Goal: Communication & Community: Answer question/provide support

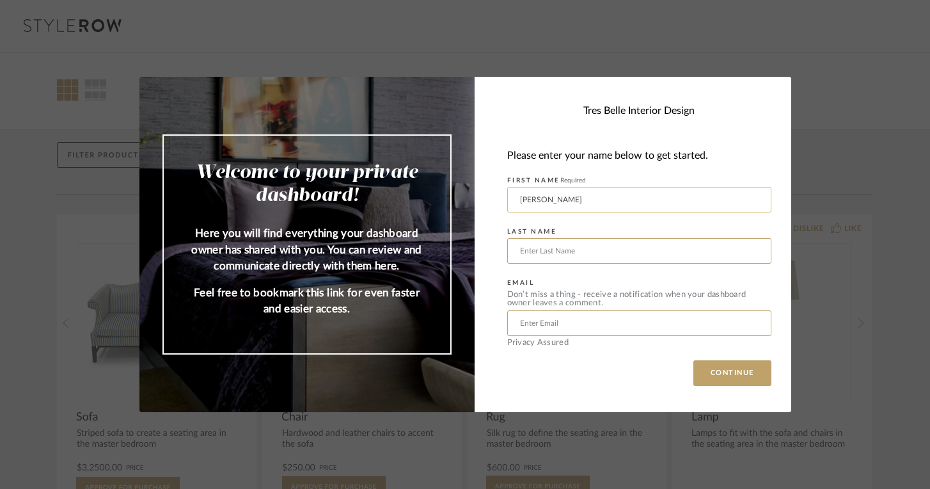
type input "[PERSON_NAME]"
type input "[EMAIL_ADDRESS][DOMAIN_NAME]"
click at [725, 372] on button "CONTINUE" at bounding box center [732, 373] width 78 height 26
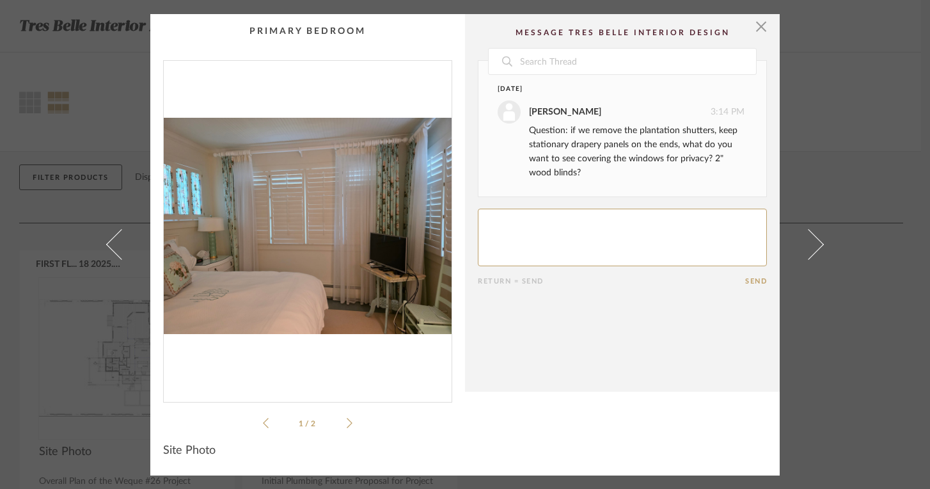
click at [348, 423] on div "1 / 2" at bounding box center [307, 245] width 289 height 370
click at [568, 248] on textarea at bounding box center [622, 237] width 289 height 58
type textarea "Good Question.... Not sure - I don't think [PERSON_NAME] wants the wood blinds …"
click at [341, 421] on li "1 / 2" at bounding box center [308, 422] width 78 height 15
click at [349, 420] on div "1 / 2" at bounding box center [307, 245] width 289 height 370
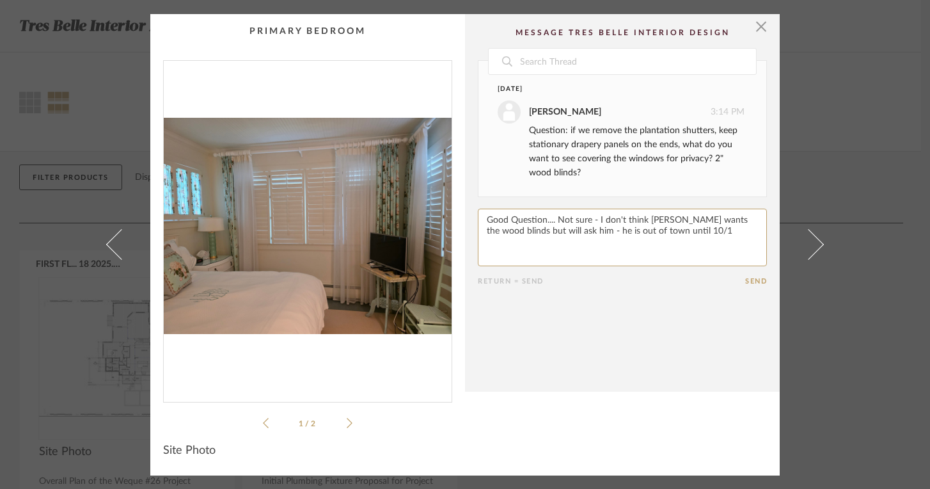
click at [263, 419] on icon at bounding box center [266, 423] width 6 height 12
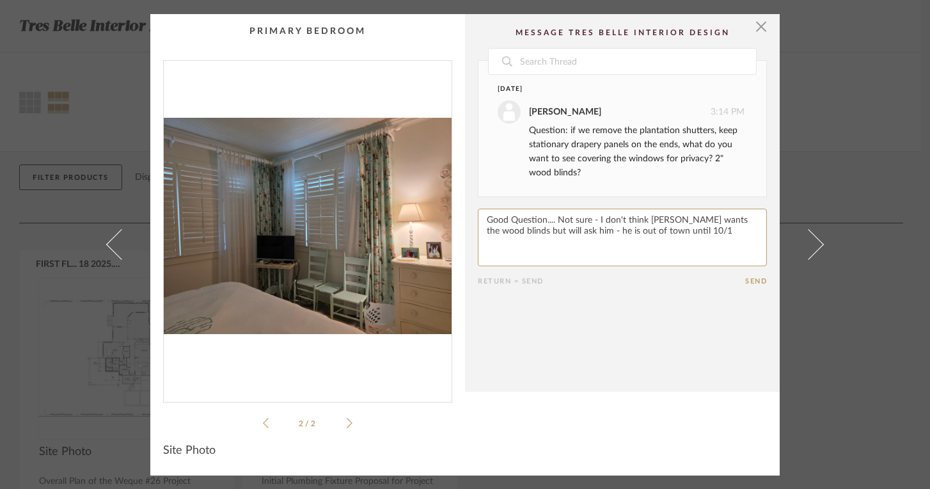
click at [335, 418] on li "2 / 2" at bounding box center [308, 422] width 78 height 15
click at [749, 279] on button "Send" at bounding box center [756, 281] width 22 height 8
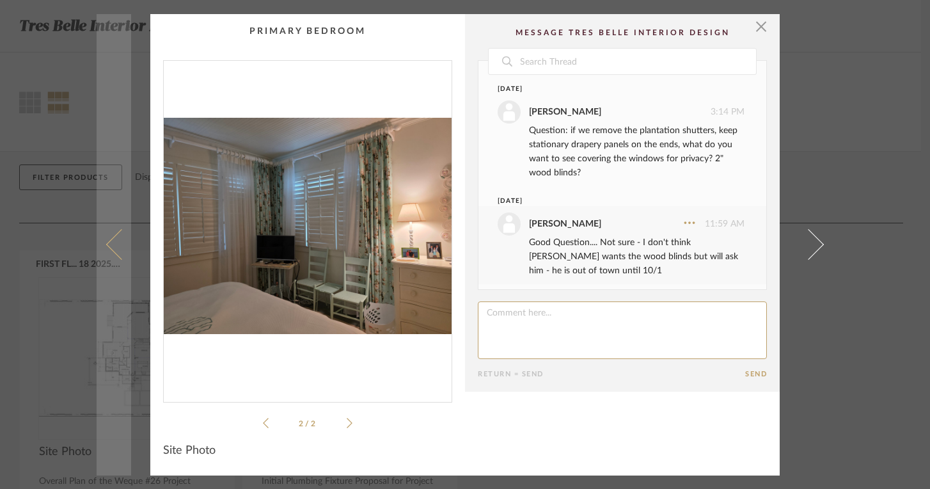
click at [111, 240] on span at bounding box center [121, 244] width 31 height 31
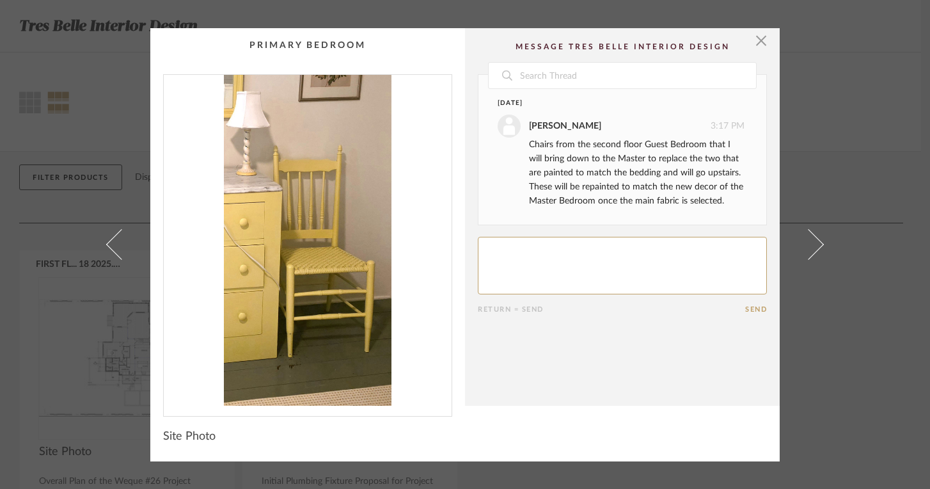
click at [574, 256] on textarea at bounding box center [622, 266] width 289 height 58
type textarea "OK - There are so many chairs in the upstairs bedroom - we may not need all of …"
click at [757, 309] on button "Send" at bounding box center [756, 309] width 22 height 8
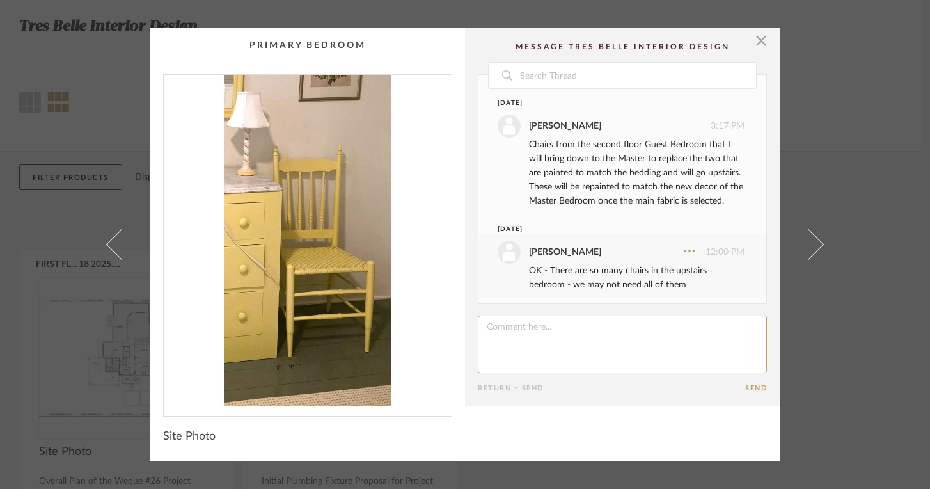
scroll to position [19, 0]
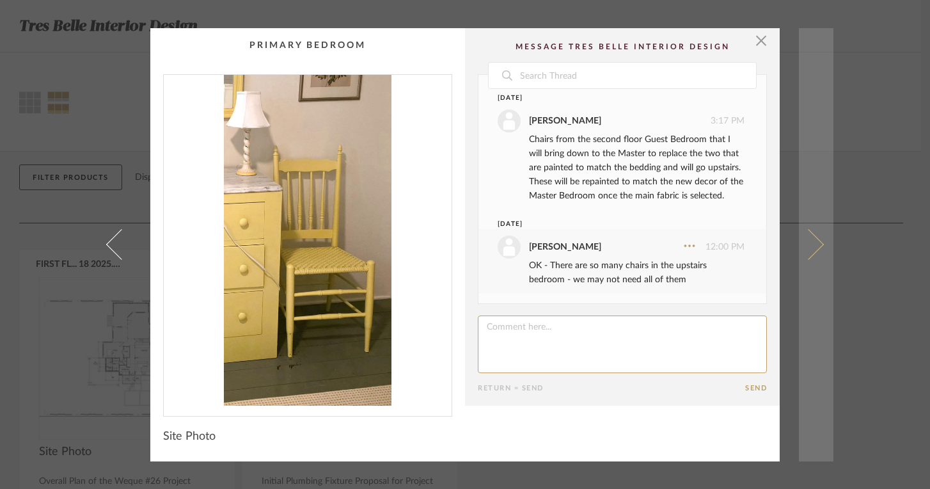
click at [812, 243] on span at bounding box center [808, 244] width 31 height 31
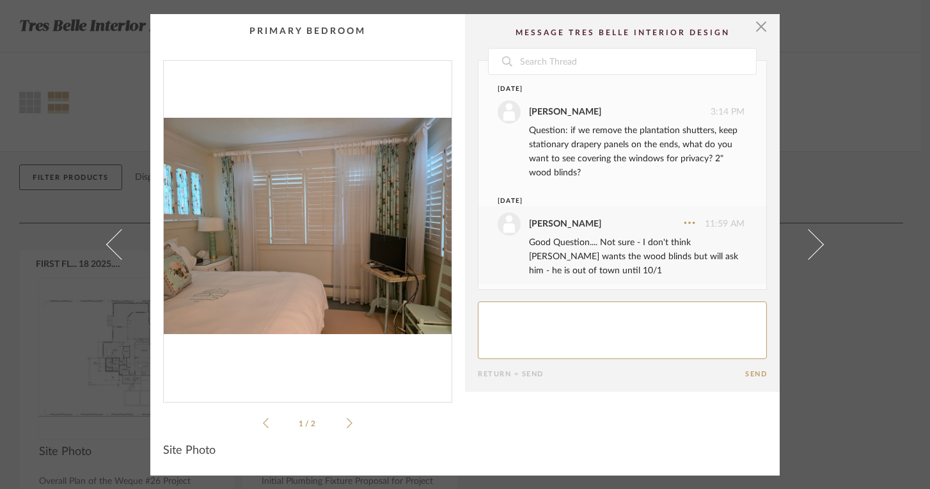
scroll to position [5, 0]
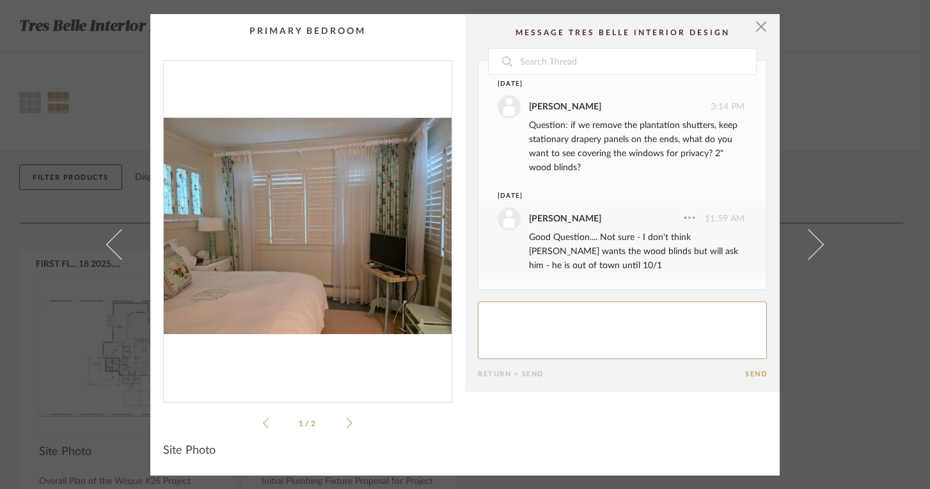
click at [812, 243] on span at bounding box center [808, 244] width 31 height 31
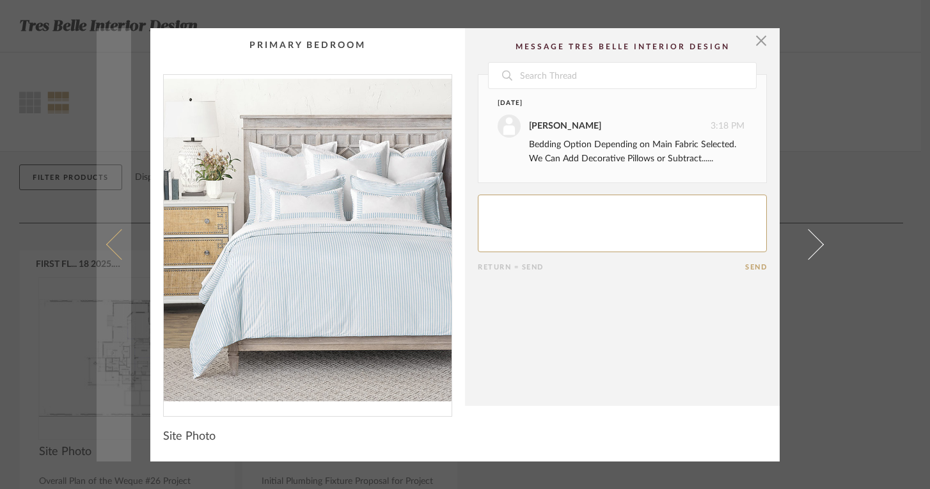
click at [102, 240] on link at bounding box center [114, 244] width 35 height 433
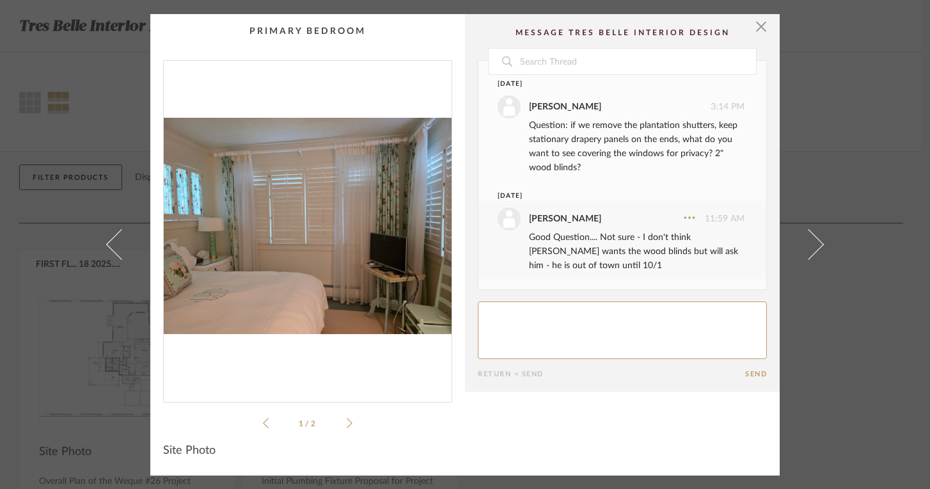
scroll to position [0, 0]
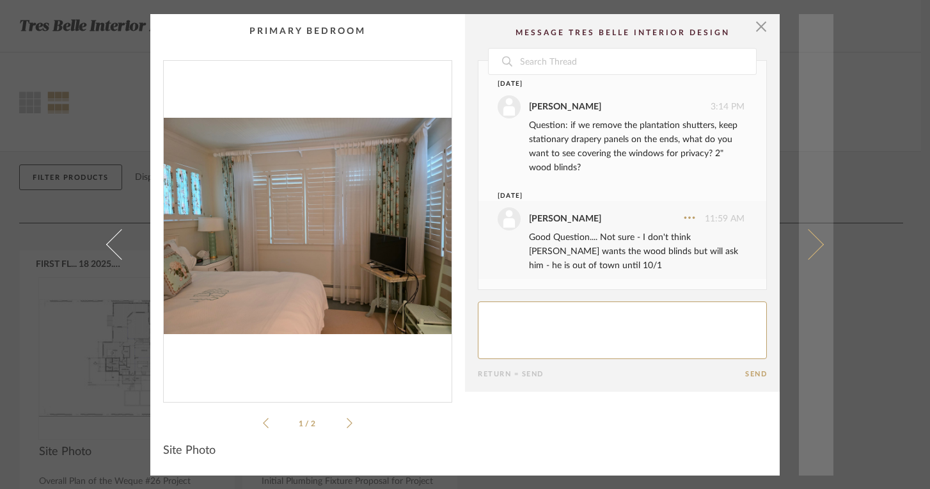
click at [811, 239] on span at bounding box center [808, 244] width 31 height 31
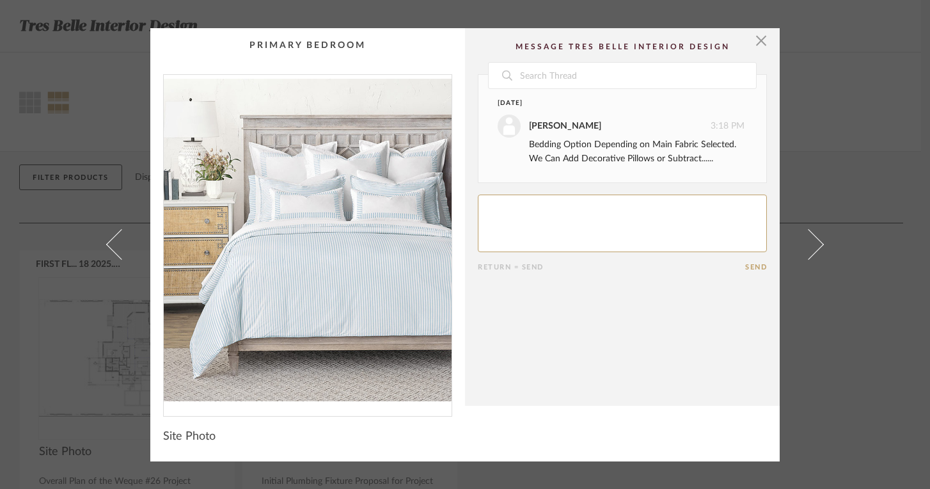
click at [541, 231] on textarea at bounding box center [622, 223] width 289 height 58
type textarea "I like the blue stripe - lets keep this option"
click at [755, 267] on button "Send" at bounding box center [756, 267] width 22 height 8
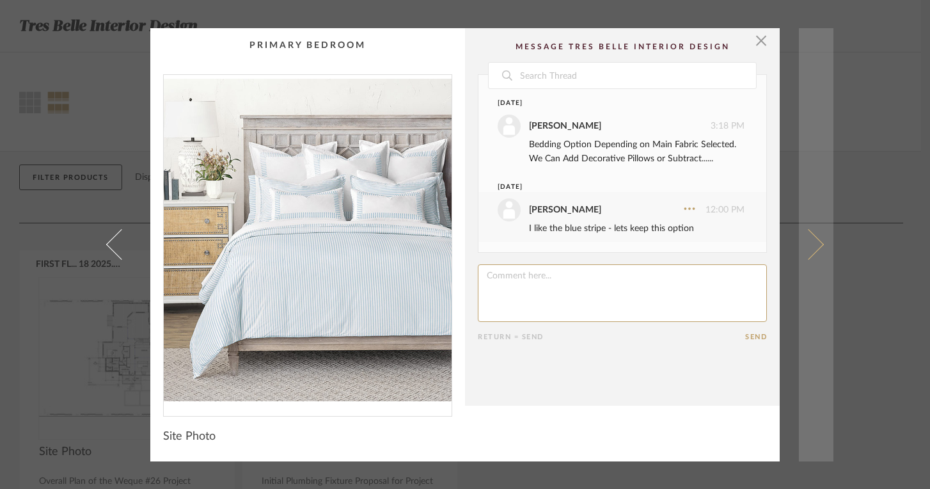
click at [811, 246] on span at bounding box center [808, 244] width 31 height 31
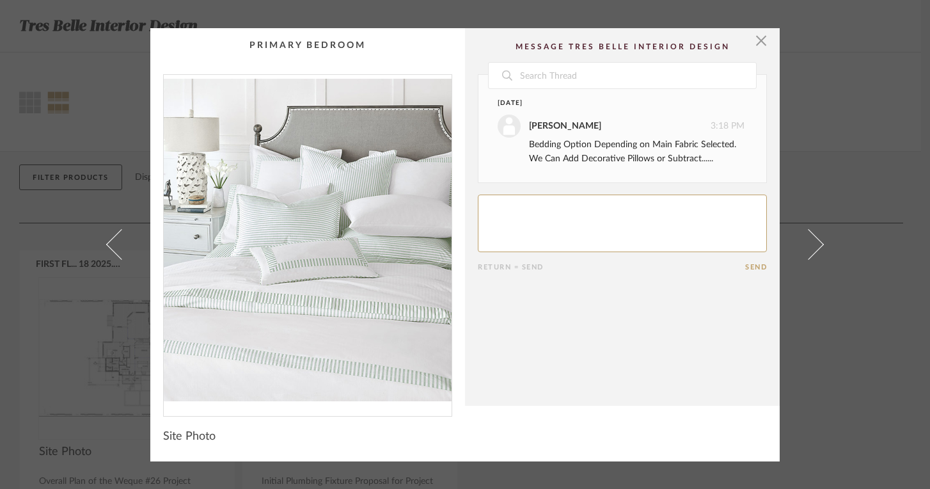
click at [597, 212] on textarea at bounding box center [622, 223] width 289 height 58
type textarea "I like blue stripe vs green stripe"
click at [755, 263] on button "Send" at bounding box center [756, 267] width 22 height 8
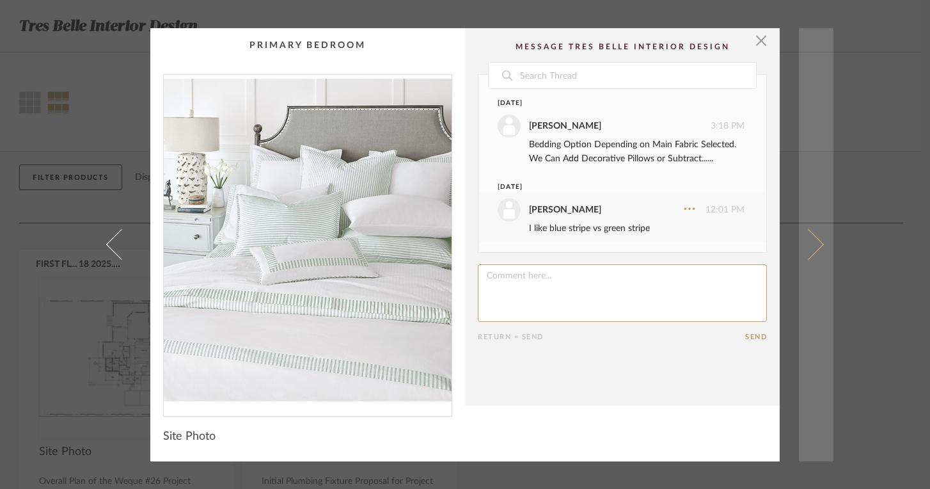
click at [812, 242] on span at bounding box center [808, 244] width 31 height 31
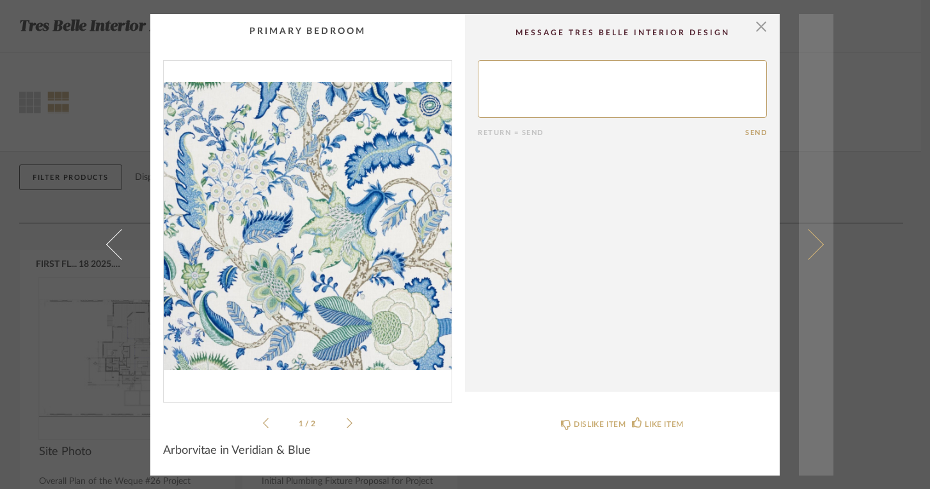
click at [816, 247] on span at bounding box center [808, 244] width 31 height 31
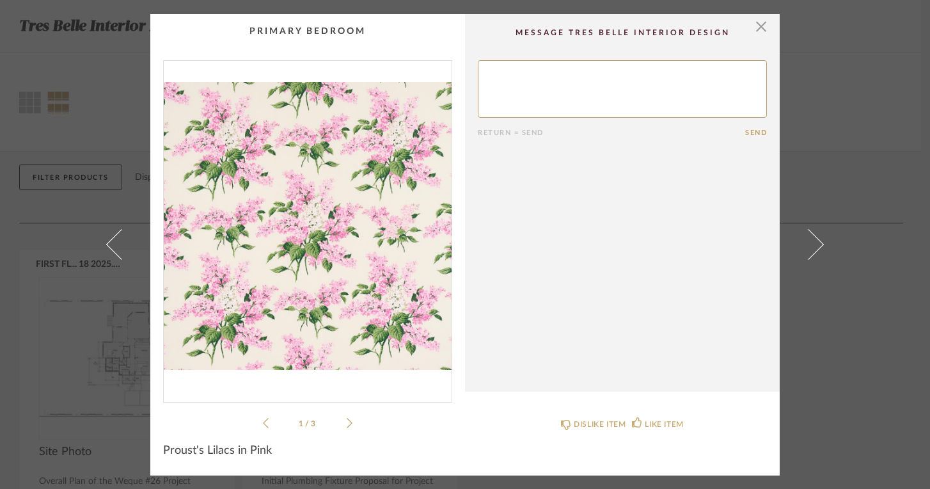
click at [622, 95] on textarea at bounding box center [622, 89] width 289 height 58
type textarea "Do not like this"
click at [749, 135] on button "Send" at bounding box center [756, 133] width 22 height 8
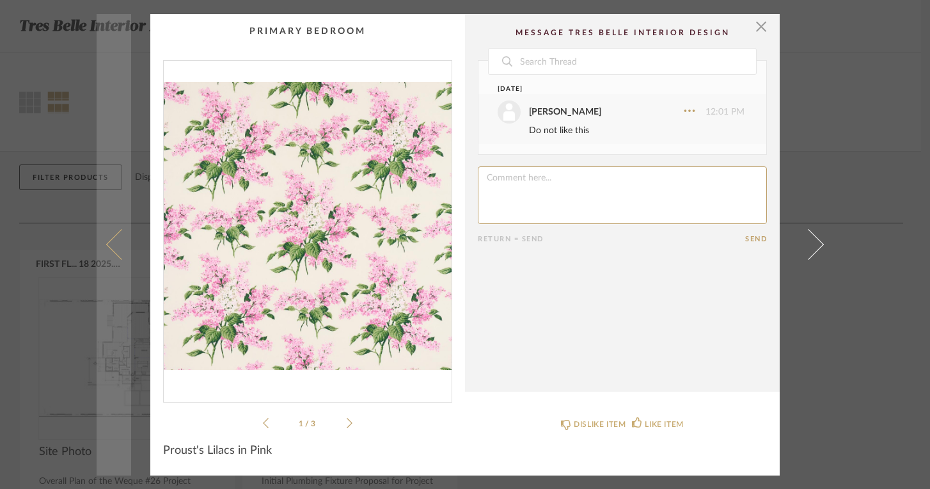
click at [107, 241] on span at bounding box center [121, 244] width 31 height 31
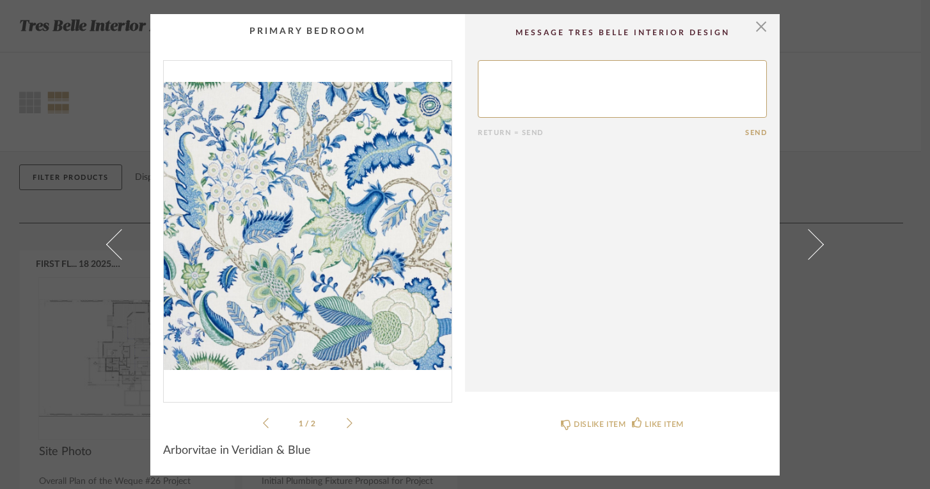
click at [501, 71] on textarea at bounding box center [622, 89] width 289 height 58
type textarea "I may need to see an actual fabric sample of this to decide"
click at [749, 132] on button "Send" at bounding box center [756, 133] width 22 height 8
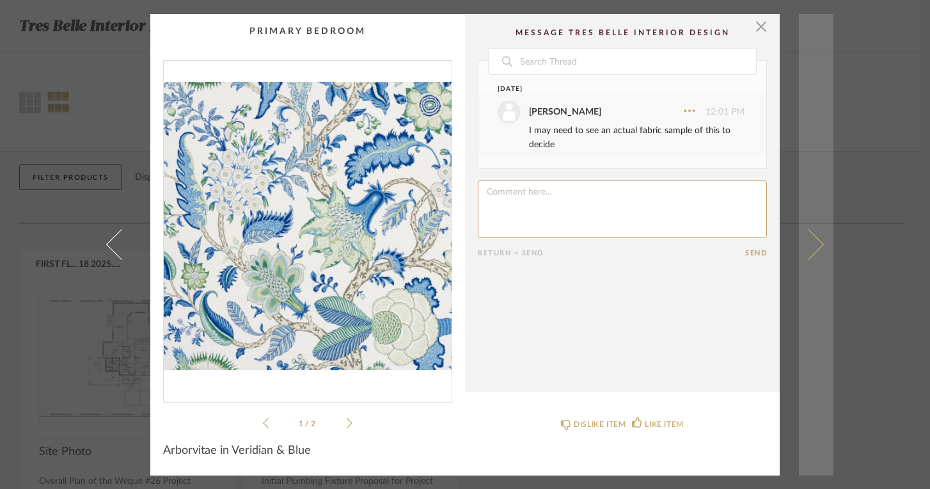
click at [818, 248] on link at bounding box center [816, 244] width 35 height 461
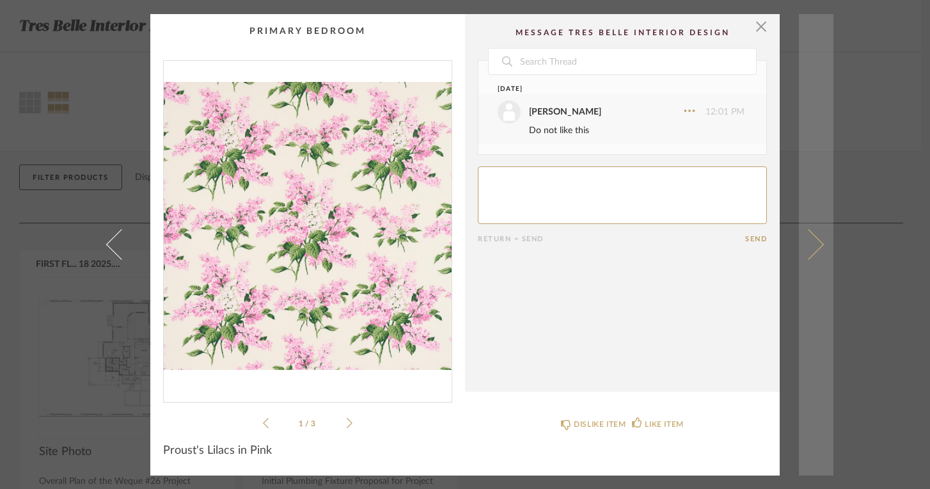
click at [817, 249] on link at bounding box center [816, 244] width 35 height 461
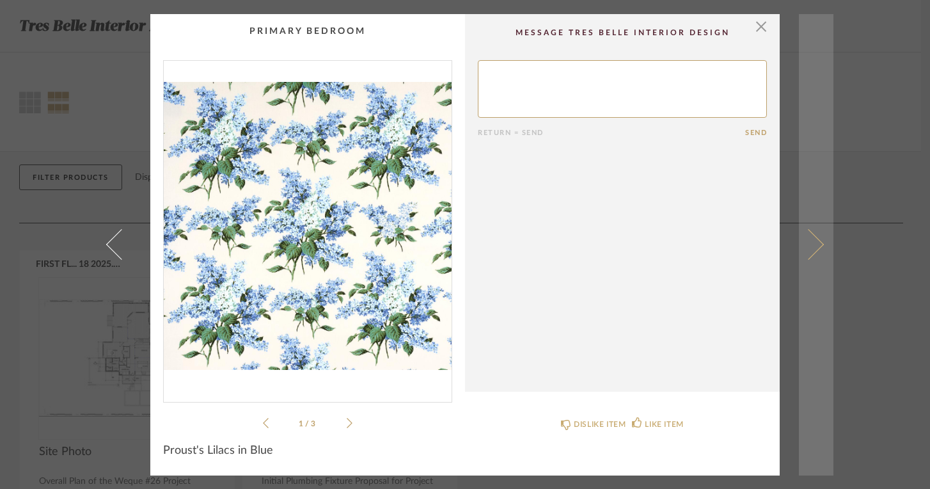
click at [815, 241] on span at bounding box center [808, 244] width 31 height 31
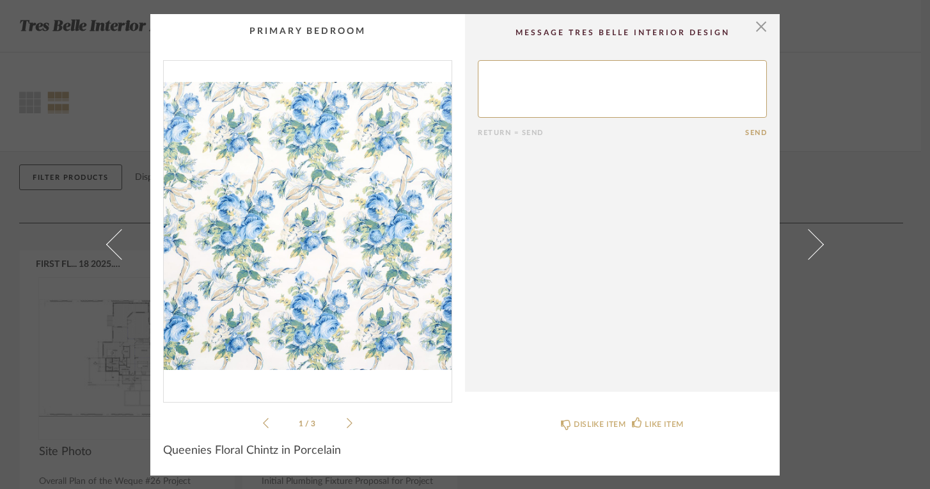
click at [543, 84] on textarea at bounding box center [622, 89] width 289 height 58
type textarea "Do not like this - ribbon bugs me :)"
click at [756, 132] on button "Send" at bounding box center [756, 133] width 22 height 8
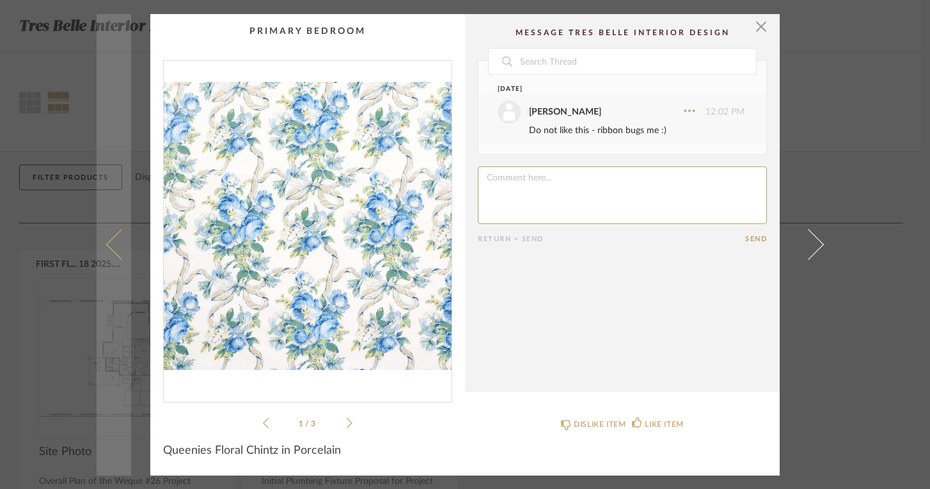
click at [104, 240] on link at bounding box center [114, 244] width 35 height 461
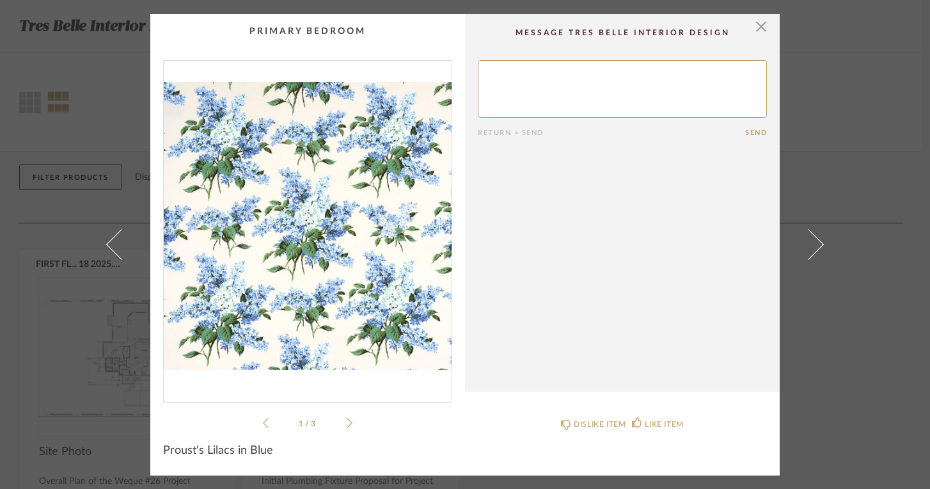
click at [531, 74] on textarea at bounding box center [622, 89] width 289 height 58
drag, startPoint x: 531, startPoint y: 74, endPoint x: 583, endPoint y: 105, distance: 60.2
click at [583, 105] on textarea at bounding box center [622, 89] width 289 height 58
type textarea "Need to see actual fabric sample of this - possibility"
click at [756, 129] on button "Send" at bounding box center [756, 133] width 22 height 8
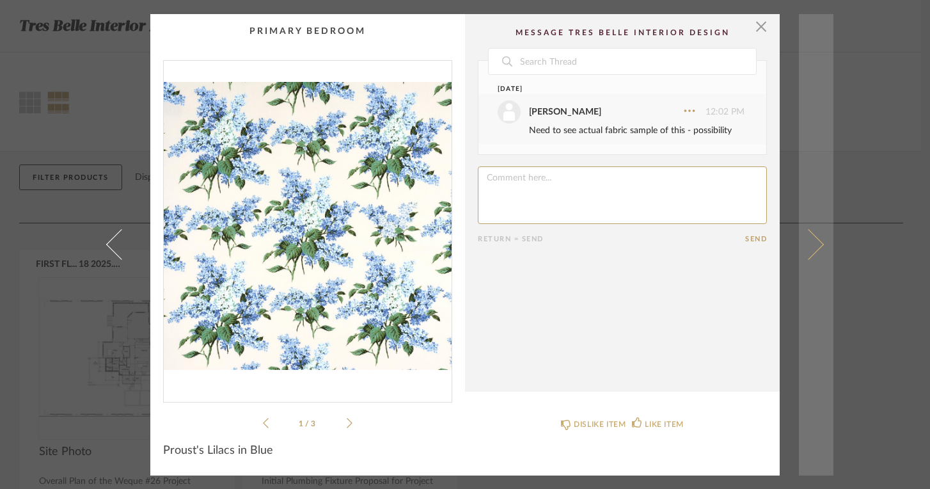
click at [810, 243] on span at bounding box center [808, 244] width 31 height 31
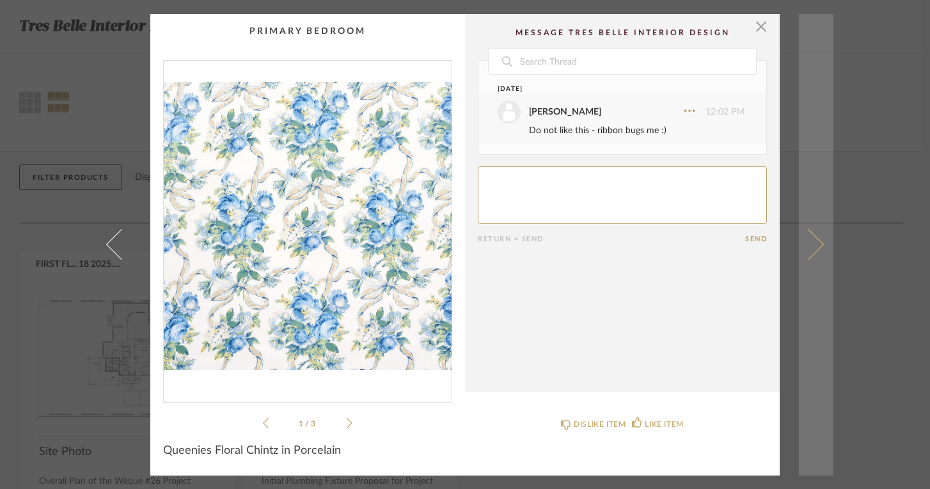
click at [814, 235] on link at bounding box center [816, 244] width 35 height 461
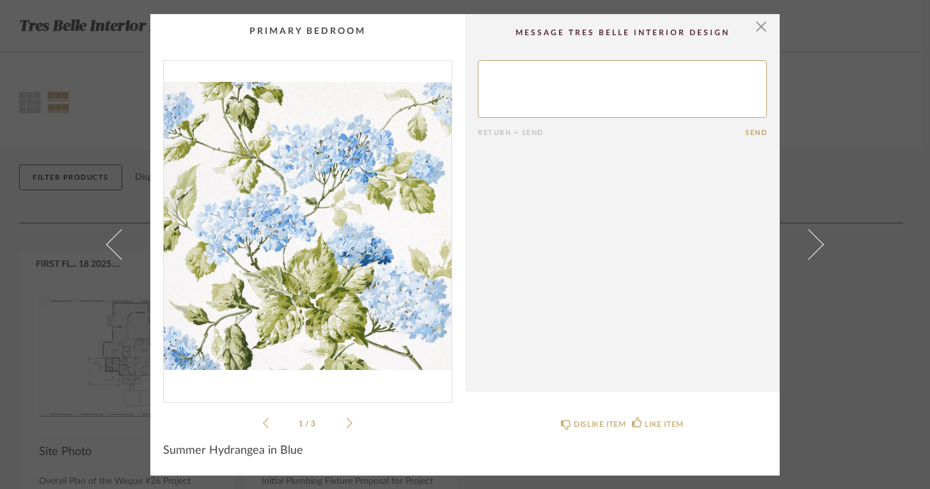
click at [578, 87] on textarea at bounding box center [622, 89] width 289 height 58
type textarea "No -"
click at [746, 132] on button "Send" at bounding box center [756, 133] width 22 height 8
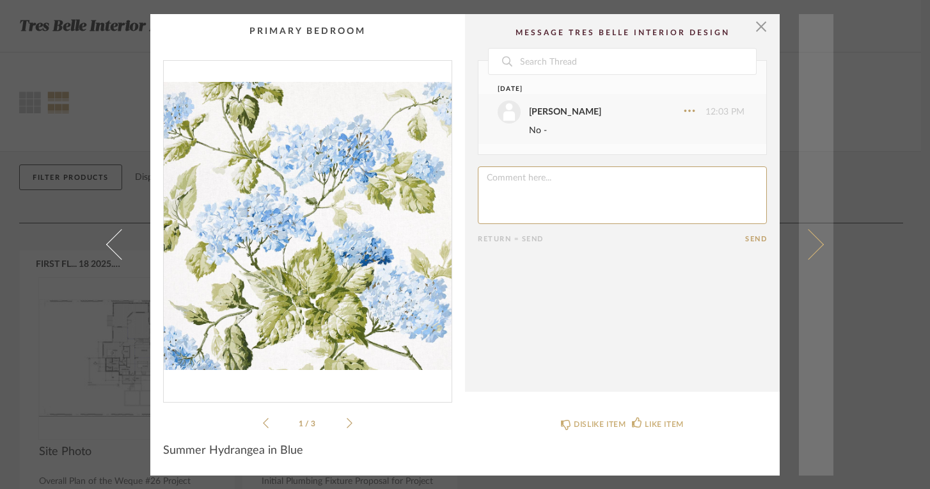
click at [815, 246] on span at bounding box center [808, 244] width 31 height 31
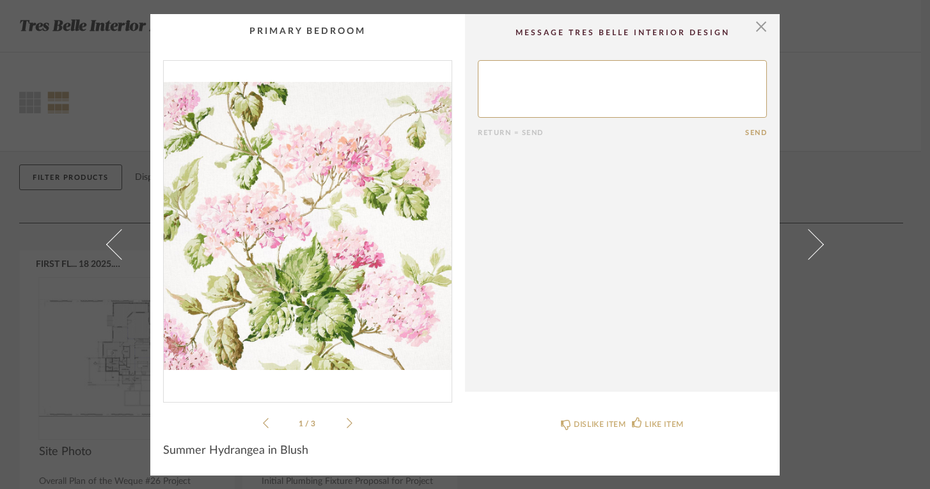
click at [526, 74] on textarea at bounding box center [622, 89] width 289 height 58
type textarea "No"
click at [754, 129] on button "Send" at bounding box center [756, 133] width 22 height 8
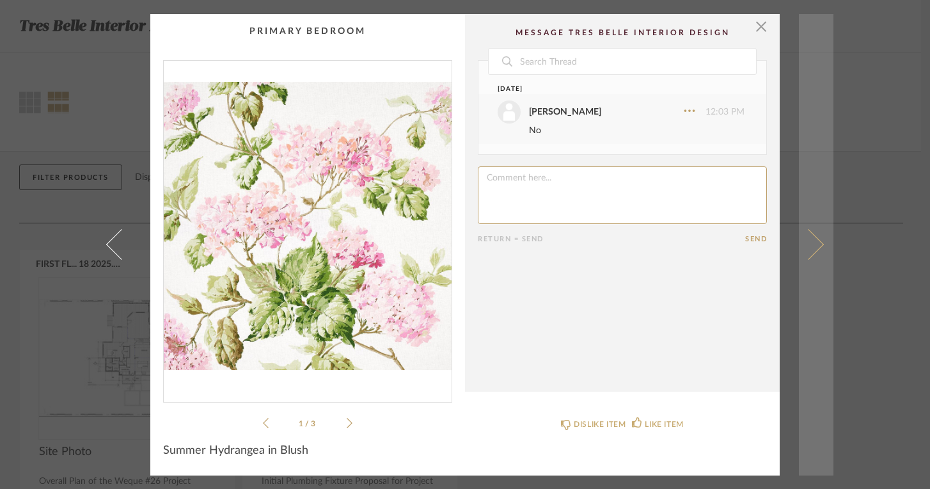
click at [810, 248] on span at bounding box center [808, 244] width 31 height 31
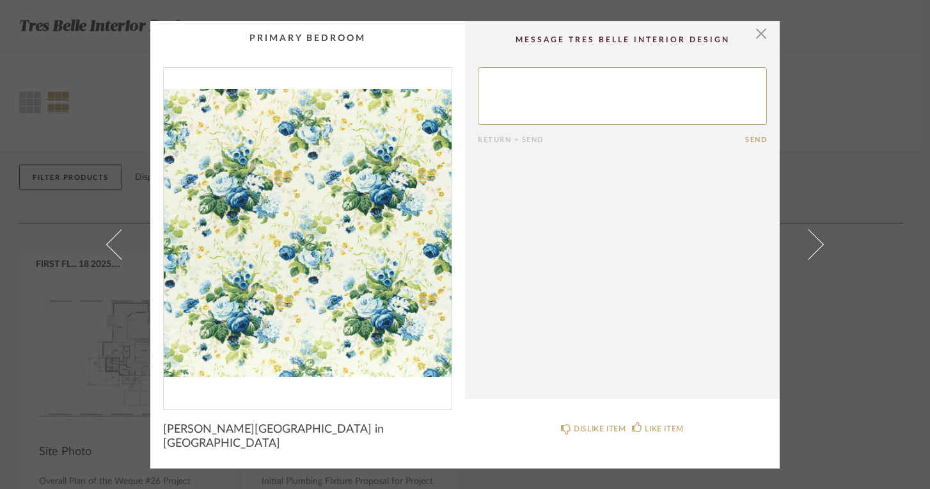
click at [580, 81] on textarea at bounding box center [622, 96] width 289 height 58
type textarea "No"
click at [756, 143] on button "Send" at bounding box center [756, 140] width 22 height 8
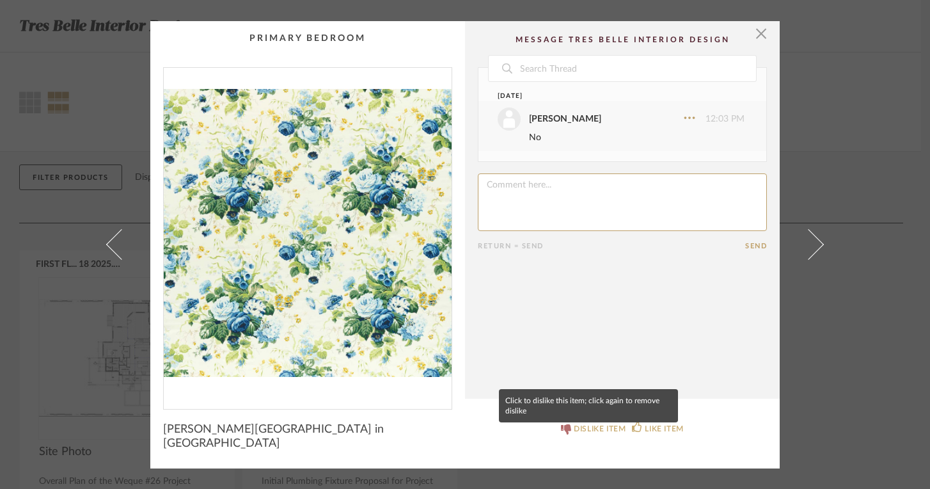
click at [574, 432] on div "DISLIKE ITEM" at bounding box center [600, 428] width 52 height 13
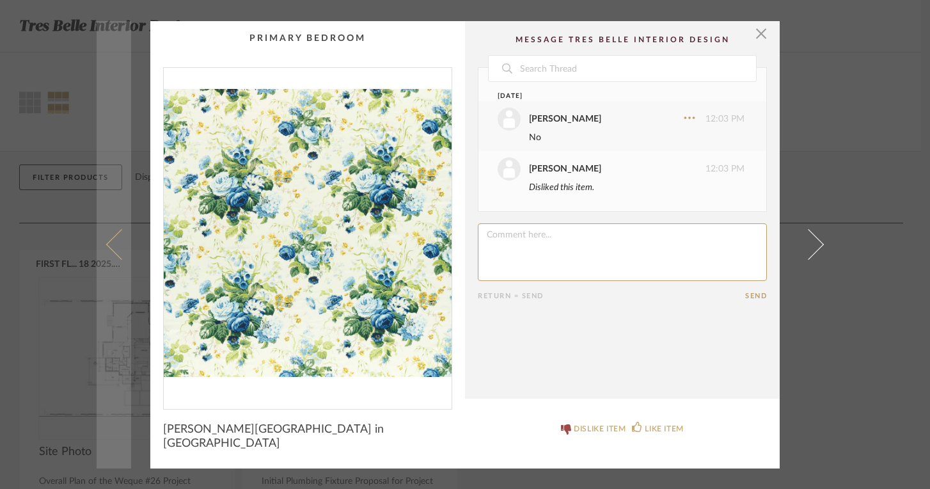
click at [107, 242] on span at bounding box center [121, 244] width 31 height 31
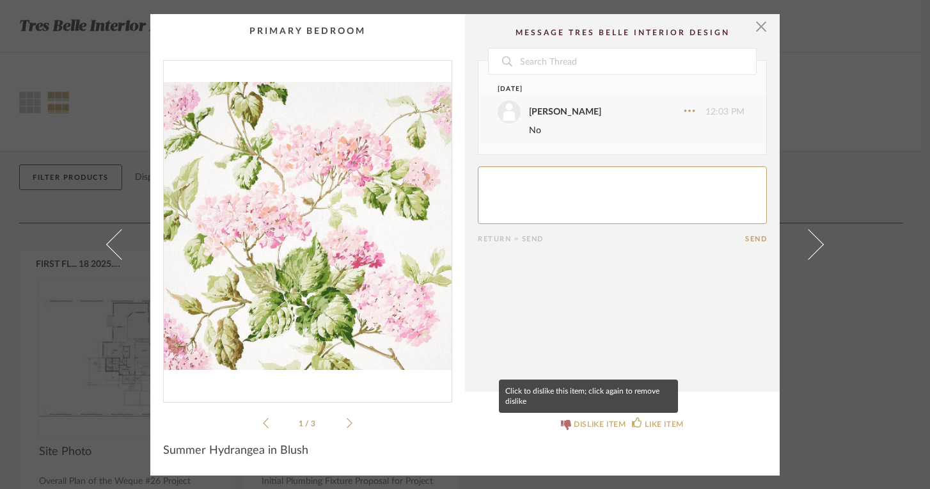
click at [574, 426] on div "DISLIKE ITEM" at bounding box center [600, 424] width 52 height 13
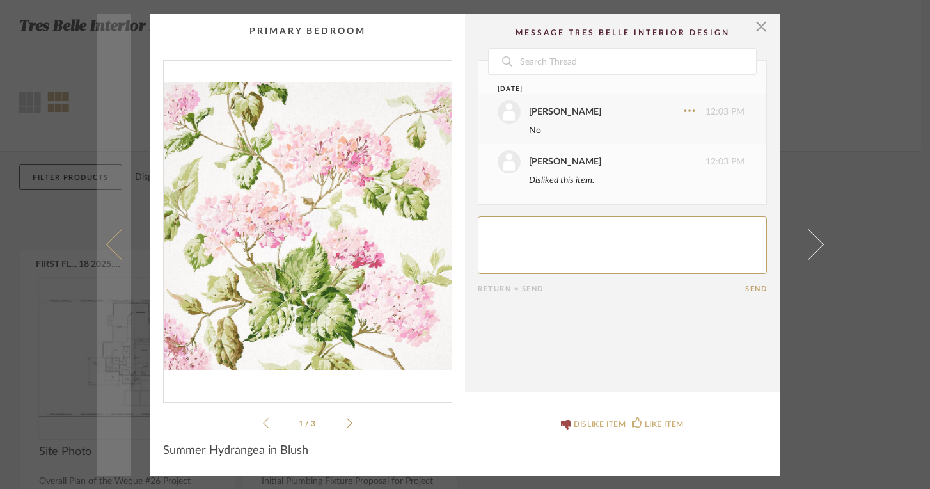
click at [114, 250] on span at bounding box center [121, 244] width 31 height 31
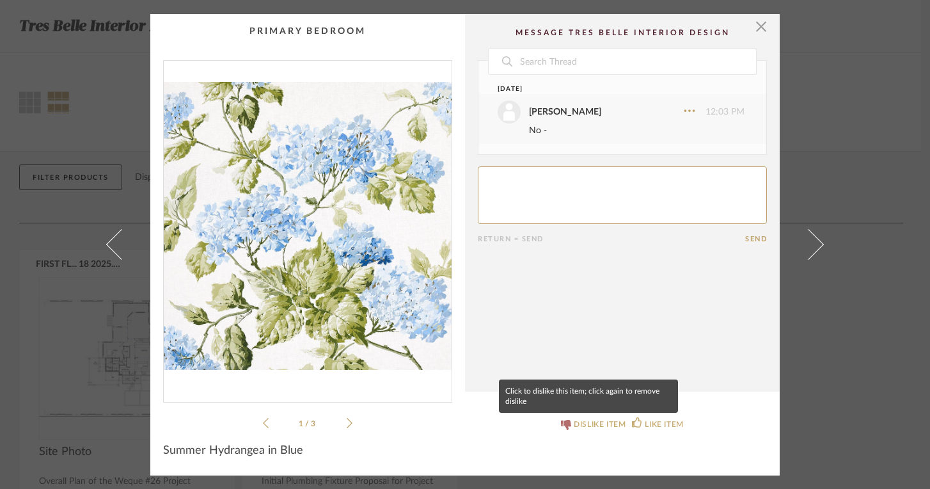
click at [585, 420] on div "DISLIKE ITEM" at bounding box center [600, 424] width 52 height 13
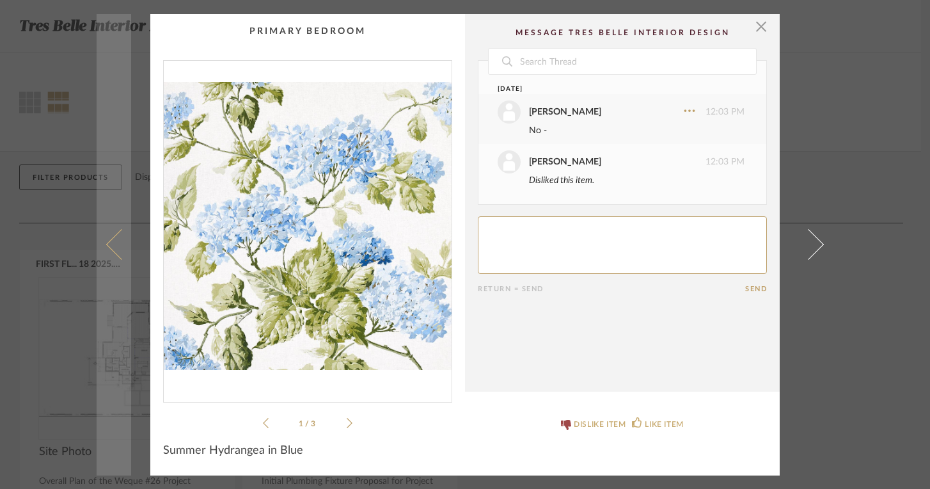
click at [104, 236] on link at bounding box center [114, 244] width 35 height 461
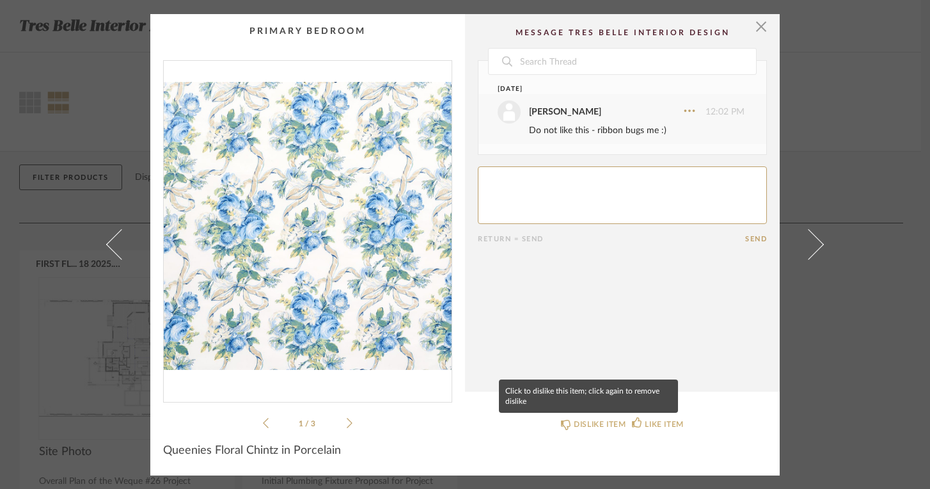
click at [572, 391] on mat-tooltip-component "Click to dislike this item; click again to remove dislike" at bounding box center [588, 395] width 179 height 33
click at [561, 419] on icon at bounding box center [566, 424] width 10 height 10
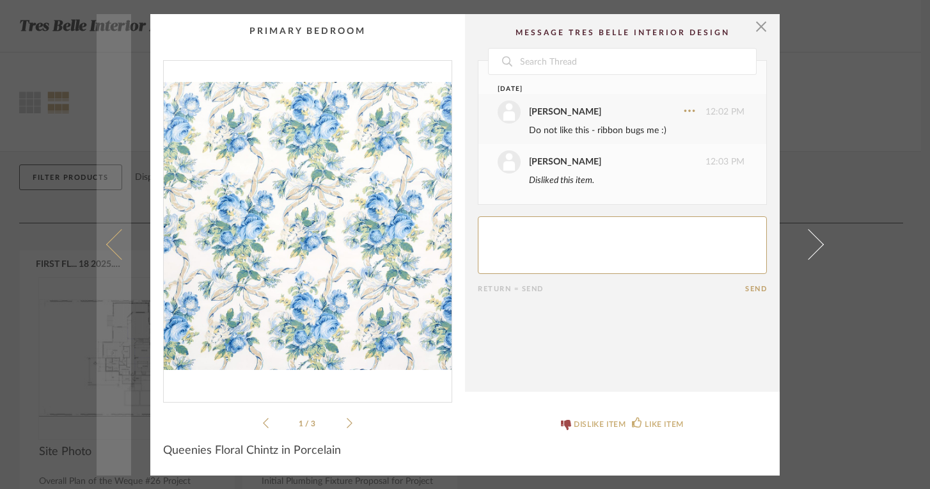
click at [109, 247] on span at bounding box center [121, 244] width 31 height 31
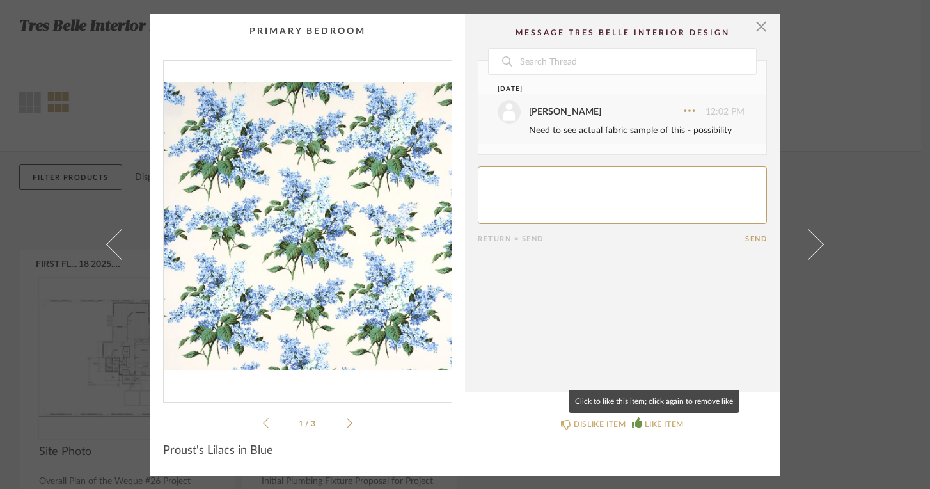
click at [645, 421] on div "LIKE ITEM" at bounding box center [664, 424] width 38 height 13
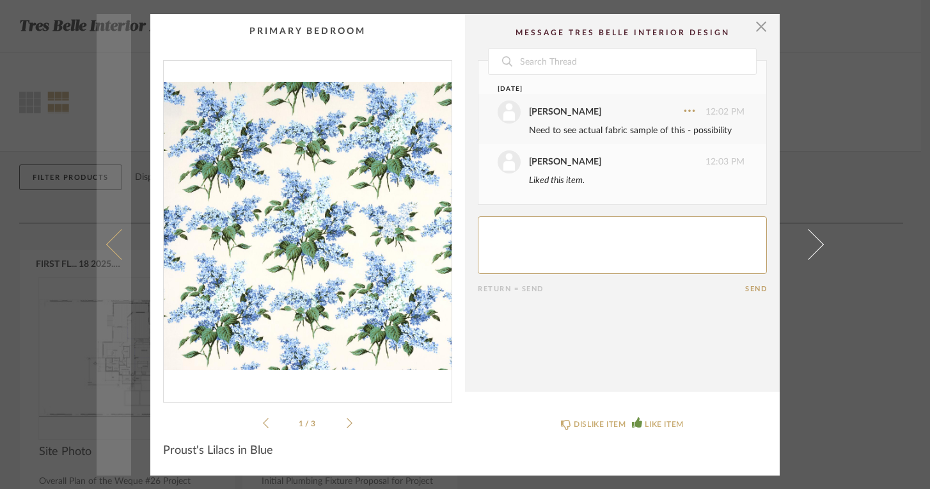
click at [113, 240] on span at bounding box center [121, 244] width 31 height 31
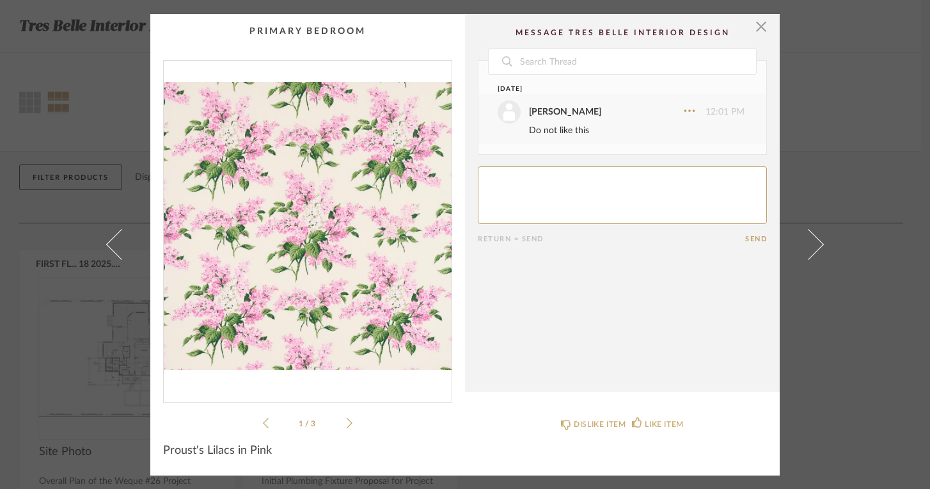
click at [113, 240] on span at bounding box center [121, 244] width 31 height 31
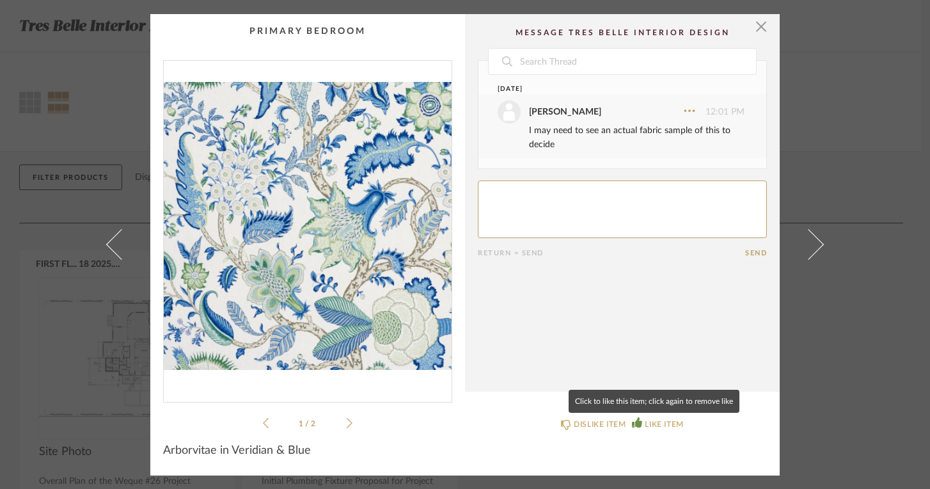
click at [656, 419] on div "LIKE ITEM" at bounding box center [664, 424] width 38 height 13
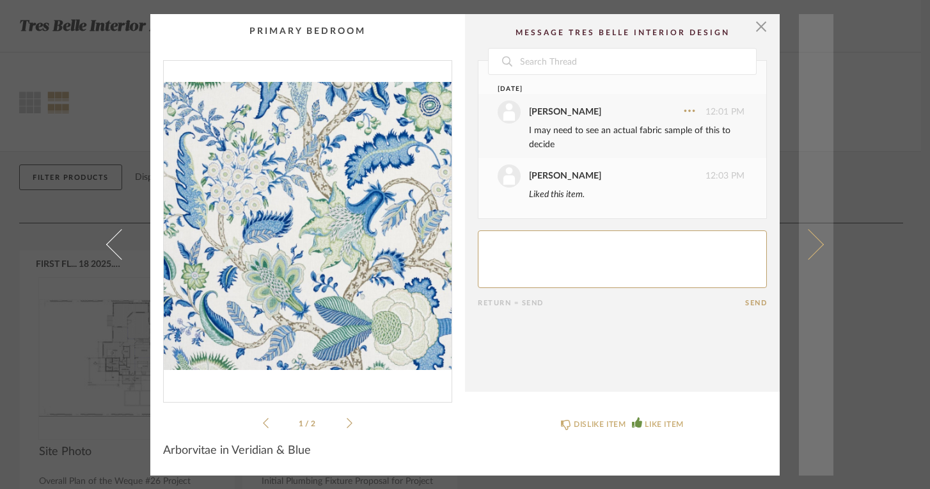
click at [815, 241] on span at bounding box center [808, 244] width 31 height 31
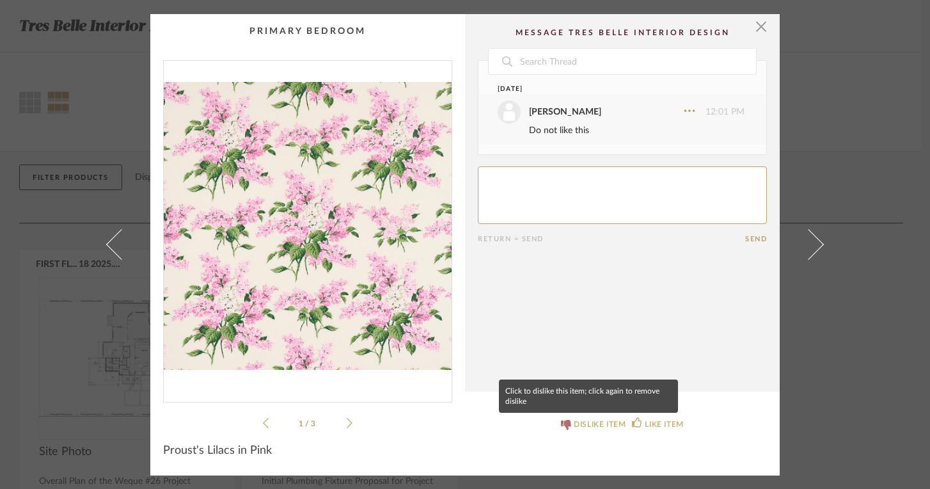
click at [581, 423] on div "DISLIKE ITEM" at bounding box center [600, 424] width 52 height 13
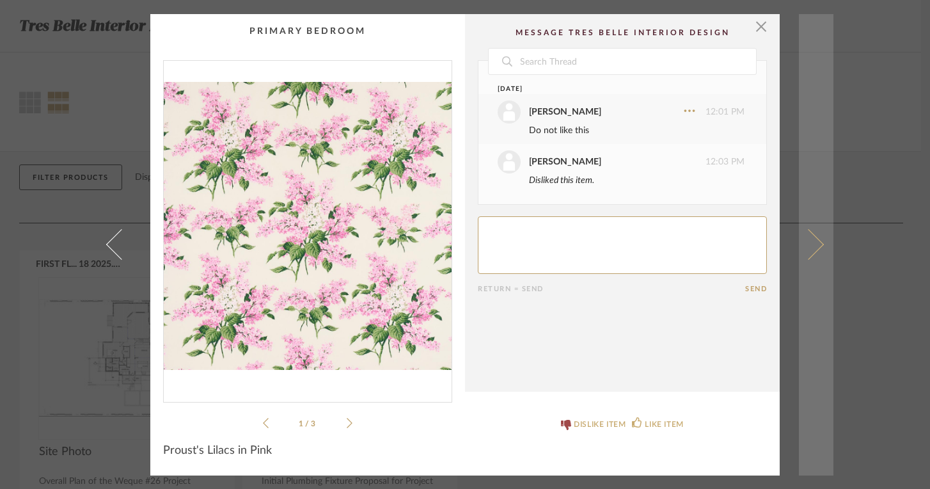
click at [814, 242] on span at bounding box center [808, 244] width 31 height 31
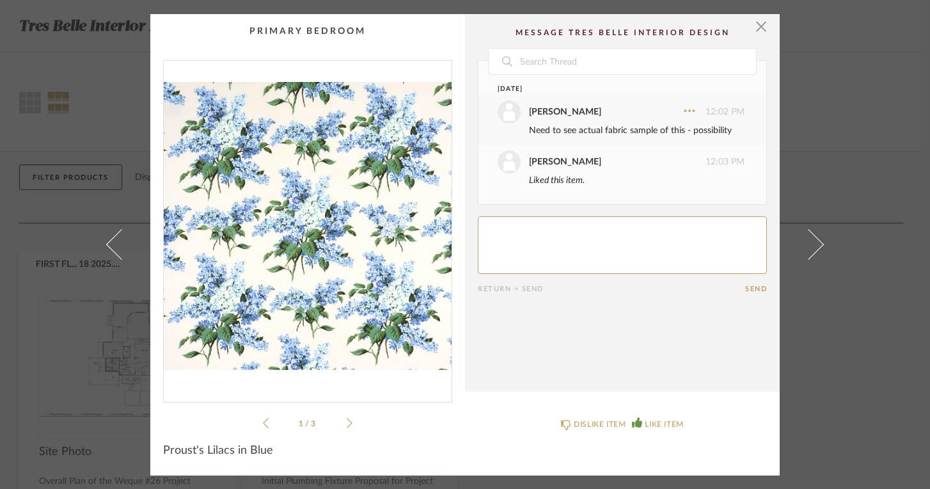
click at [814, 242] on span at bounding box center [808, 244] width 31 height 31
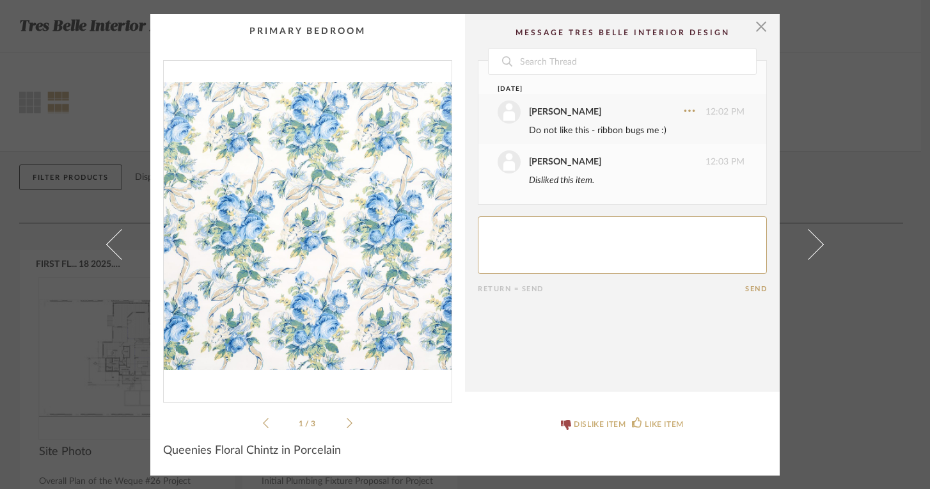
click at [814, 242] on span at bounding box center [808, 244] width 31 height 31
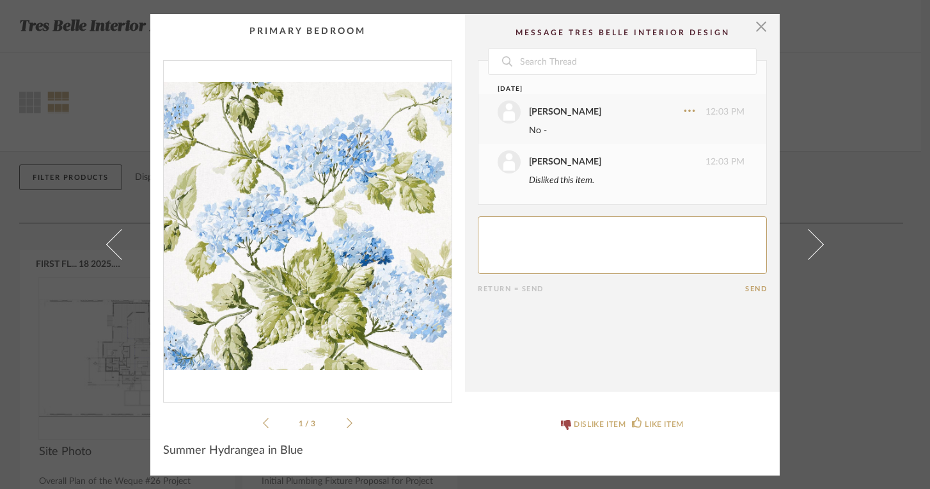
click at [814, 242] on span at bounding box center [808, 244] width 31 height 31
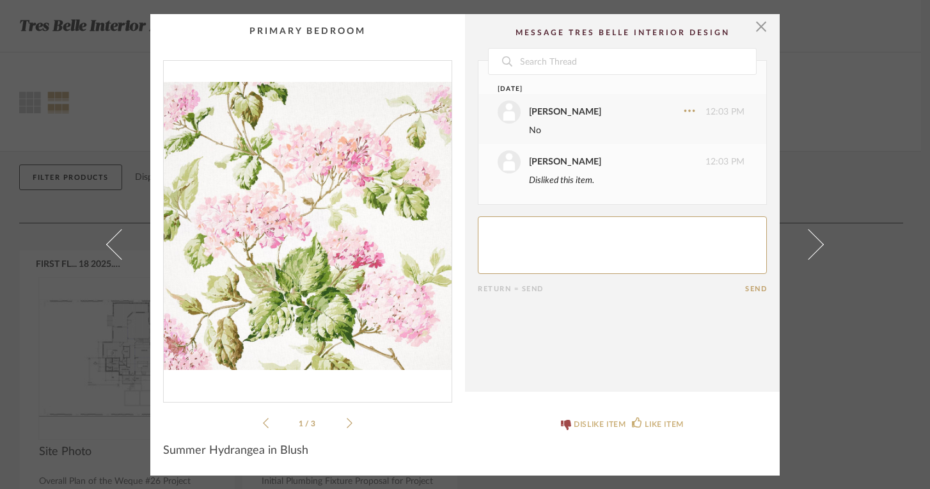
click at [814, 242] on span at bounding box center [808, 244] width 31 height 31
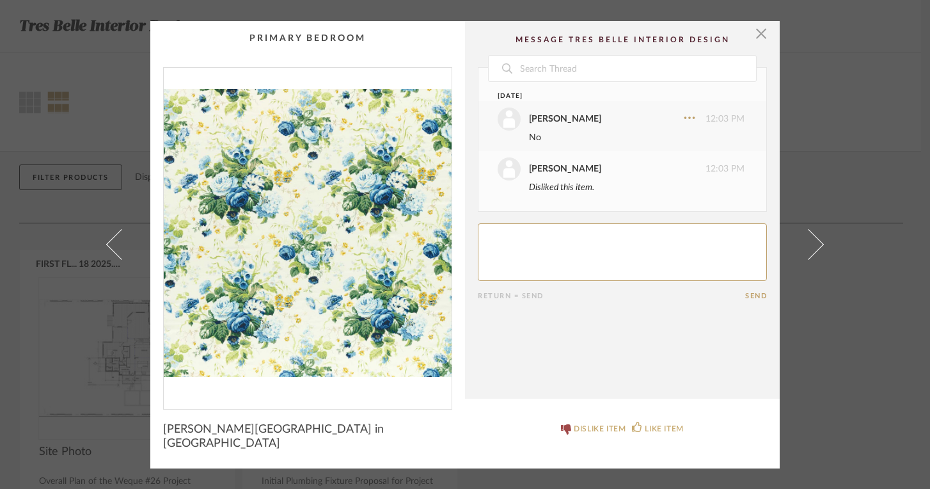
click at [814, 242] on span at bounding box center [808, 244] width 31 height 31
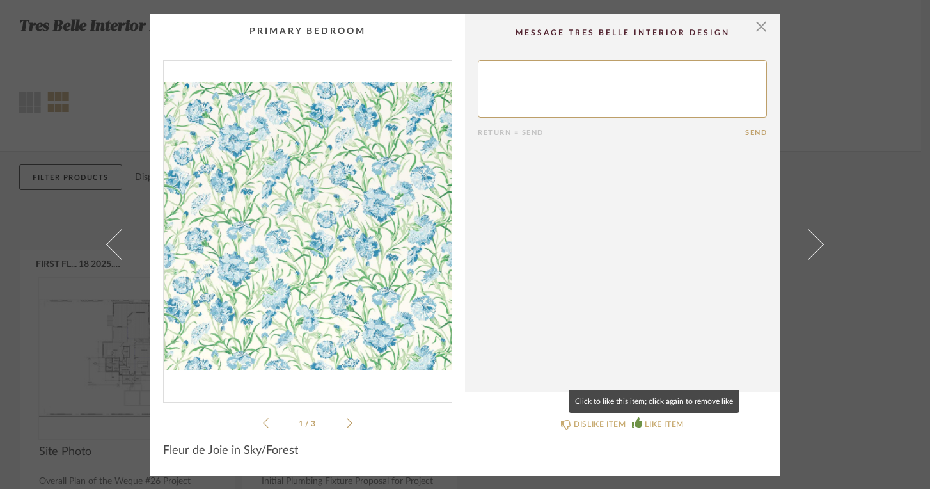
click at [661, 422] on div "LIKE ITEM" at bounding box center [664, 424] width 38 height 13
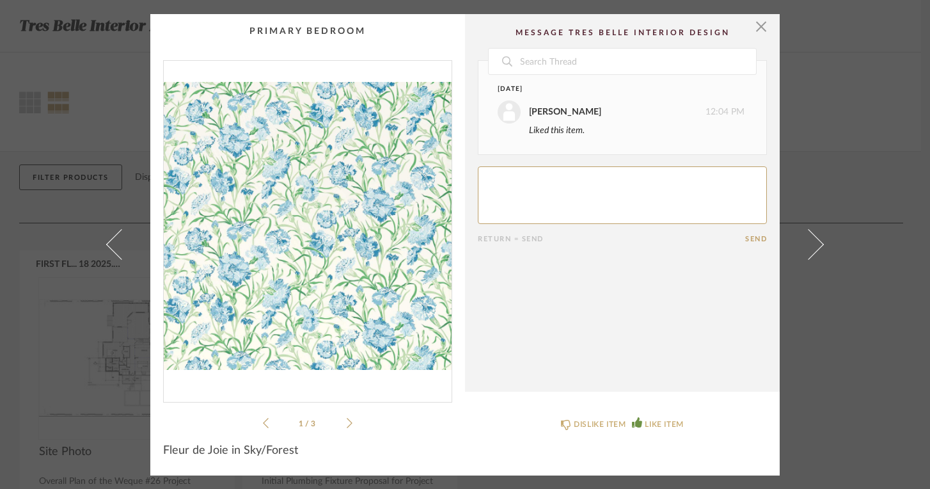
click at [524, 198] on textarea at bounding box center [622, 195] width 289 height 58
type textarea "Need to see fabric sample"
click at [745, 239] on button "Send" at bounding box center [756, 239] width 22 height 8
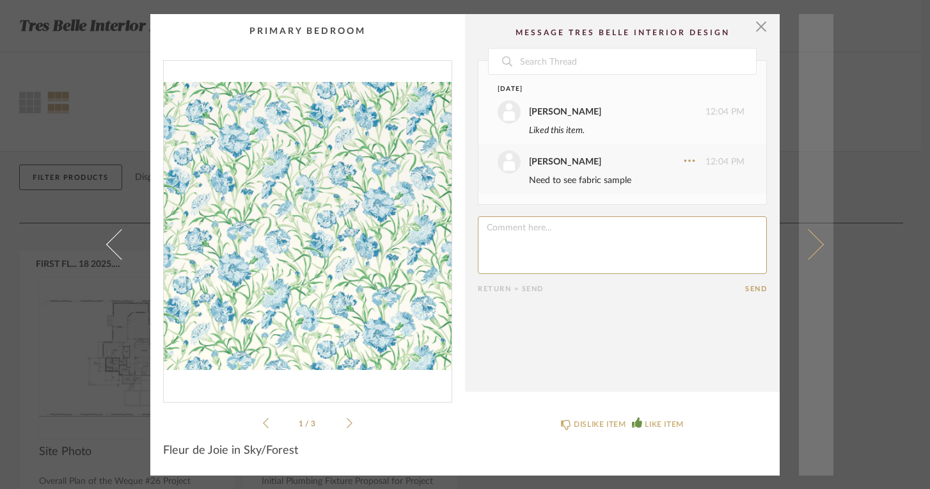
click at [819, 244] on link at bounding box center [816, 244] width 35 height 461
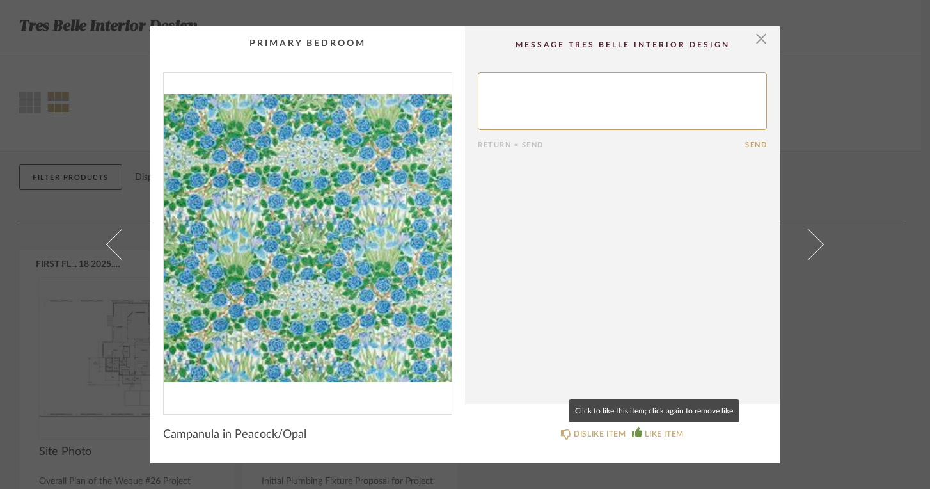
click at [645, 432] on div "LIKE ITEM" at bounding box center [664, 433] width 38 height 13
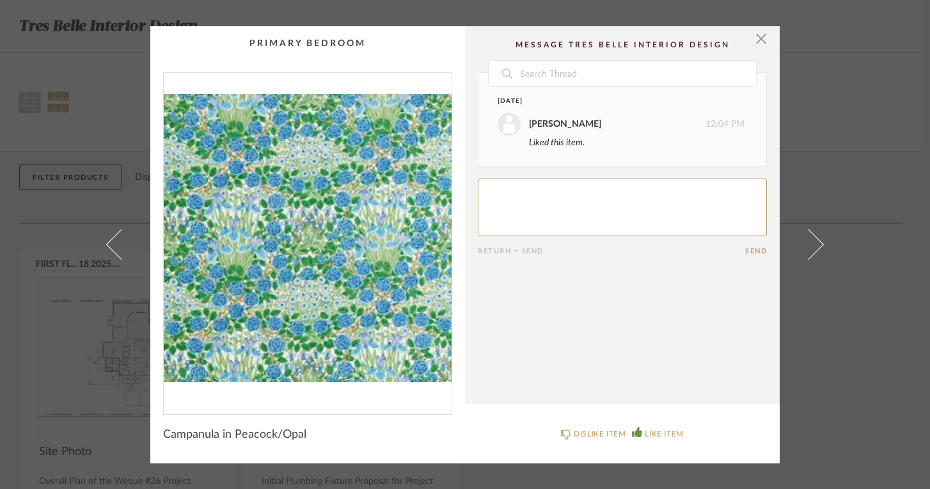
click at [503, 217] on textarea at bounding box center [622, 207] width 289 height 58
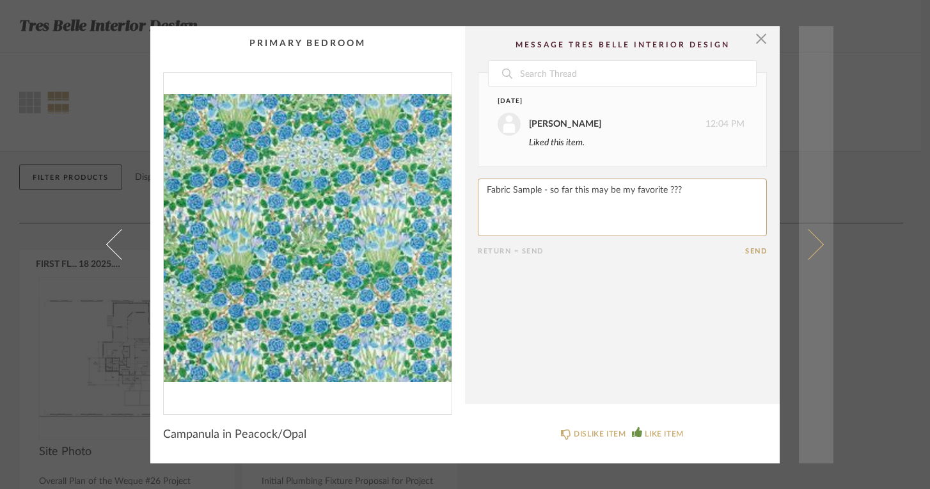
type textarea "Fabric Sample - so far this may be my favorite ???"
click at [811, 243] on span at bounding box center [808, 244] width 31 height 31
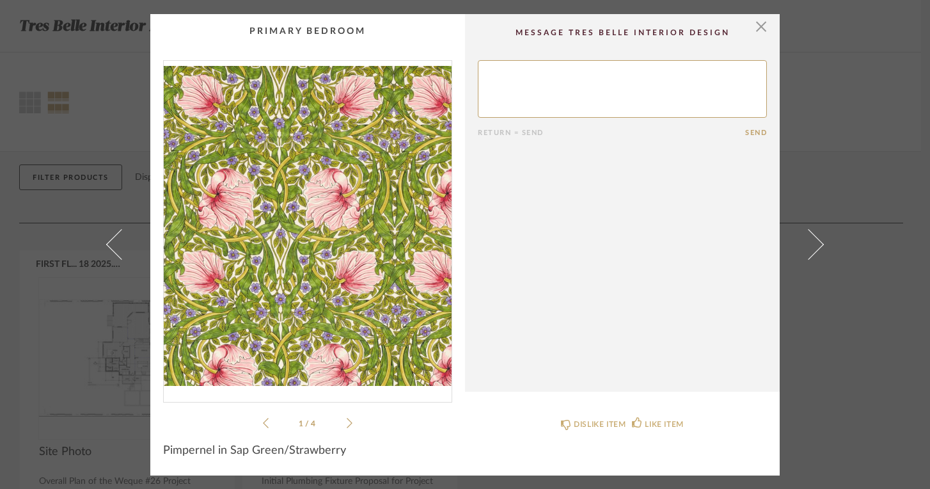
click at [534, 91] on textarea at bounding box center [622, 89] width 289 height 58
type textarea "This is ok - I do like it but not sure"
click at [760, 132] on button "Send" at bounding box center [756, 133] width 22 height 8
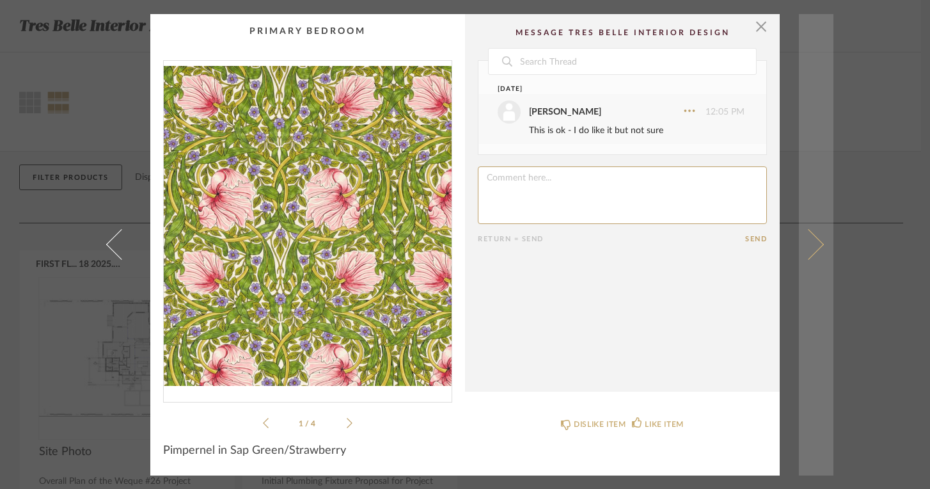
click at [808, 239] on span at bounding box center [808, 244] width 31 height 31
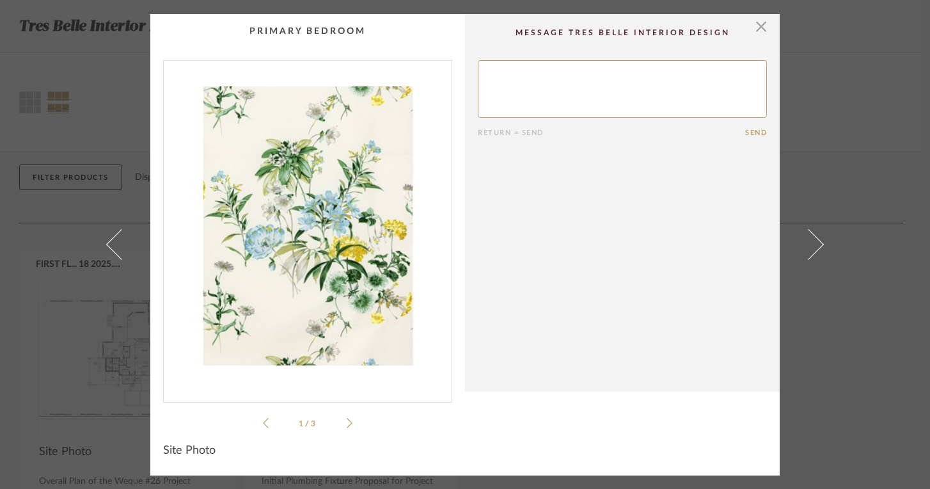
click at [590, 75] on textarea at bounding box center [622, 89] width 289 height 58
type textarea "No"
click at [745, 131] on button "Send" at bounding box center [756, 133] width 22 height 8
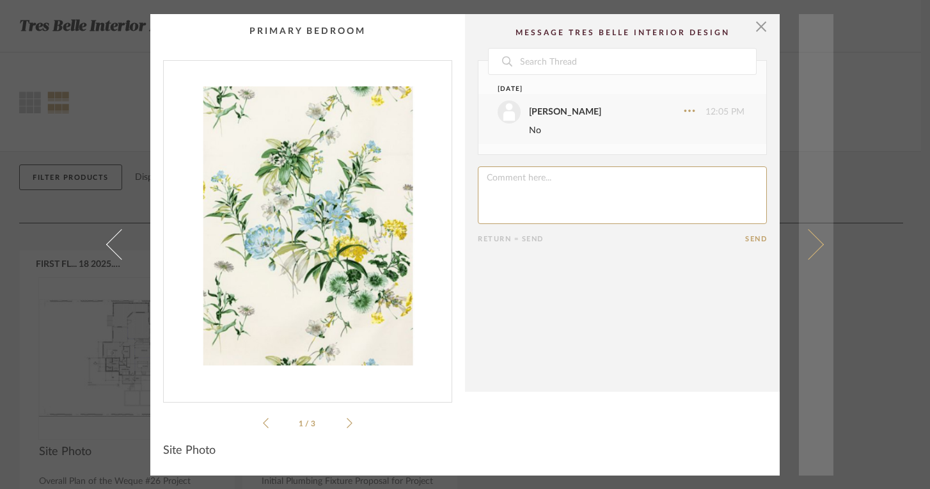
click at [811, 240] on span at bounding box center [808, 244] width 31 height 31
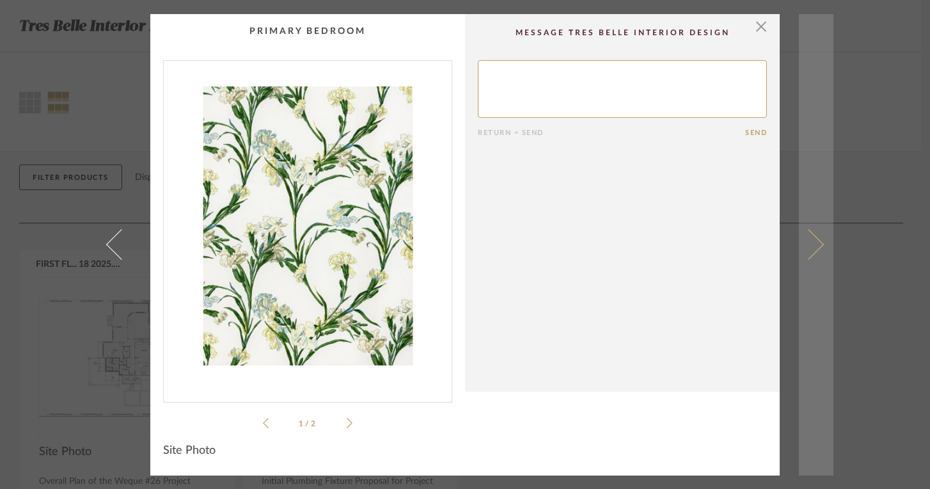
click at [817, 240] on link at bounding box center [816, 244] width 35 height 461
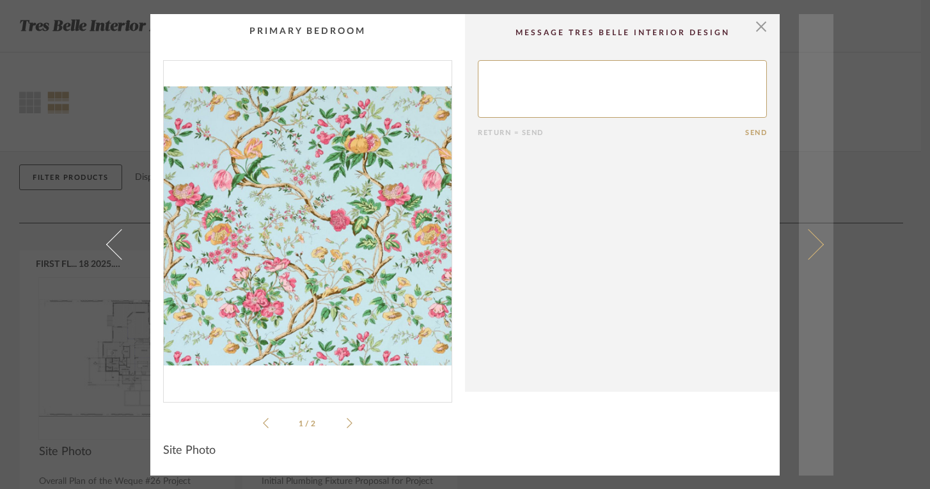
click at [812, 242] on span at bounding box center [808, 244] width 31 height 31
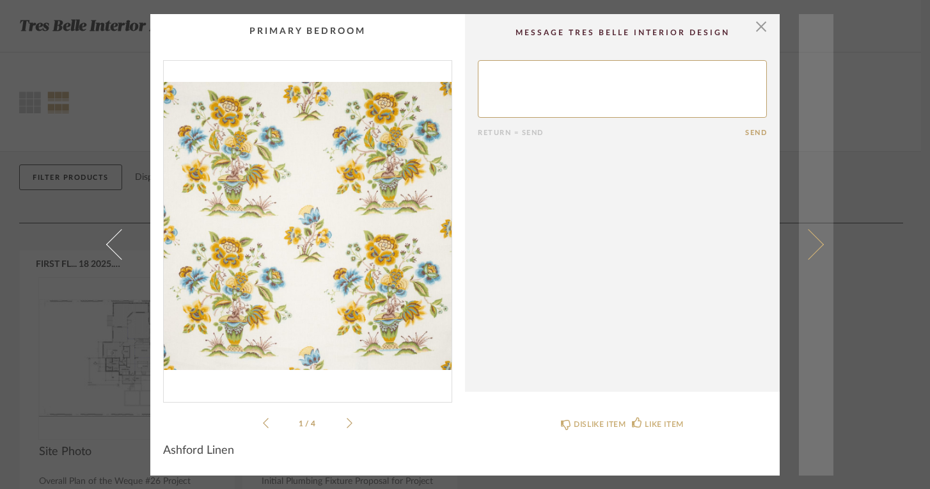
click at [811, 243] on span at bounding box center [808, 244] width 31 height 31
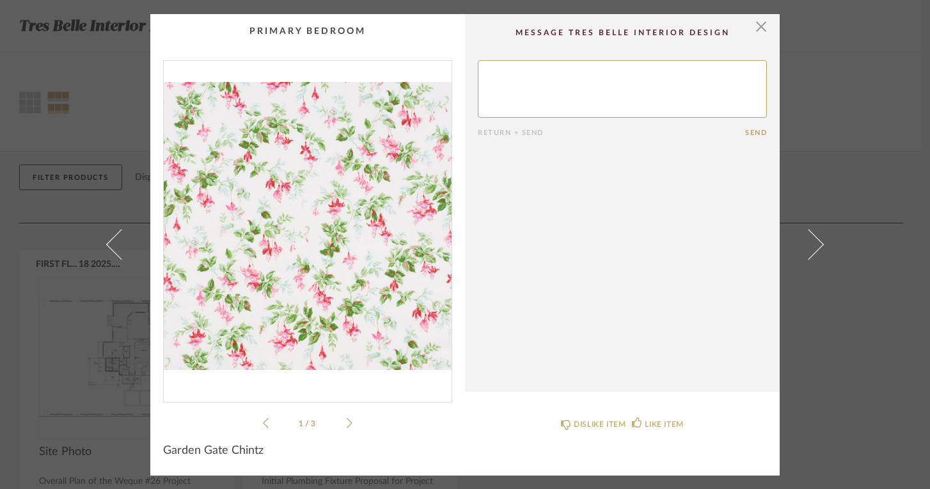
click at [811, 243] on span at bounding box center [808, 244] width 31 height 31
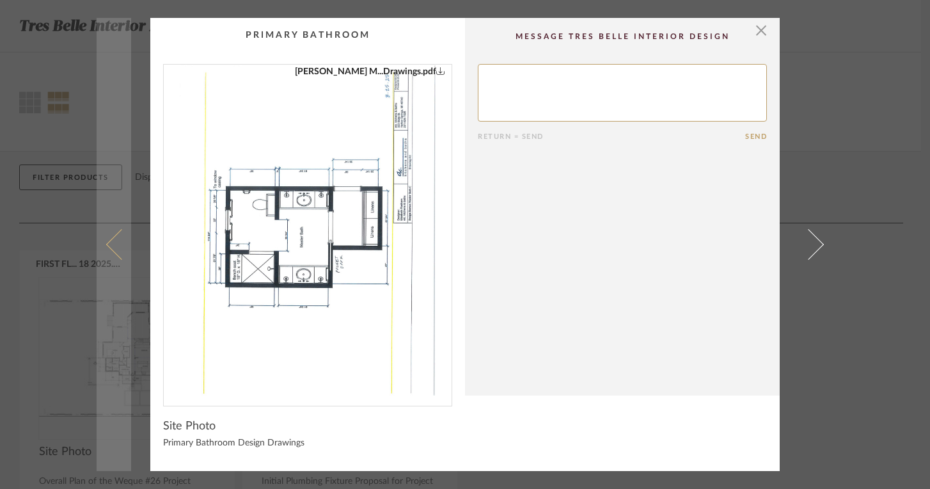
click at [107, 235] on link at bounding box center [114, 244] width 35 height 453
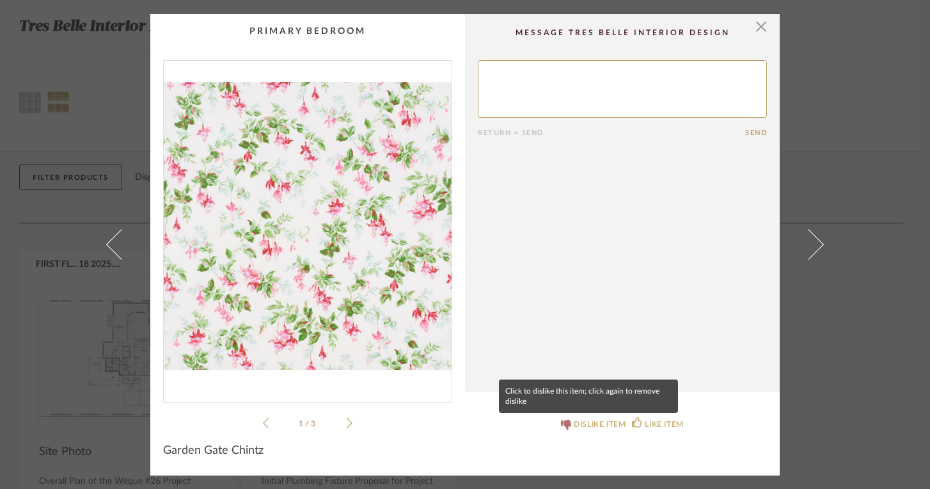
click at [578, 427] on div "DISLIKE ITEM" at bounding box center [600, 424] width 52 height 13
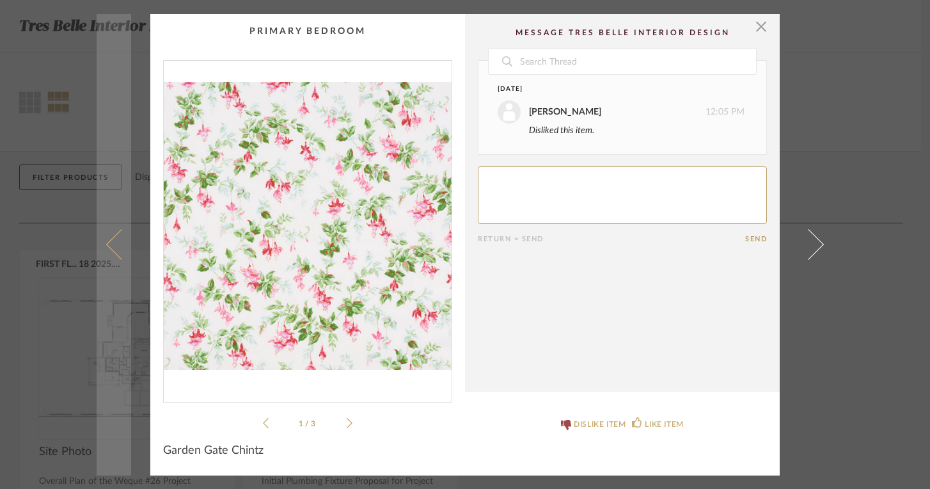
click at [106, 244] on span at bounding box center [121, 244] width 31 height 31
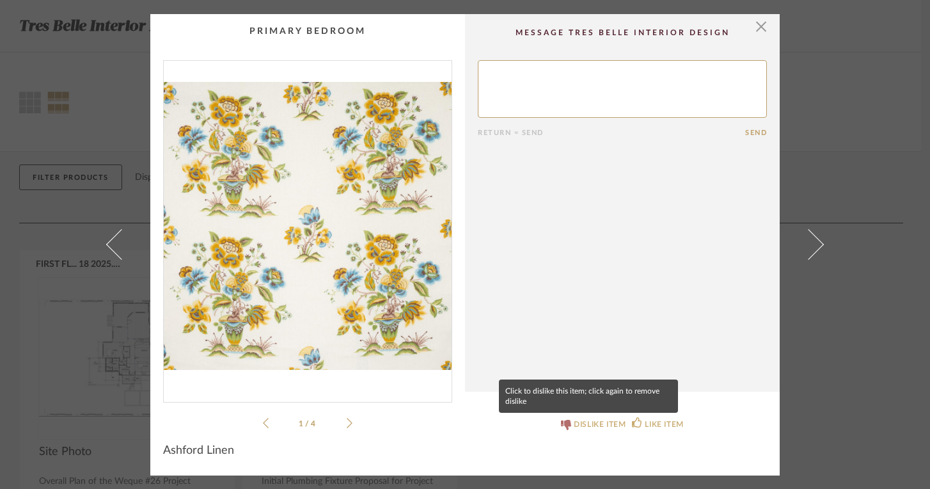
click at [582, 419] on div "DISLIKE ITEM" at bounding box center [600, 424] width 52 height 13
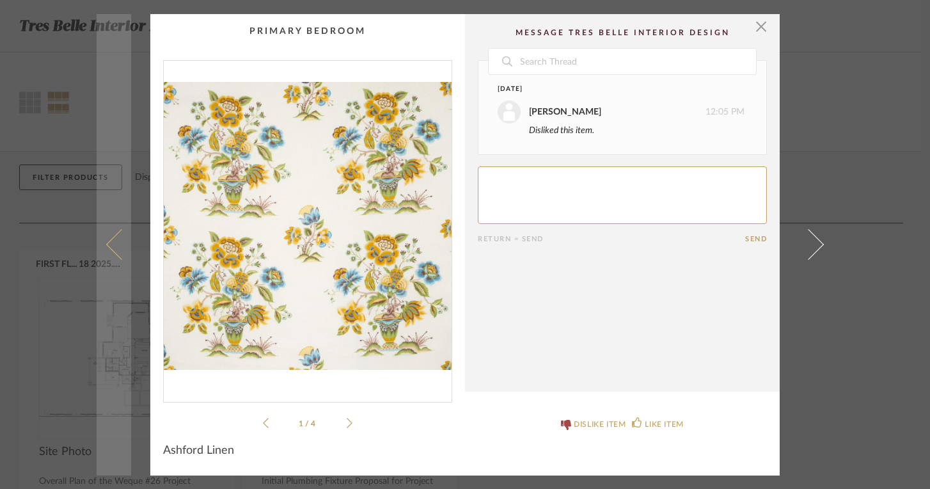
click at [110, 247] on span at bounding box center [121, 244] width 31 height 31
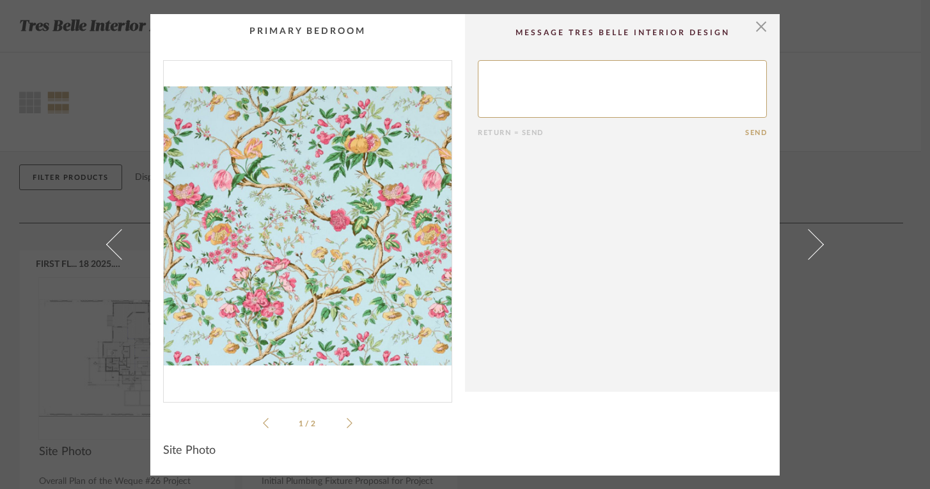
click at [595, 82] on textarea at bounding box center [622, 89] width 289 height 58
type textarea "Don't think I like"
click at [746, 134] on button "Send" at bounding box center [756, 133] width 22 height 8
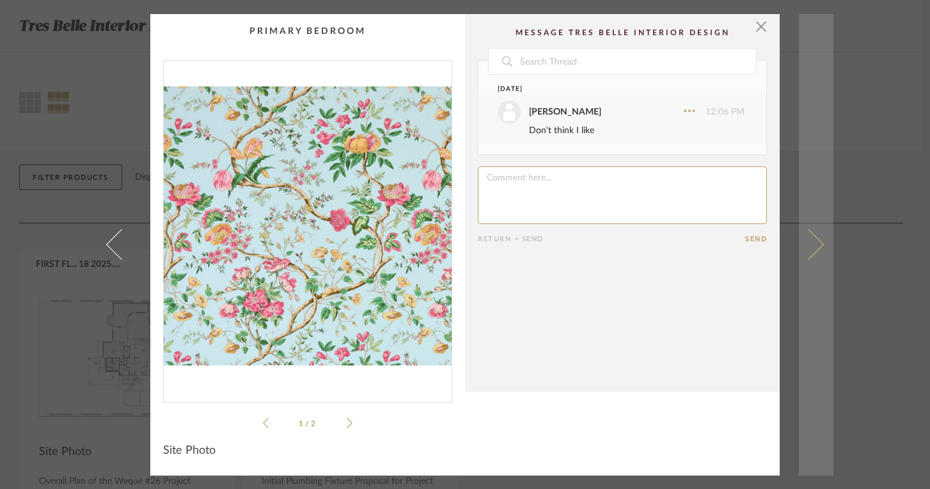
click at [816, 245] on span at bounding box center [808, 244] width 31 height 31
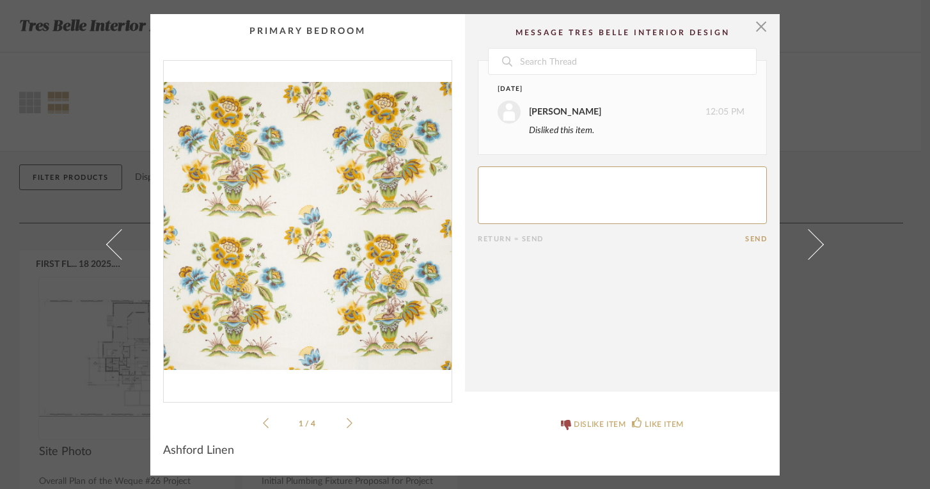
click at [816, 245] on span at bounding box center [808, 244] width 31 height 31
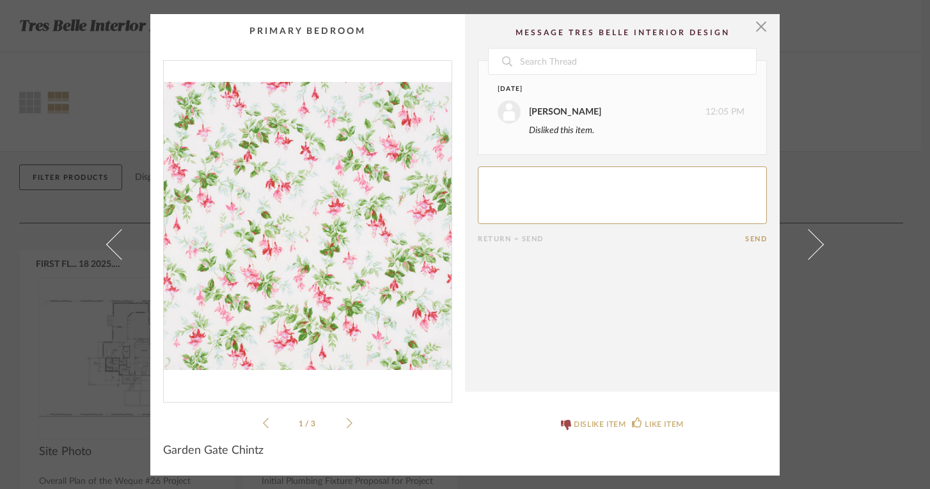
click at [816, 245] on span at bounding box center [808, 244] width 31 height 31
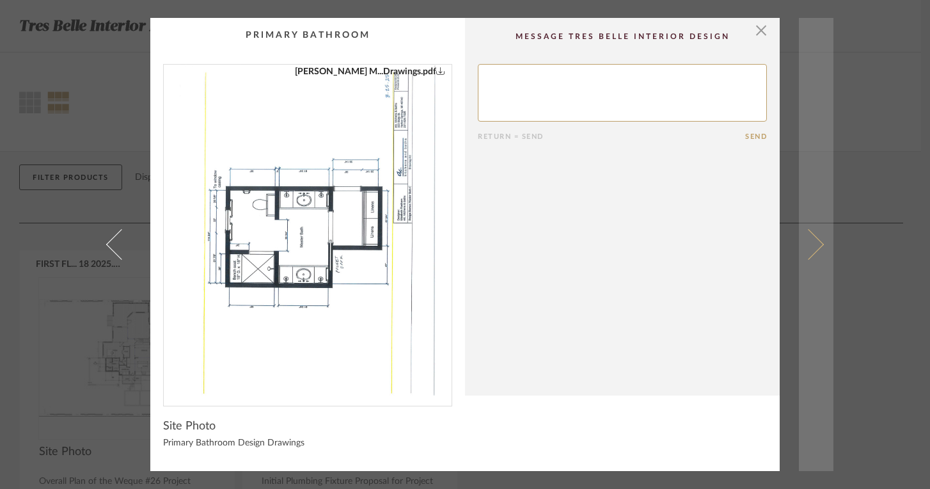
click at [811, 242] on span at bounding box center [808, 244] width 31 height 31
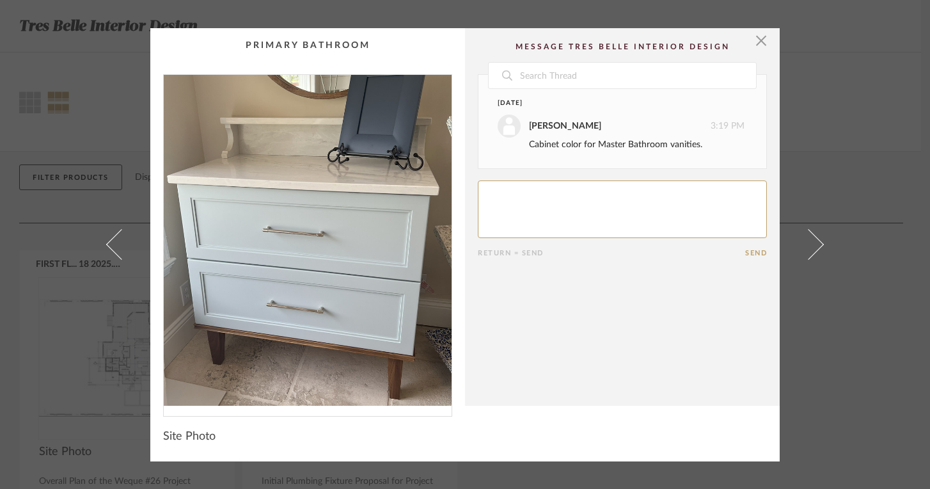
click at [563, 214] on textarea at bounding box center [622, 209] width 289 height 58
type textarea "I think so but need to decide on fabrics first before I commit to blue color"
click at [748, 251] on button "Send" at bounding box center [756, 253] width 22 height 8
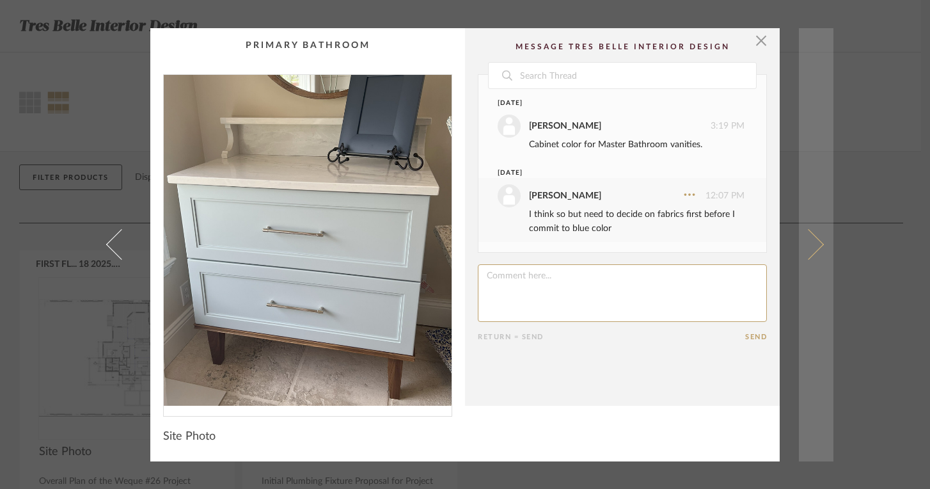
click at [817, 244] on span at bounding box center [808, 244] width 31 height 31
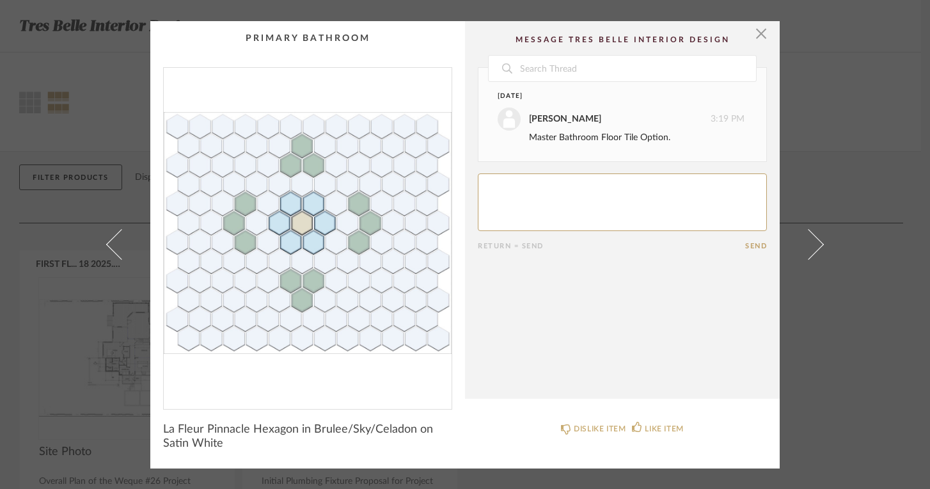
click at [817, 244] on span at bounding box center [808, 244] width 31 height 31
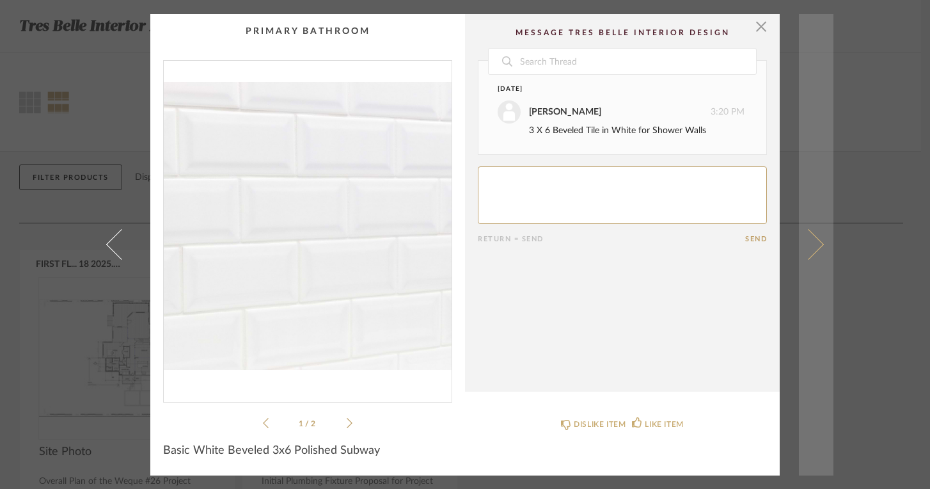
click at [818, 246] on link at bounding box center [816, 244] width 35 height 461
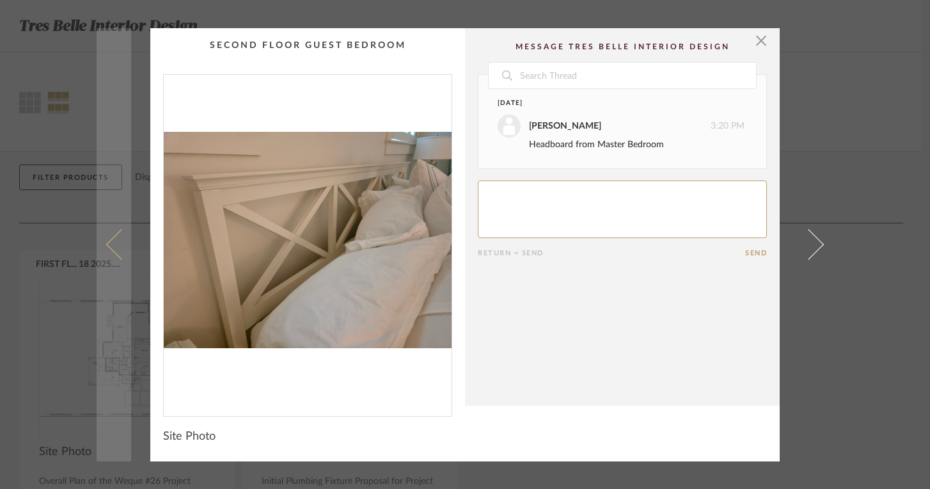
click at [112, 242] on span at bounding box center [121, 244] width 31 height 31
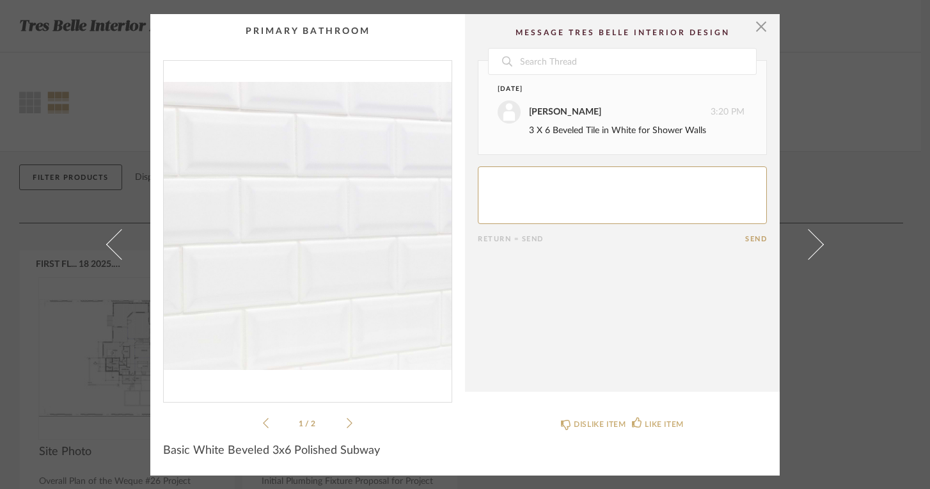
click at [112, 242] on span at bounding box center [121, 244] width 31 height 31
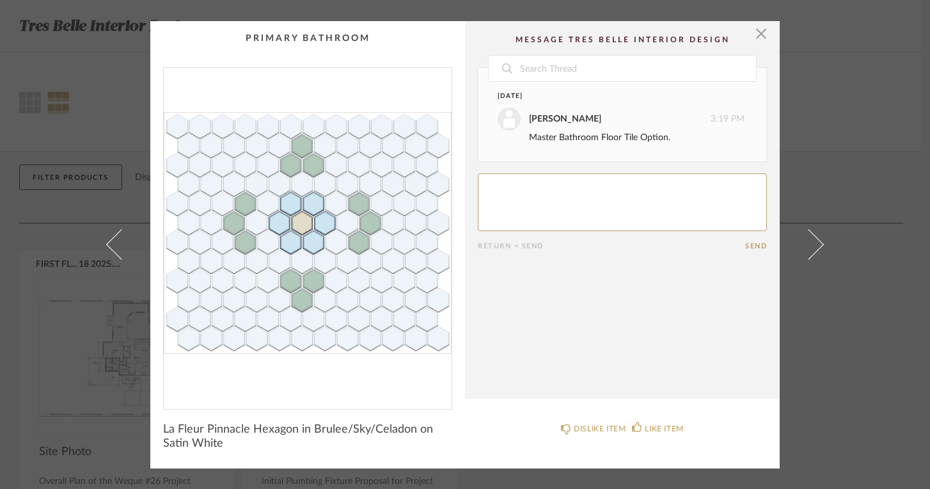
click at [112, 242] on span at bounding box center [121, 244] width 31 height 31
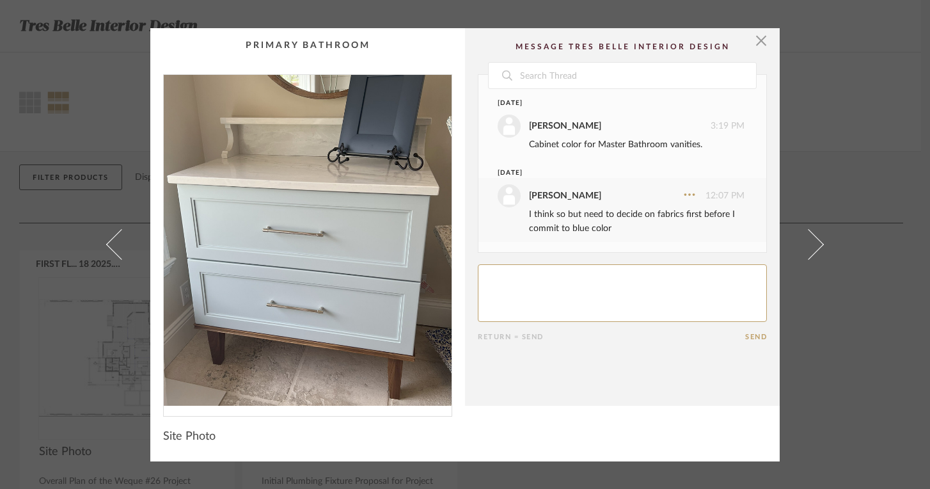
click at [560, 288] on textarea at bounding box center [622, 293] width 289 height 58
type textarea "Would the linen cabinets be the same color as the vanities???"
click at [753, 333] on button "Send" at bounding box center [756, 337] width 22 height 8
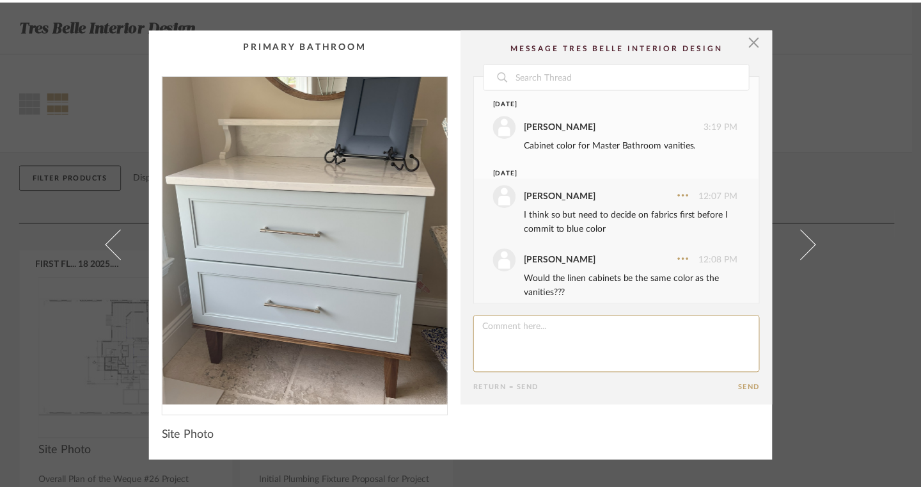
scroll to position [13, 0]
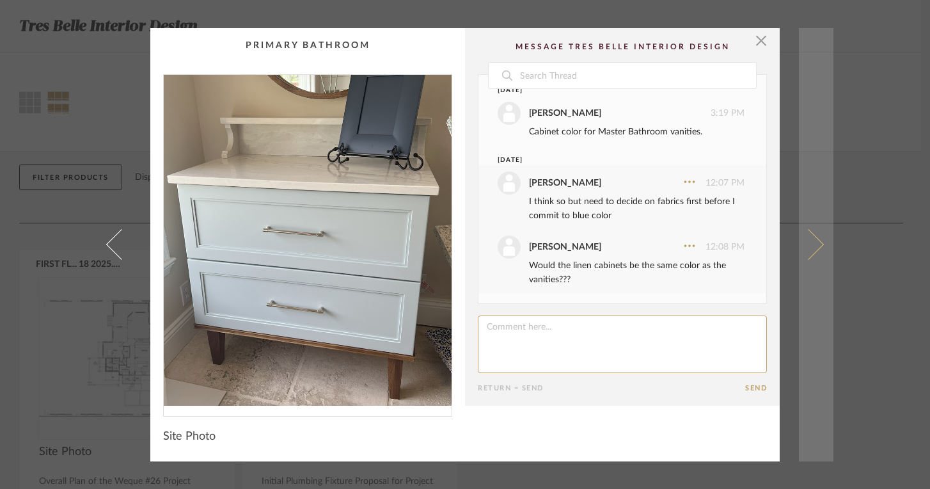
click at [816, 242] on span at bounding box center [808, 244] width 31 height 31
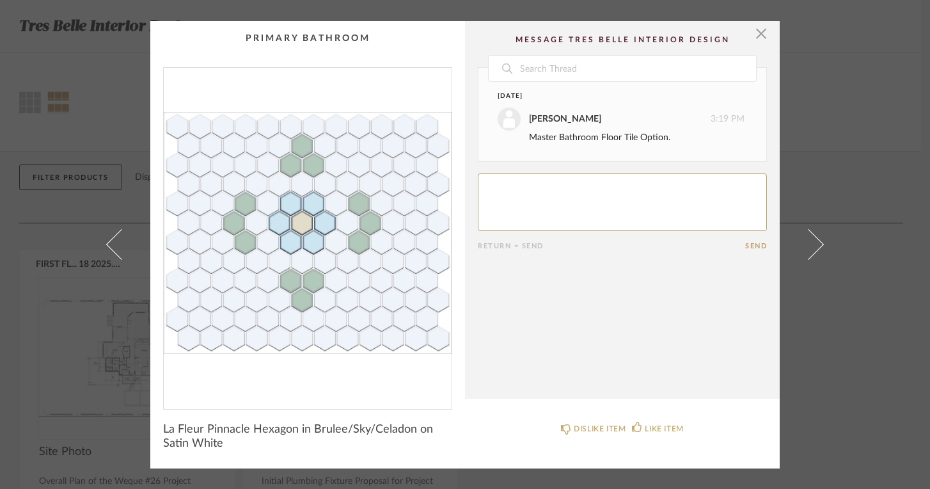
click at [563, 201] on textarea at bounding box center [622, 202] width 289 height 58
type textarea "Could be cute?"
click at [751, 242] on button "Send" at bounding box center [756, 246] width 22 height 8
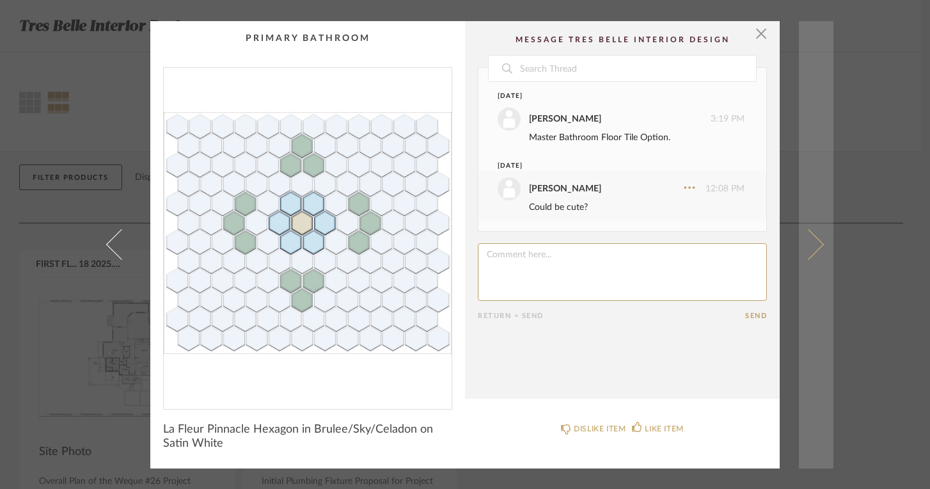
click at [811, 244] on span at bounding box center [808, 244] width 31 height 31
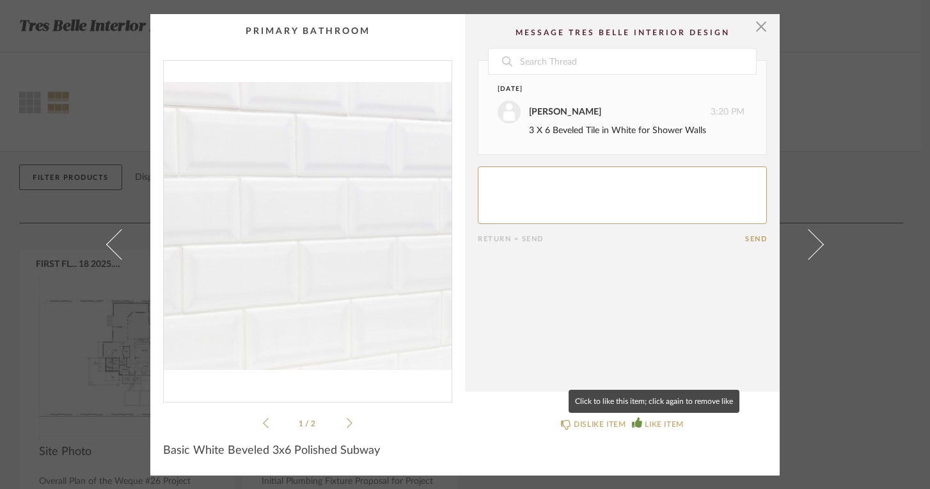
click at [647, 423] on div "LIKE ITEM" at bounding box center [664, 424] width 38 height 13
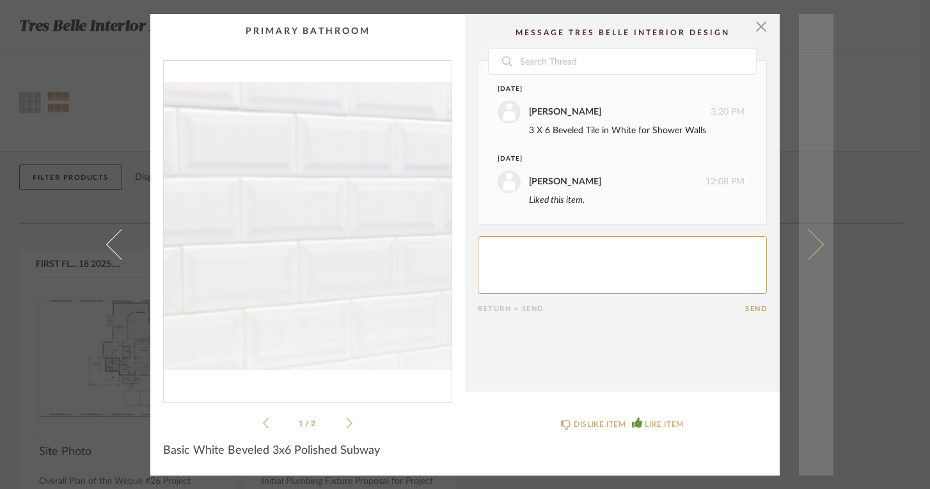
click at [823, 243] on link at bounding box center [816, 244] width 35 height 461
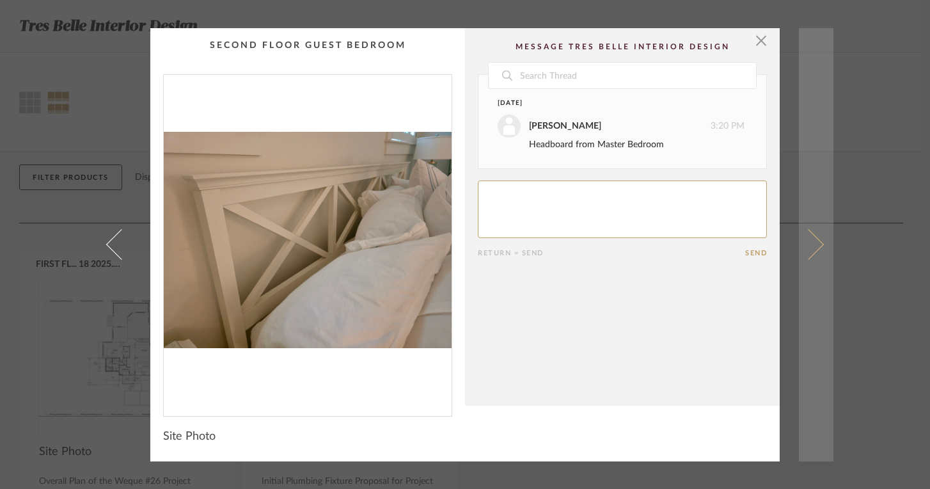
click at [817, 239] on link at bounding box center [816, 244] width 35 height 433
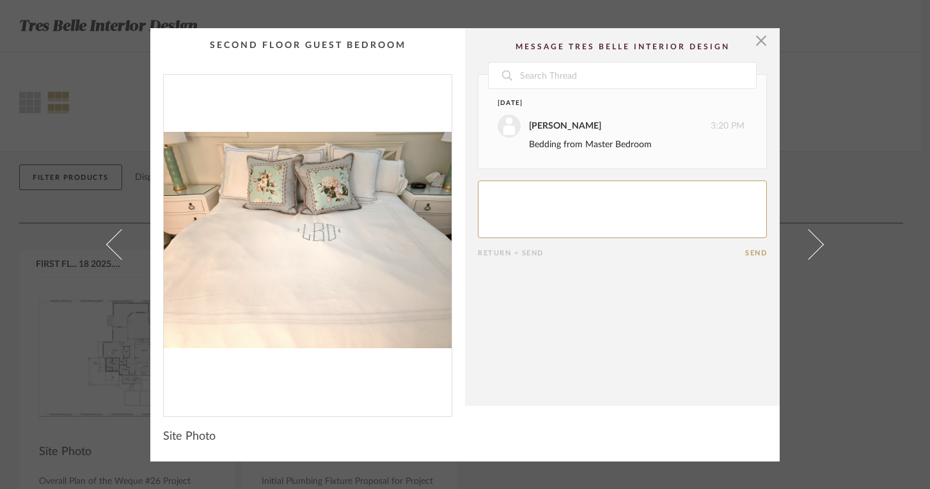
click at [817, 239] on link at bounding box center [816, 244] width 35 height 433
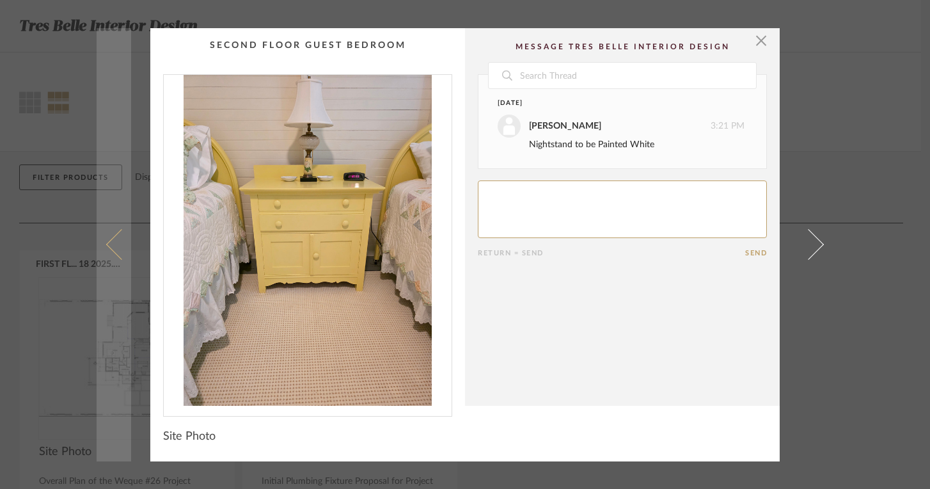
click at [109, 241] on span at bounding box center [121, 244] width 31 height 31
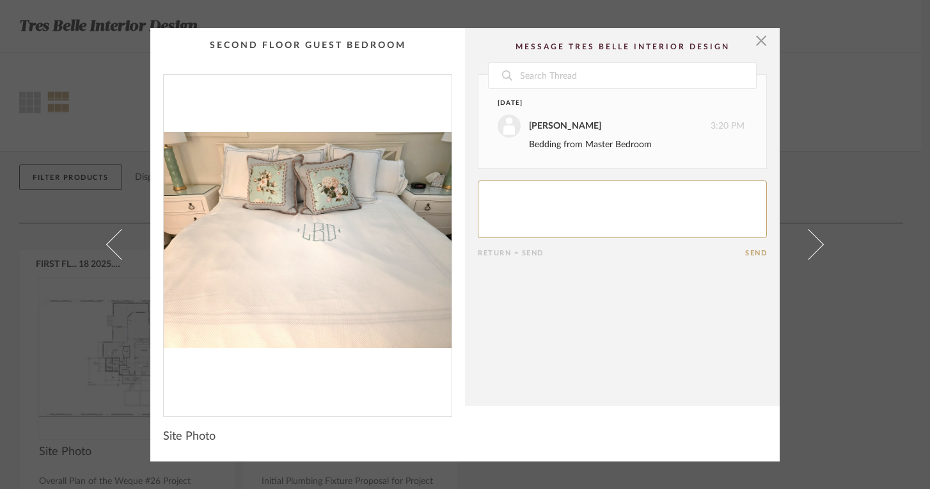
click at [528, 194] on textarea at bounding box center [622, 209] width 289 height 58
type textarea "May want to change out the pillows that you made?"
click at [746, 253] on button "Send" at bounding box center [756, 253] width 22 height 8
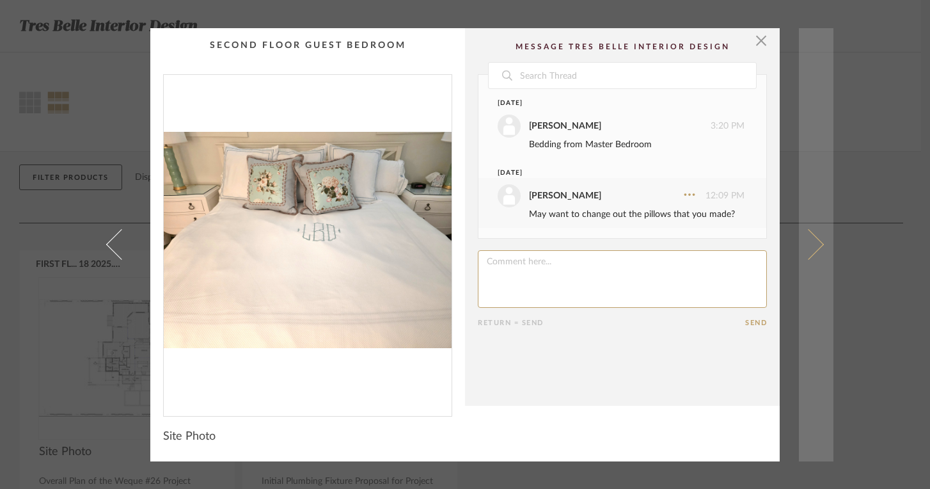
click at [810, 243] on span at bounding box center [808, 244] width 31 height 31
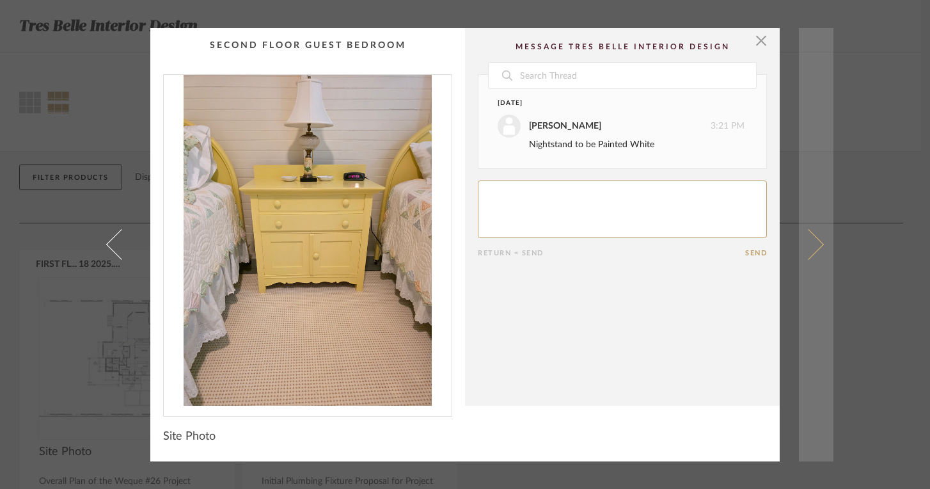
click at [810, 244] on span at bounding box center [808, 244] width 31 height 31
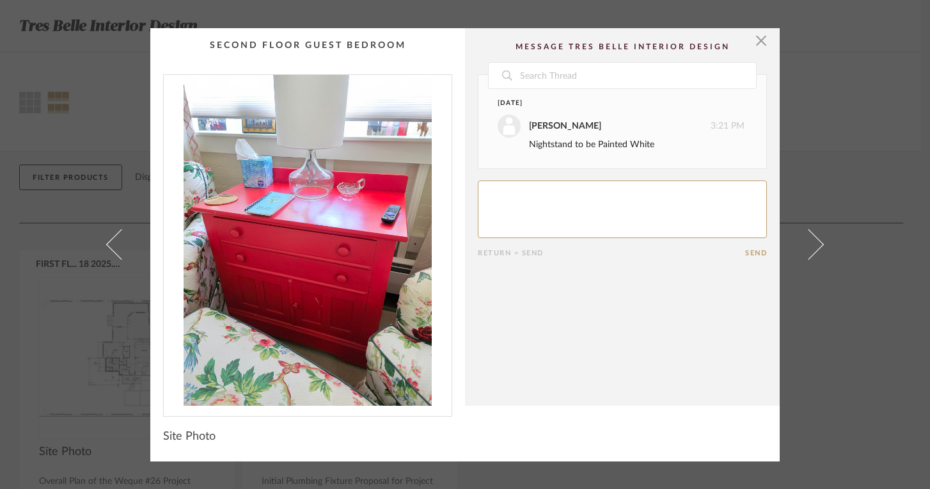
click at [666, 208] on textarea at bounding box center [622, 209] width 289 height 58
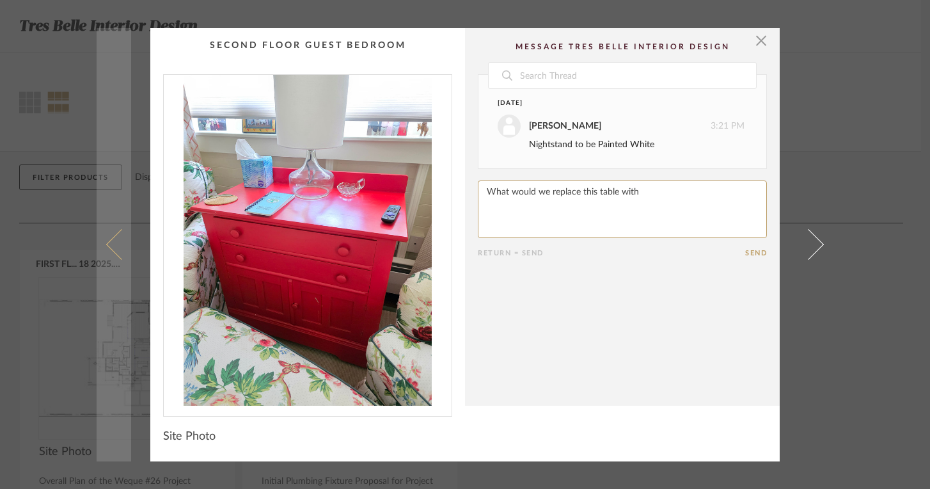
type textarea "What would we replace this table with"
click at [106, 247] on span at bounding box center [121, 244] width 31 height 31
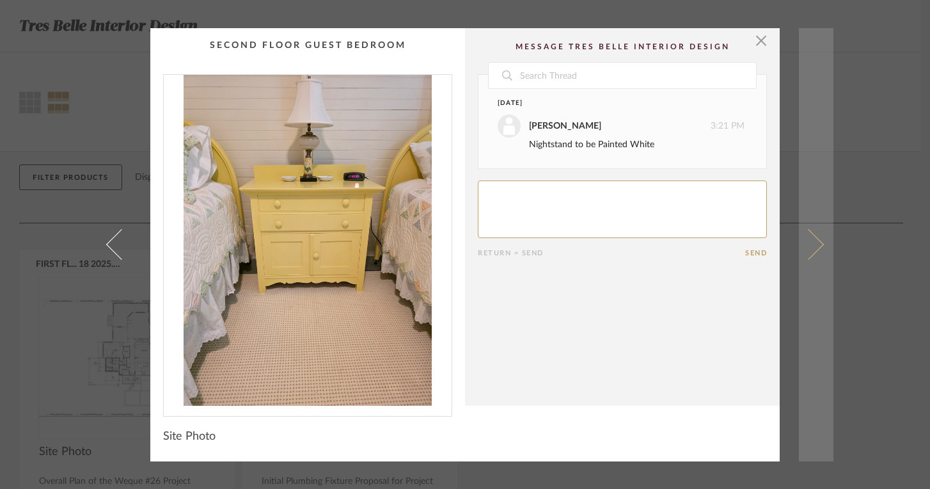
click at [812, 239] on span at bounding box center [808, 244] width 31 height 31
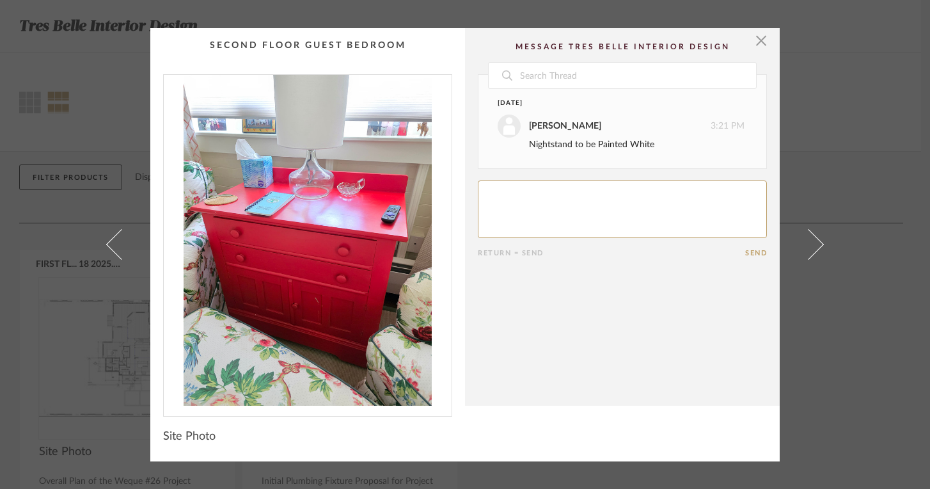
click at [658, 209] on textarea at bounding box center [622, 209] width 289 height 58
type textarea "Does this match the yellow one in the bedroom? What would you replace this tabl…"
click at [755, 249] on button "Send" at bounding box center [756, 253] width 22 height 8
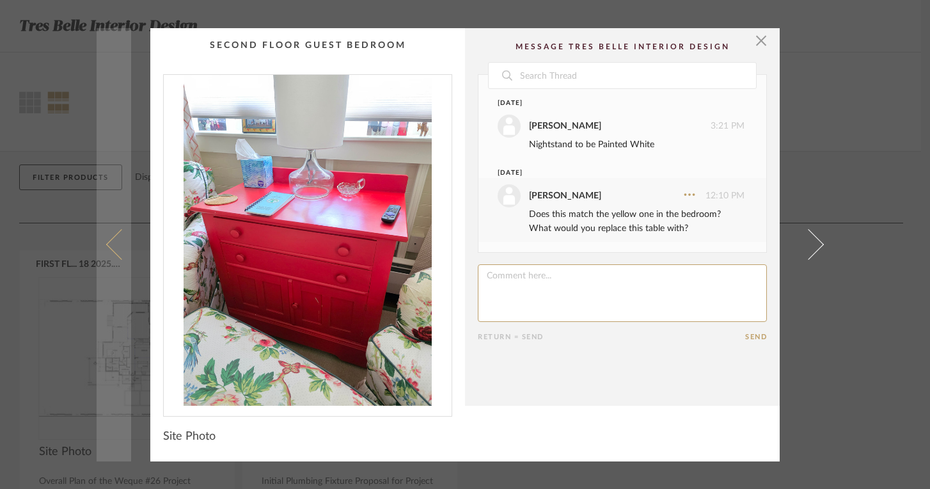
click at [115, 243] on span at bounding box center [121, 244] width 31 height 31
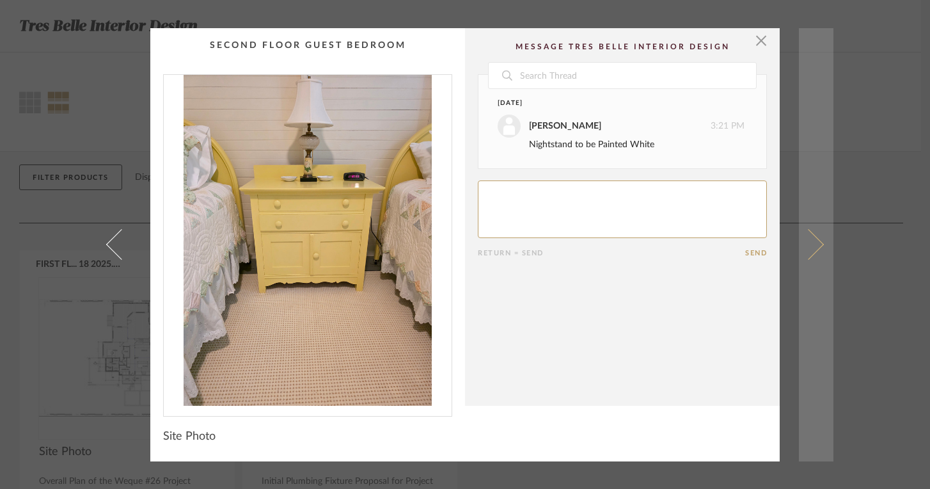
click at [813, 246] on span at bounding box center [808, 244] width 31 height 31
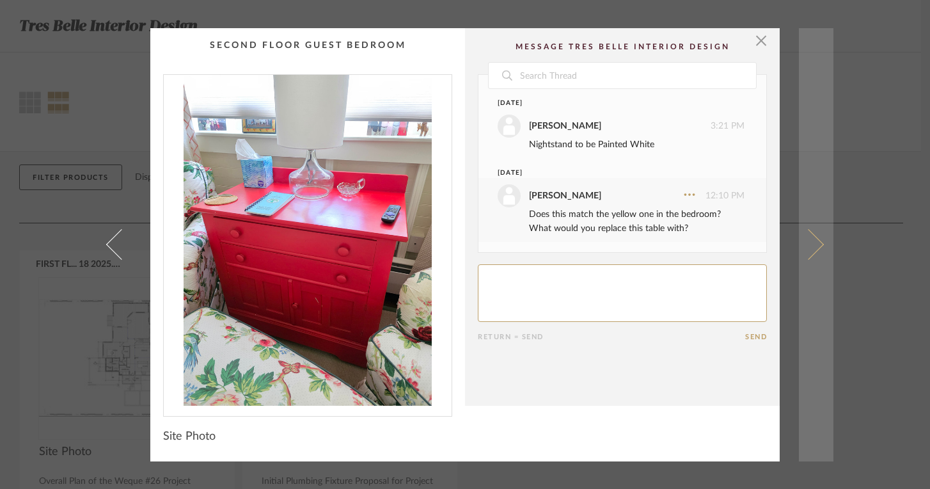
click at [819, 240] on link at bounding box center [816, 244] width 35 height 433
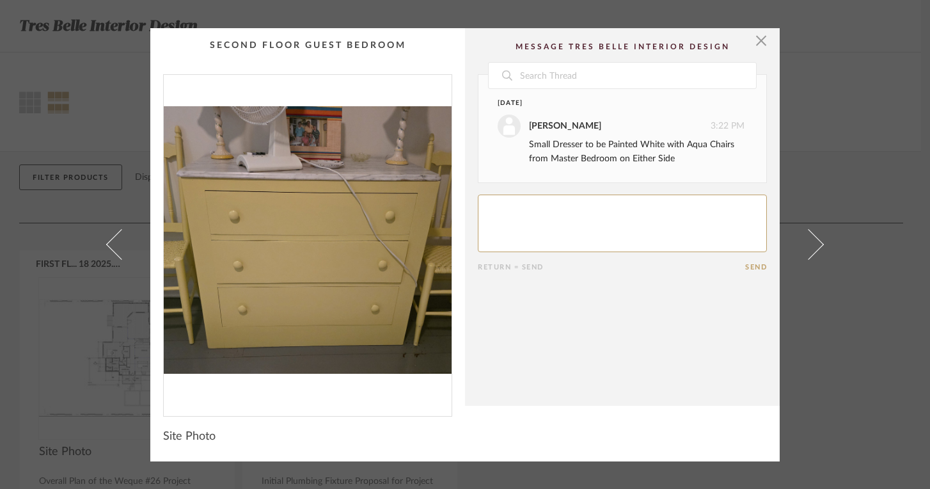
click at [819, 240] on link at bounding box center [816, 244] width 35 height 433
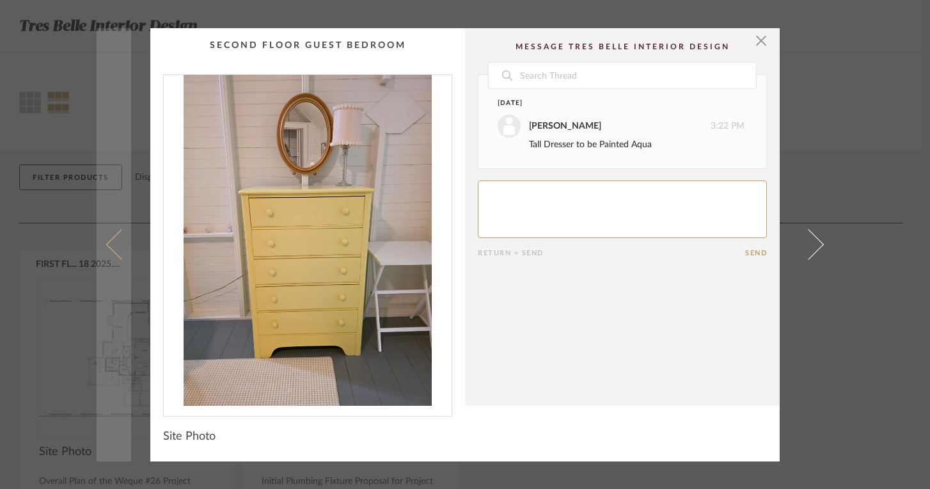
click at [106, 246] on span at bounding box center [121, 244] width 31 height 31
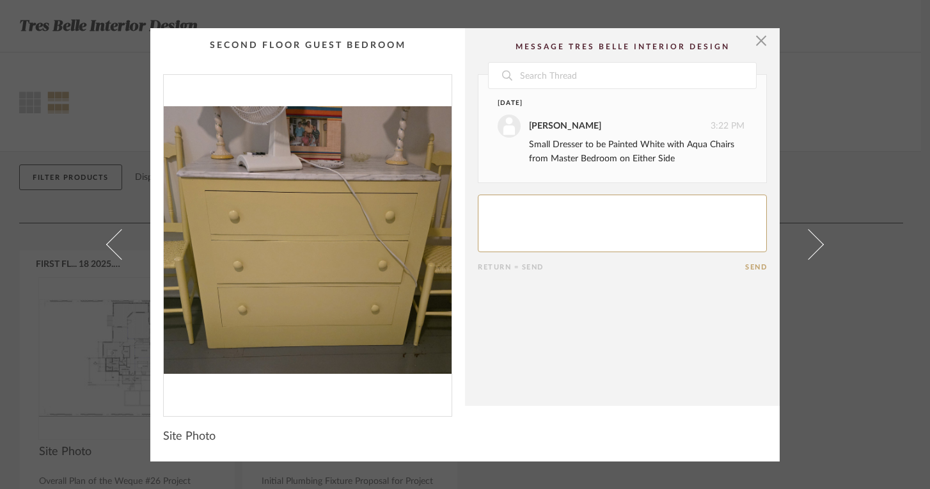
click at [600, 221] on textarea at bounding box center [622, 223] width 289 height 58
type textarea "OK -"
click at [749, 266] on button "Send" at bounding box center [756, 267] width 22 height 8
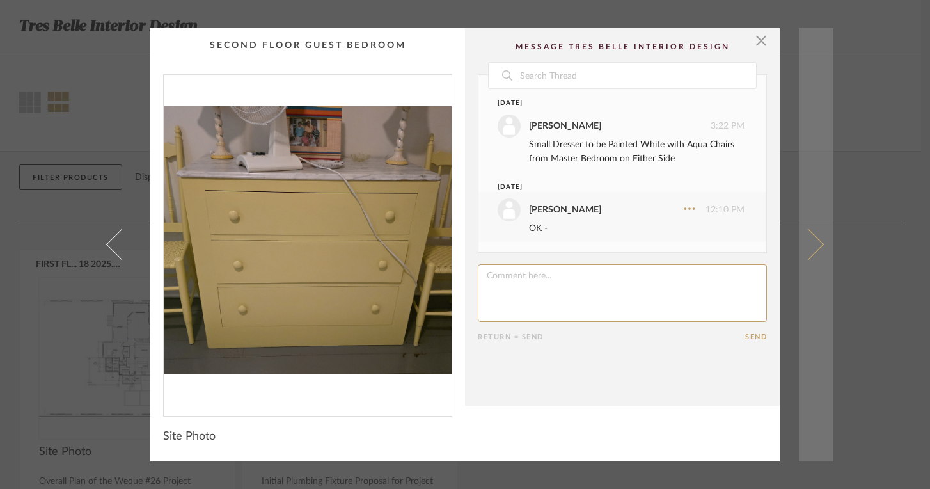
click at [810, 243] on span at bounding box center [808, 244] width 31 height 31
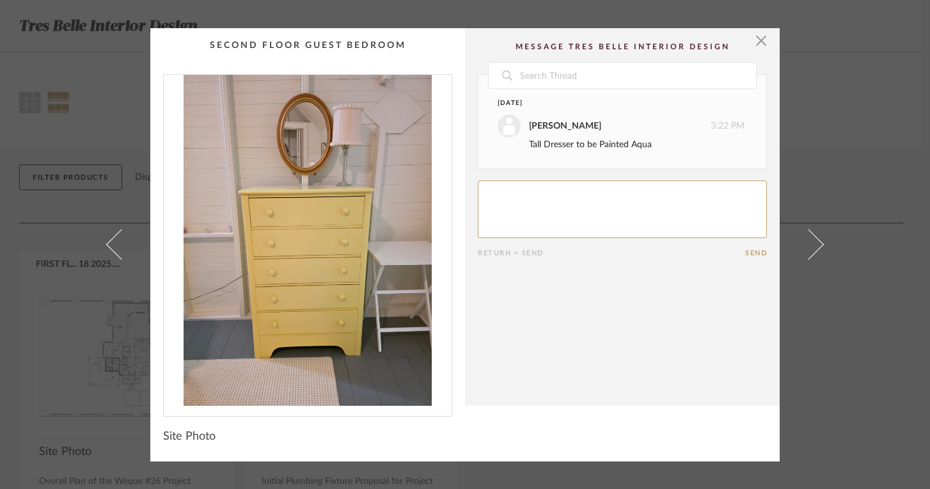
click at [530, 214] on textarea at bounding box center [622, 209] width 289 height 58
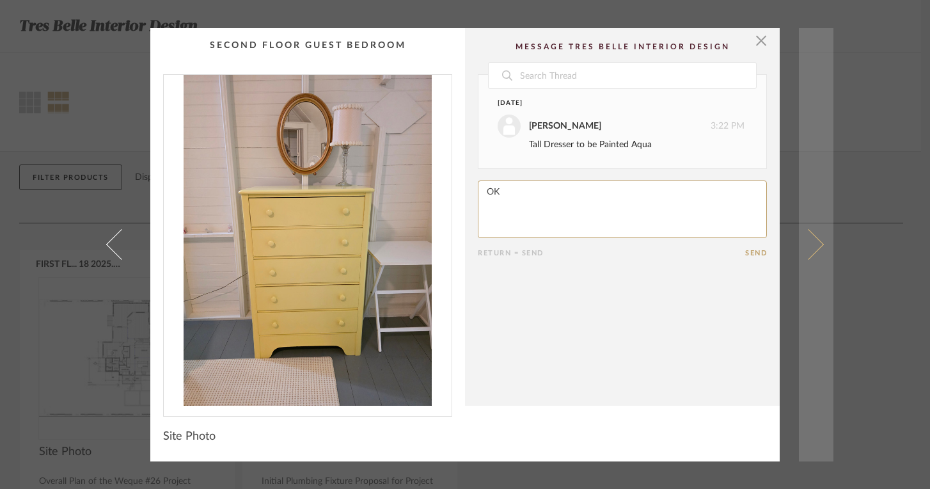
type textarea "OK"
click at [814, 246] on span at bounding box center [808, 244] width 31 height 31
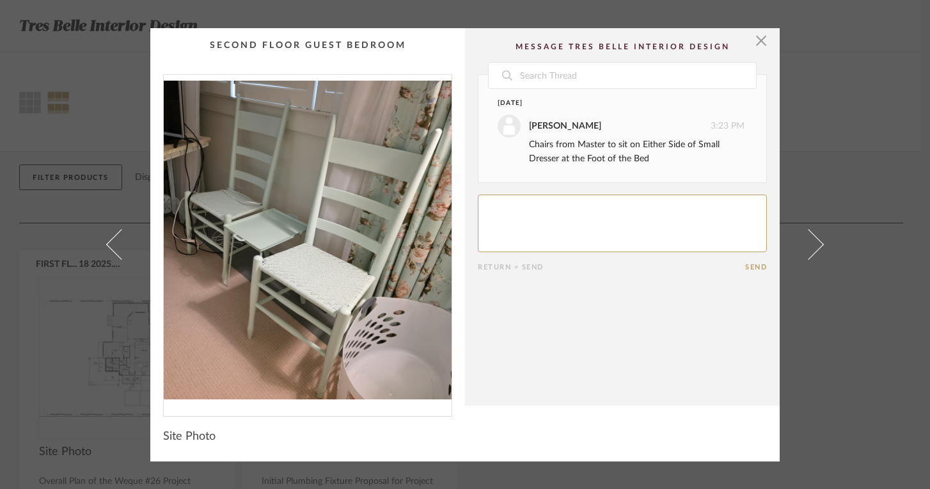
click at [633, 216] on textarea at bounding box center [622, 223] width 289 height 58
type textarea "OK"
click at [745, 265] on button "Send" at bounding box center [756, 267] width 22 height 8
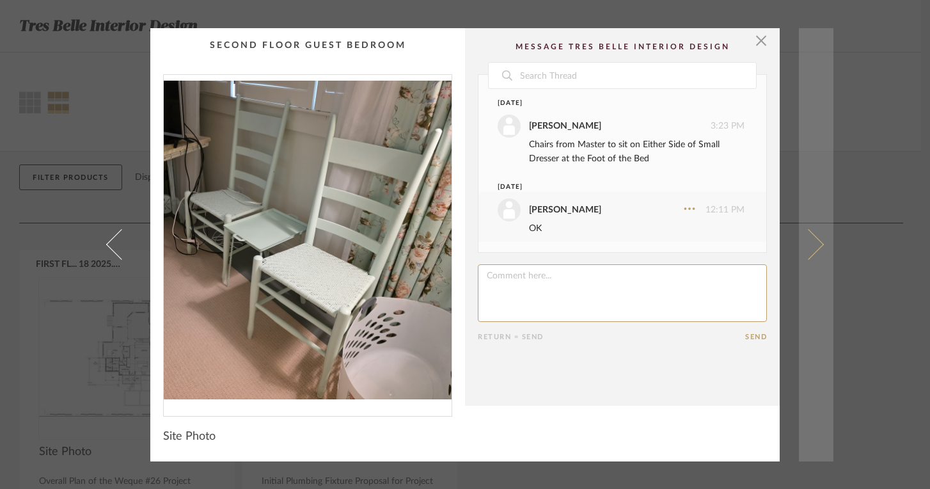
click at [815, 242] on span at bounding box center [808, 244] width 31 height 31
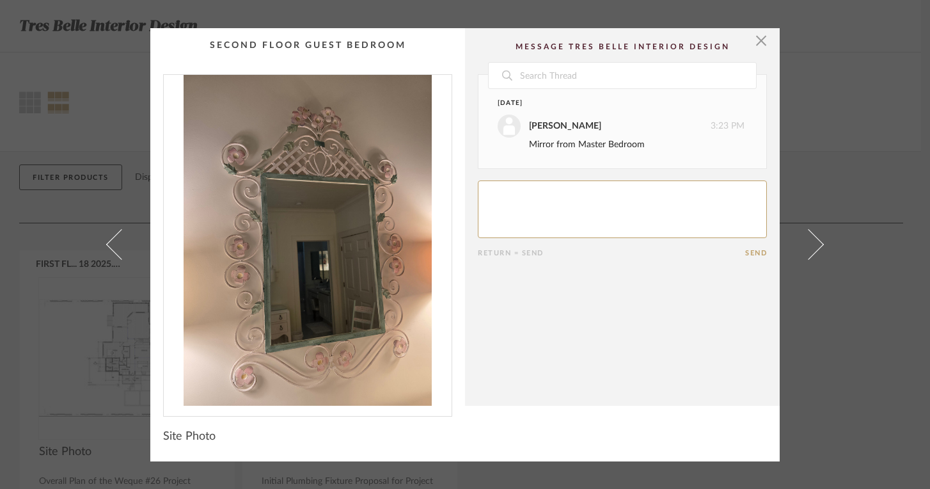
click at [628, 220] on textarea at bounding box center [622, 209] width 289 height 58
type textarea "OK"
click at [757, 255] on button "Send" at bounding box center [756, 253] width 22 height 8
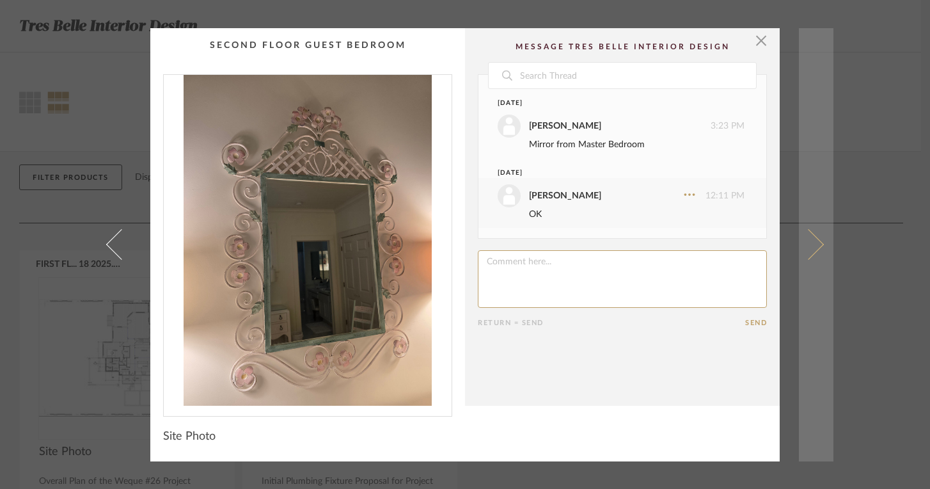
click at [815, 246] on span at bounding box center [808, 244] width 31 height 31
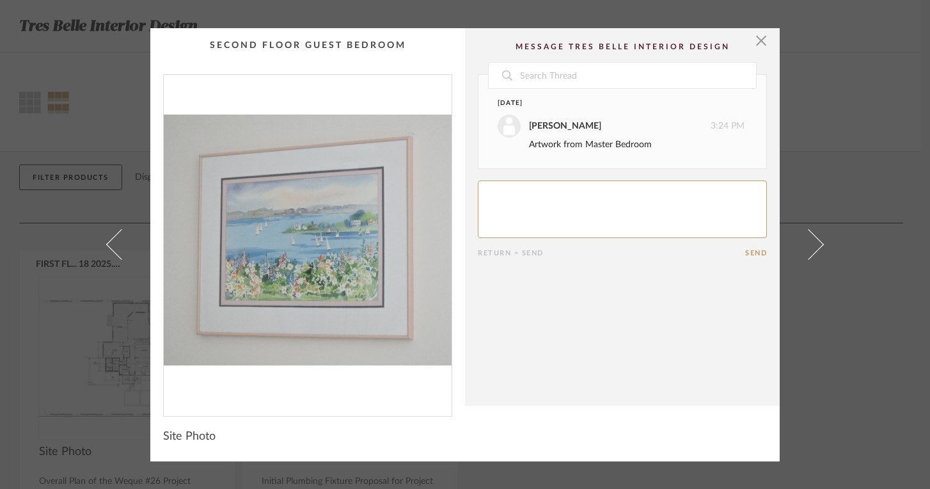
click at [695, 218] on textarea at bounding box center [622, 209] width 289 height 58
type textarea "OK"
click at [753, 249] on button "Send" at bounding box center [756, 253] width 22 height 8
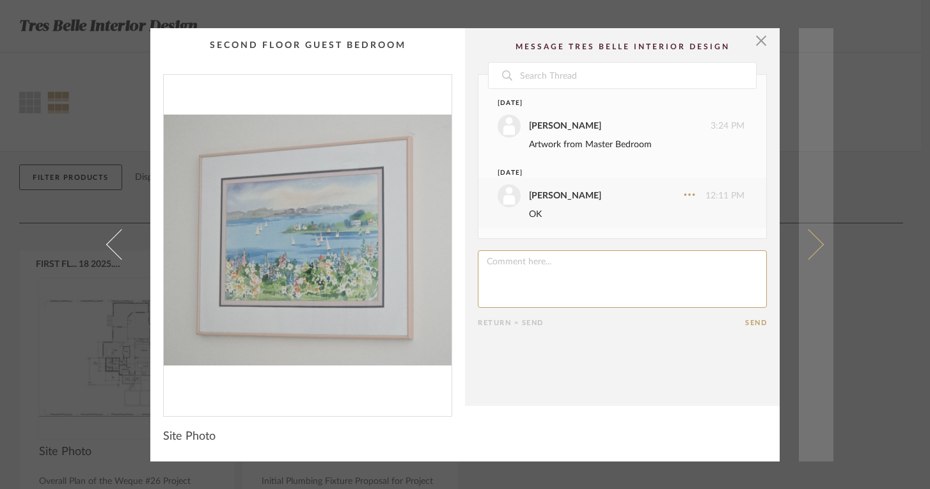
click at [809, 246] on span at bounding box center [808, 244] width 31 height 31
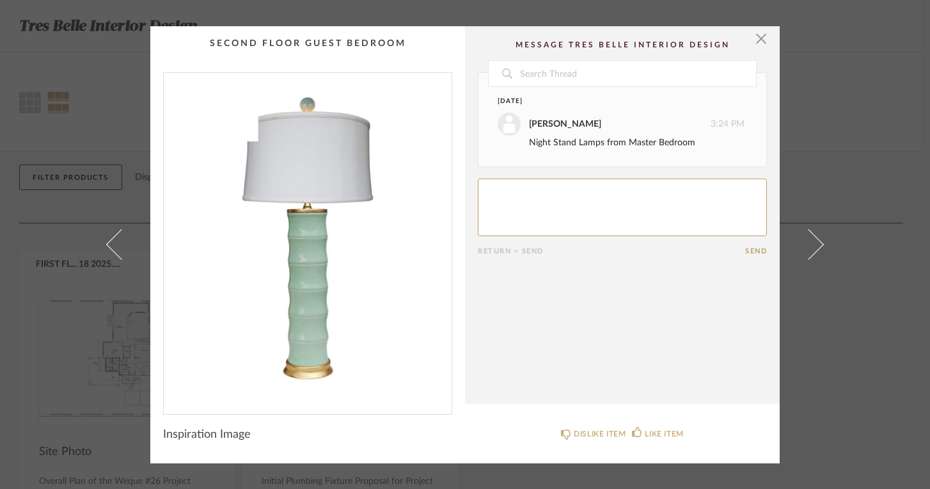
click at [666, 200] on textarea at bounding box center [622, 207] width 289 height 58
type textarea "OK"
click at [755, 258] on cpp-summary-comments "Date [DATE] [PERSON_NAME] 3:24 PM Night Stand Lamps from Master Bedroom Return …" at bounding box center [622, 214] width 315 height 377
click at [754, 252] on button "Send" at bounding box center [756, 251] width 22 height 8
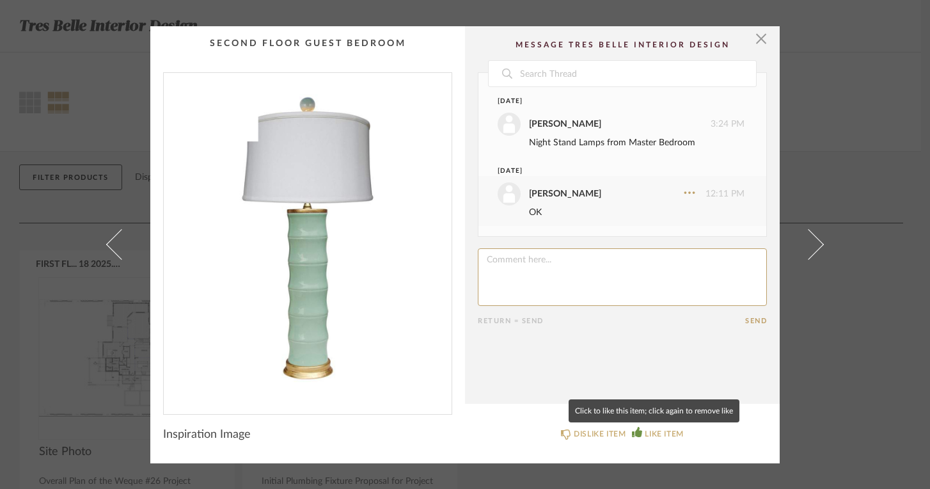
click at [666, 433] on div "LIKE ITEM" at bounding box center [664, 433] width 38 height 13
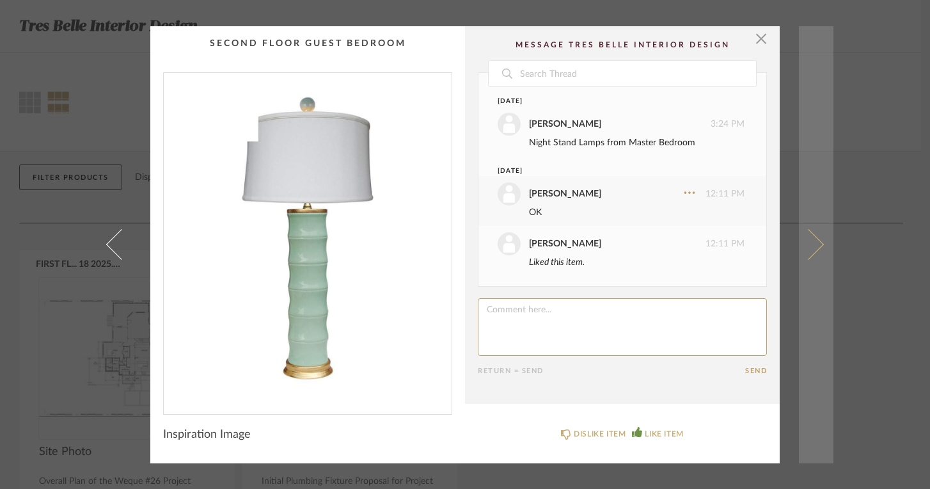
click at [813, 246] on span at bounding box center [808, 244] width 31 height 31
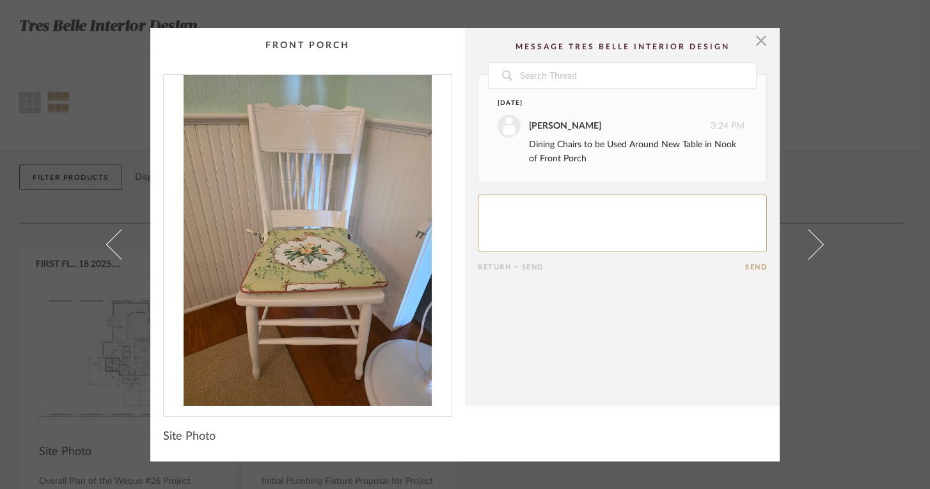
click at [813, 246] on span at bounding box center [808, 244] width 31 height 31
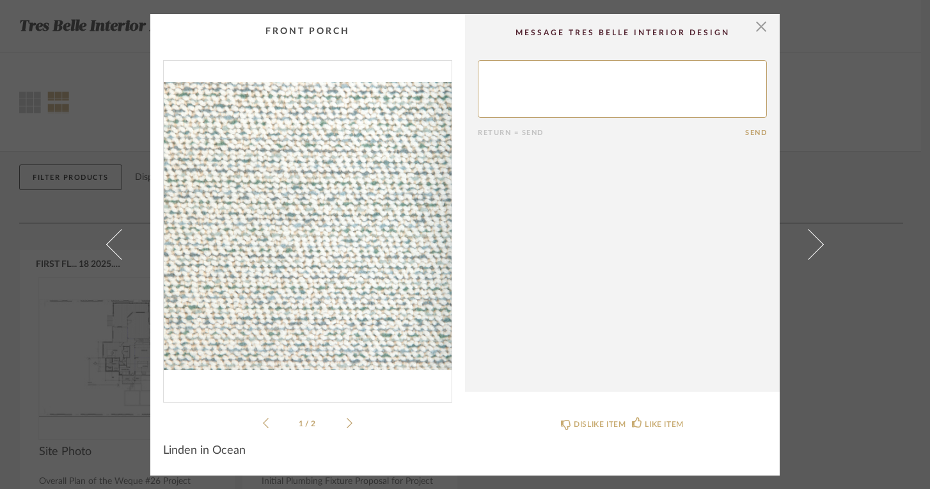
click at [512, 84] on textarea at bounding box center [622, 89] width 289 height 58
type textarea "Would this replace the pink rug on the porch??"
click at [755, 132] on button "Send" at bounding box center [756, 133] width 22 height 8
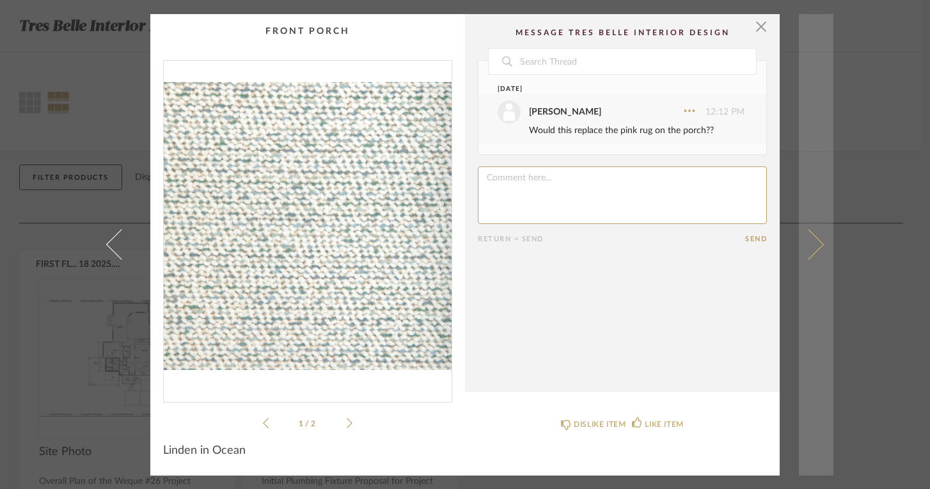
click at [819, 247] on link at bounding box center [816, 244] width 35 height 461
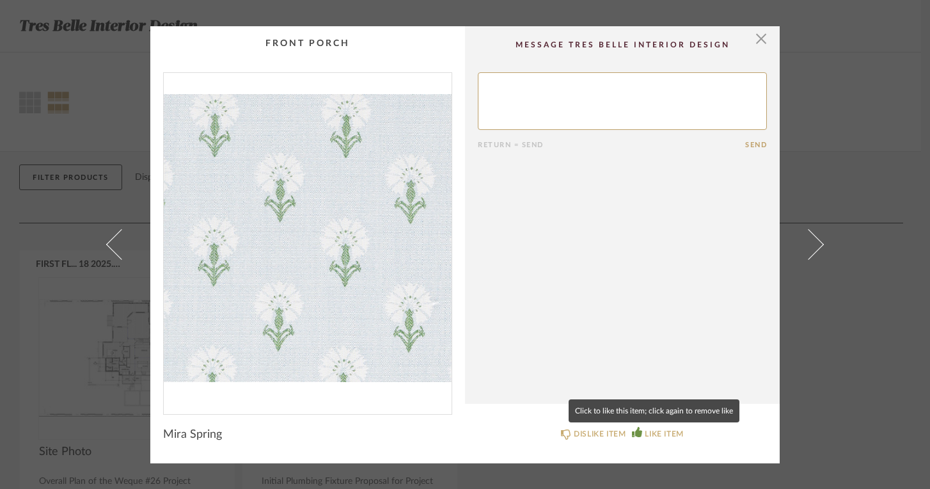
click at [633, 432] on icon at bounding box center [637, 432] width 10 height 10
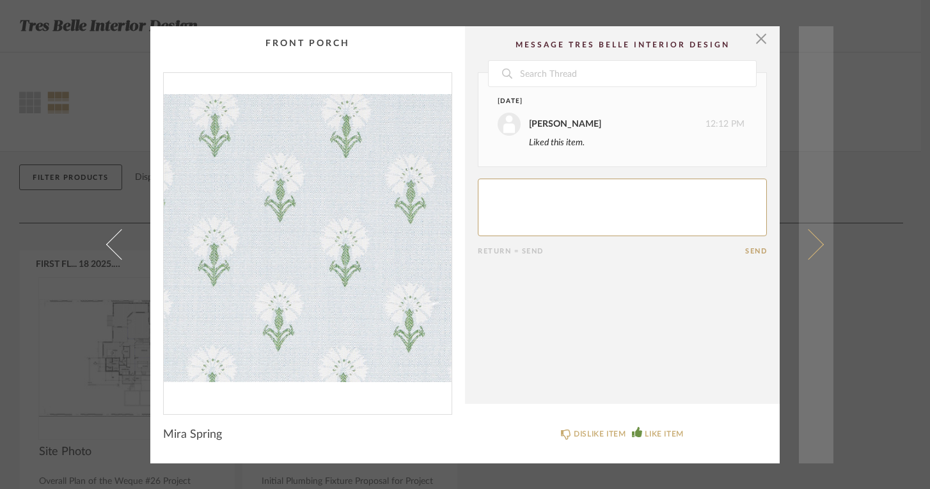
click at [807, 248] on span at bounding box center [808, 244] width 31 height 31
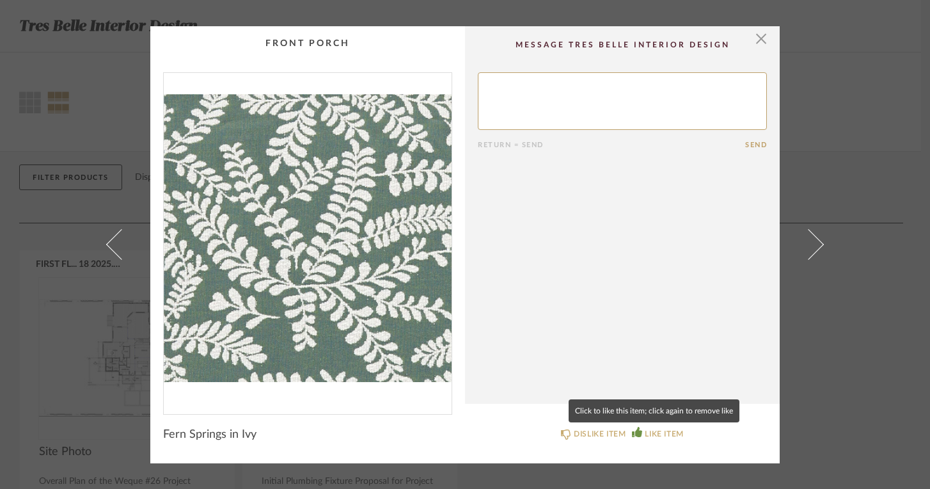
click at [649, 430] on div "LIKE ITEM" at bounding box center [664, 433] width 38 height 13
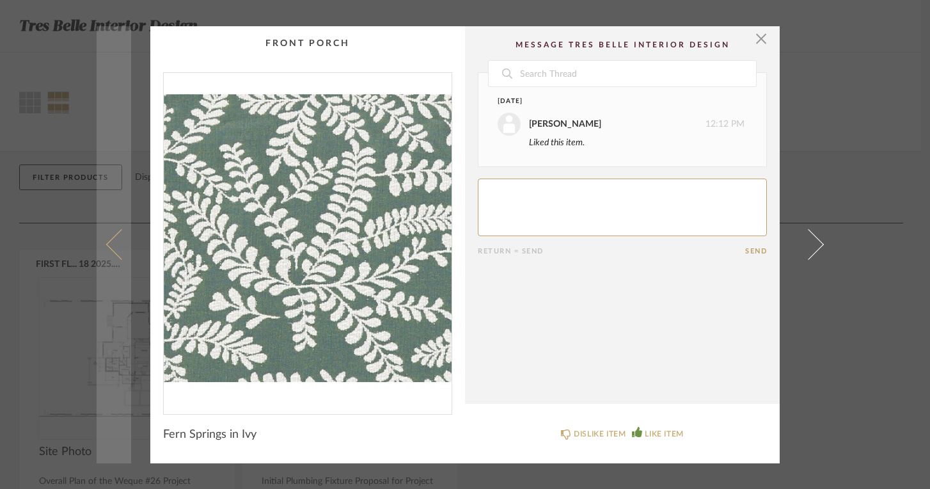
click at [110, 241] on span at bounding box center [121, 244] width 31 height 31
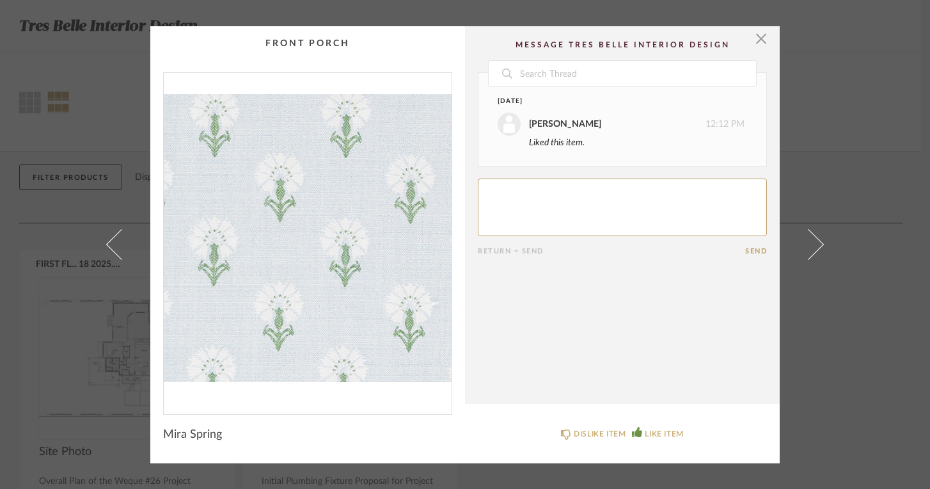
click at [110, 241] on span at bounding box center [121, 244] width 31 height 31
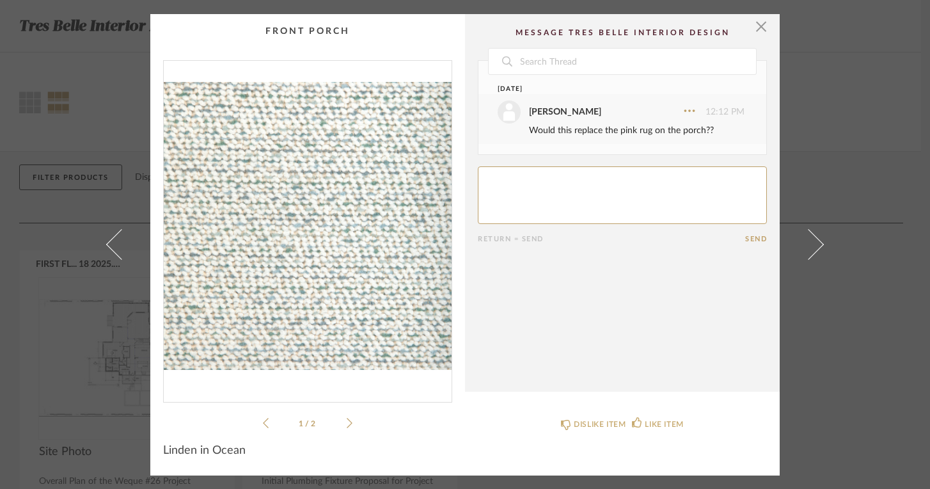
click at [686, 136] on div "Would this replace the pink rug on the porch??" at bounding box center [637, 130] width 216 height 14
click at [615, 186] on textarea at bounding box center [622, 195] width 289 height 58
type textarea "This is for the chairs or is it a rug?"
click at [749, 236] on button "Send" at bounding box center [756, 239] width 22 height 8
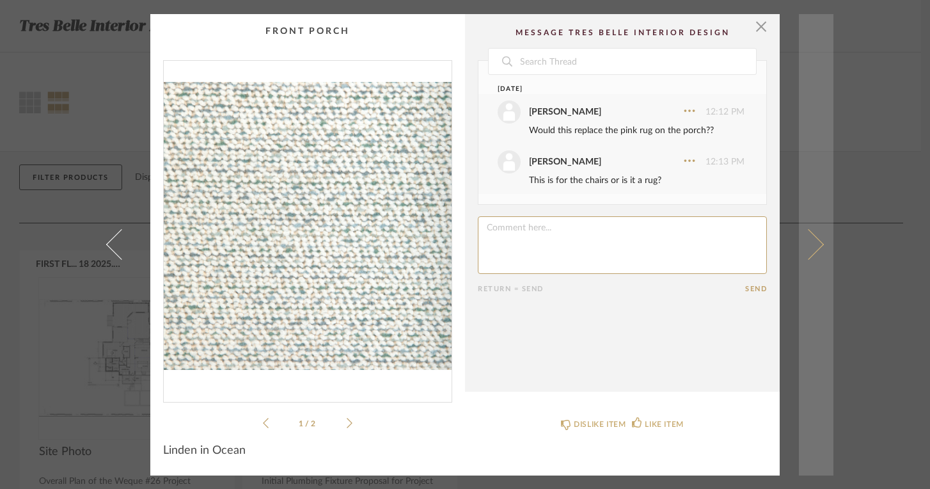
click at [812, 244] on span at bounding box center [808, 244] width 31 height 31
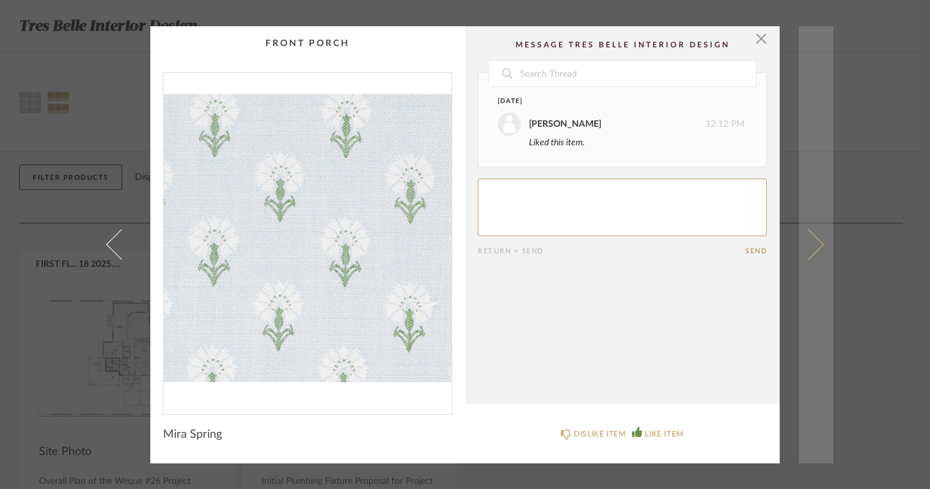
click at [810, 244] on span at bounding box center [808, 244] width 31 height 31
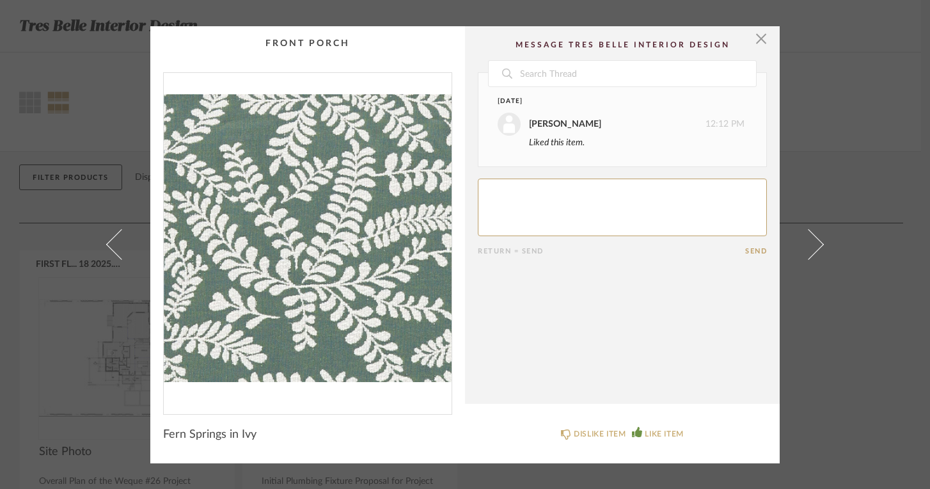
click at [810, 244] on span at bounding box center [808, 244] width 31 height 31
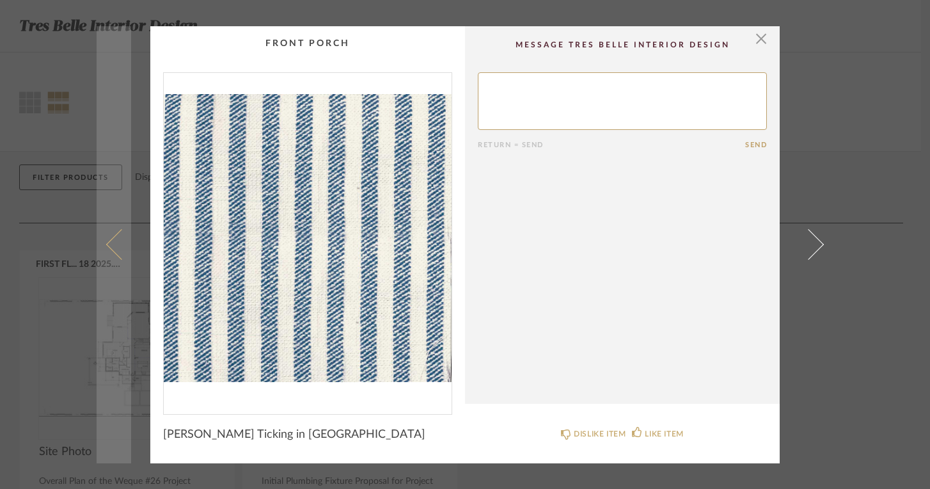
click at [111, 238] on span at bounding box center [121, 244] width 31 height 31
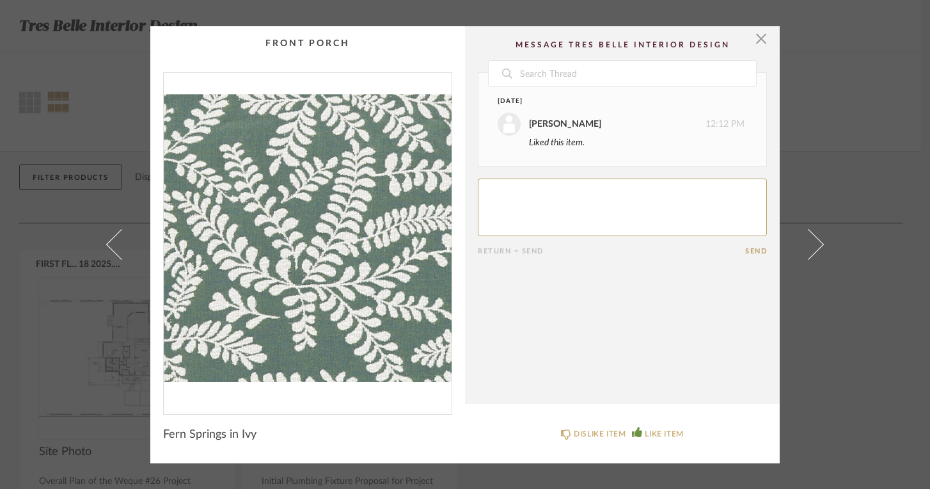
click at [111, 238] on span at bounding box center [121, 244] width 31 height 31
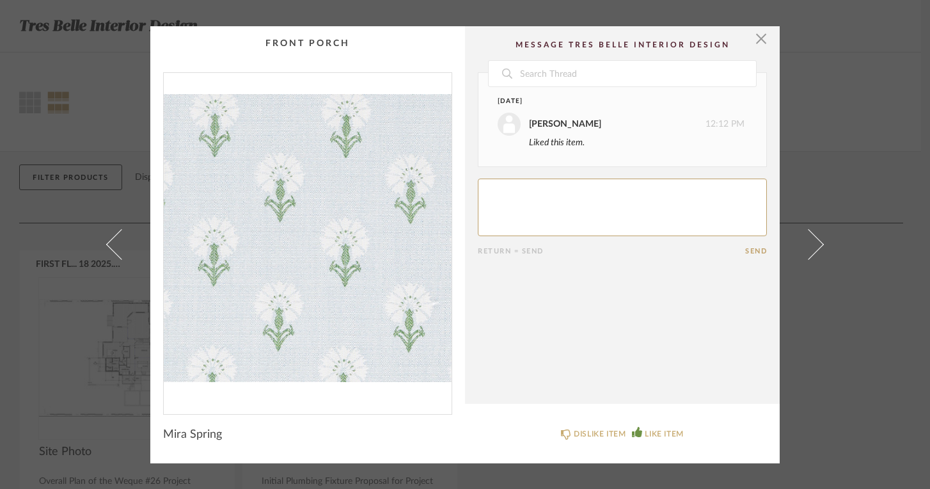
click at [111, 238] on span at bounding box center [121, 244] width 31 height 31
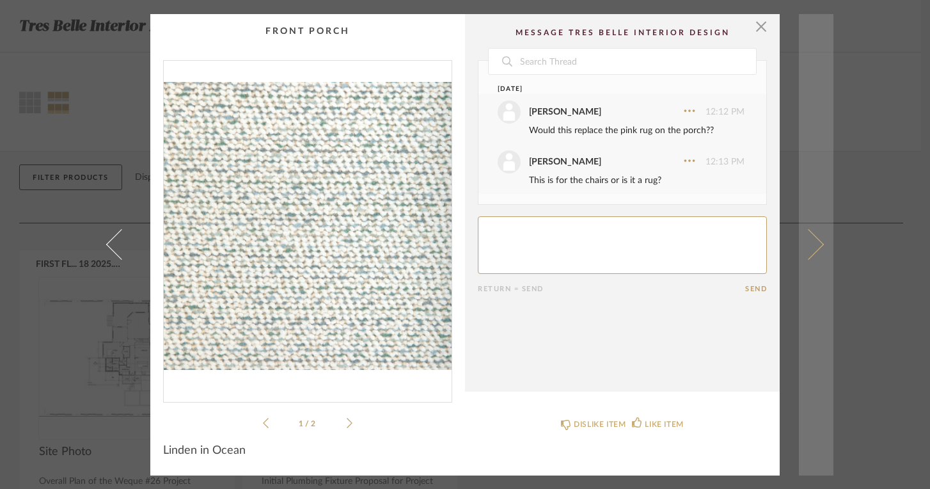
click at [811, 240] on span at bounding box center [808, 244] width 31 height 31
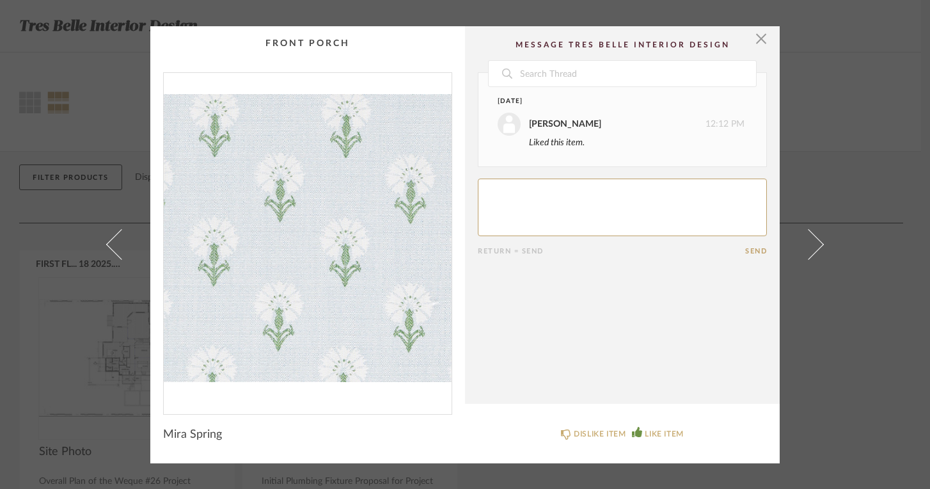
click at [811, 240] on span at bounding box center [808, 244] width 31 height 31
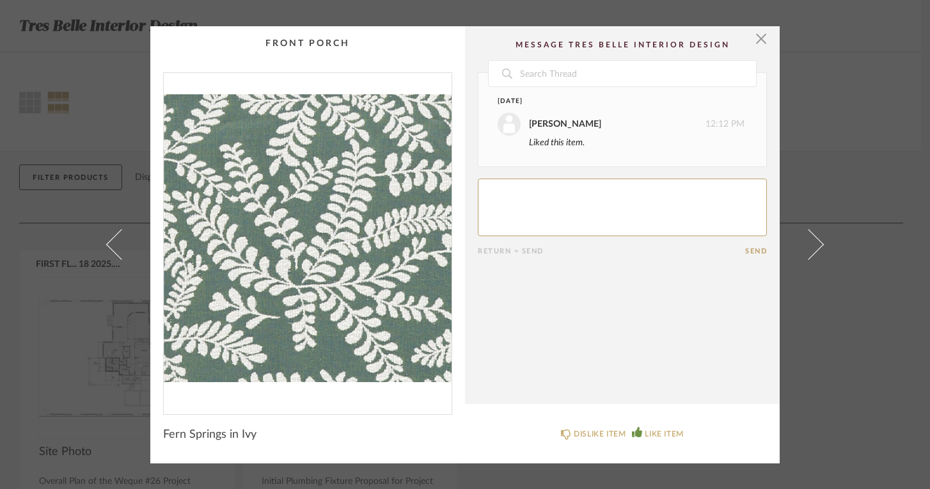
click at [811, 240] on span at bounding box center [808, 244] width 31 height 31
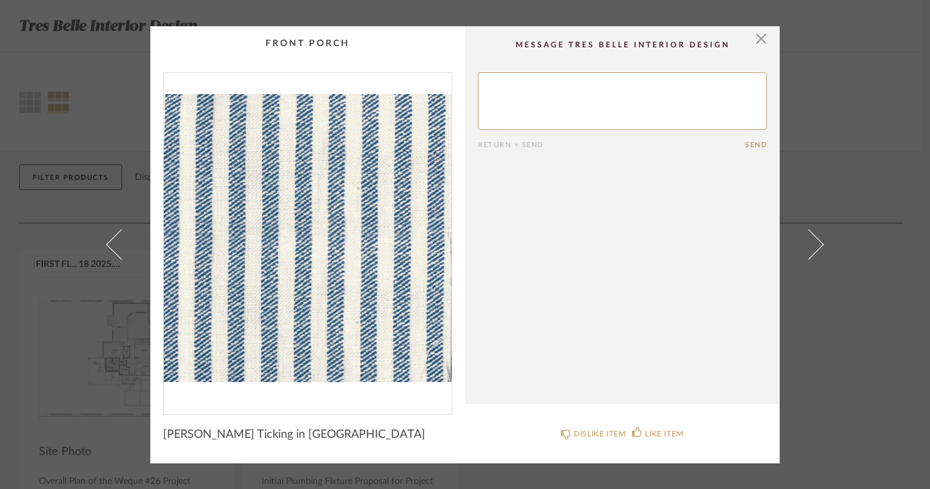
click at [631, 423] on div "DISLIKE ITEM LIKE ITEM" at bounding box center [622, 432] width 289 height 36
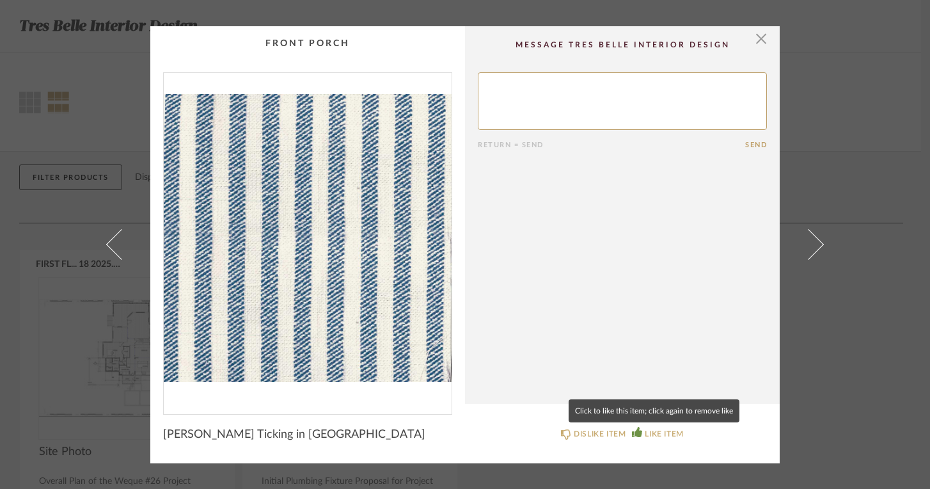
click at [632, 430] on icon at bounding box center [637, 432] width 10 height 10
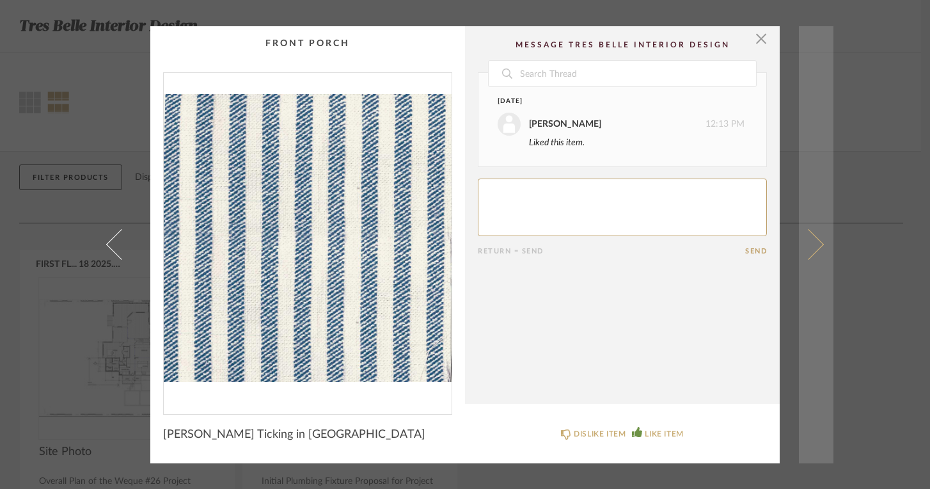
click at [815, 239] on link at bounding box center [816, 244] width 35 height 437
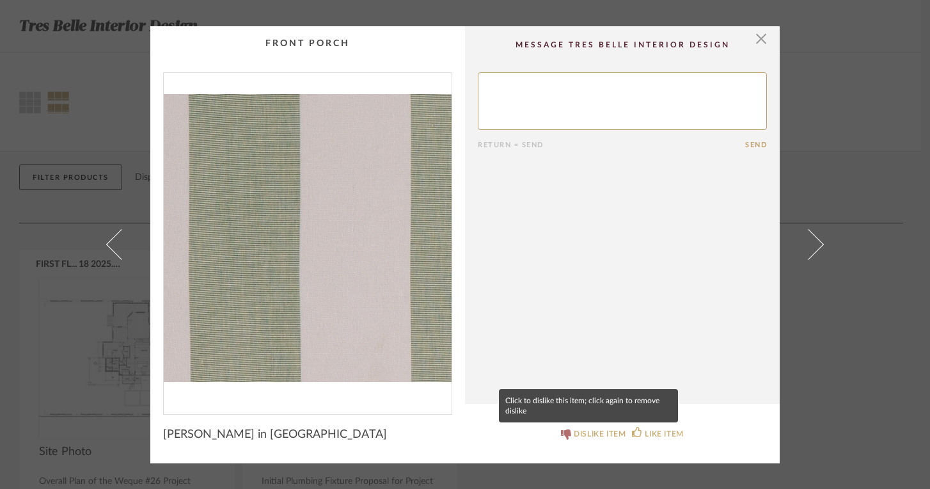
click at [574, 435] on div "DISLIKE ITEM" at bounding box center [600, 433] width 52 height 13
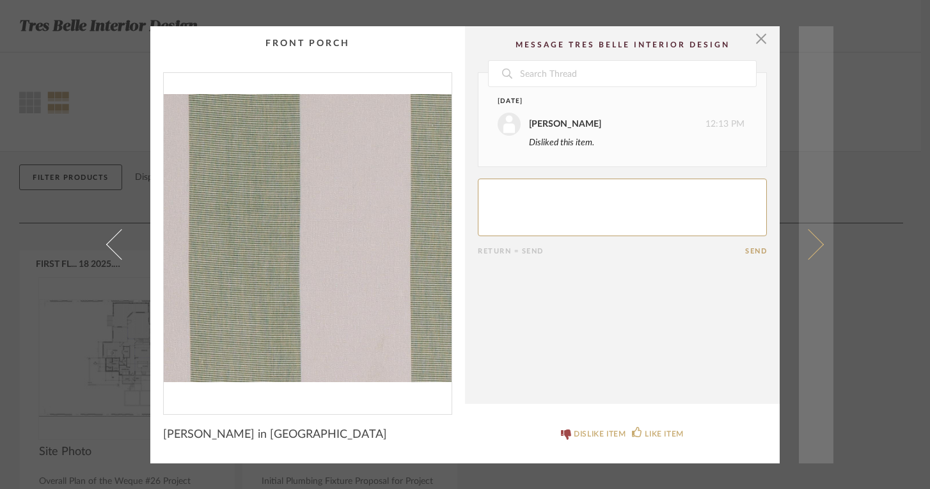
click at [812, 245] on span at bounding box center [808, 244] width 31 height 31
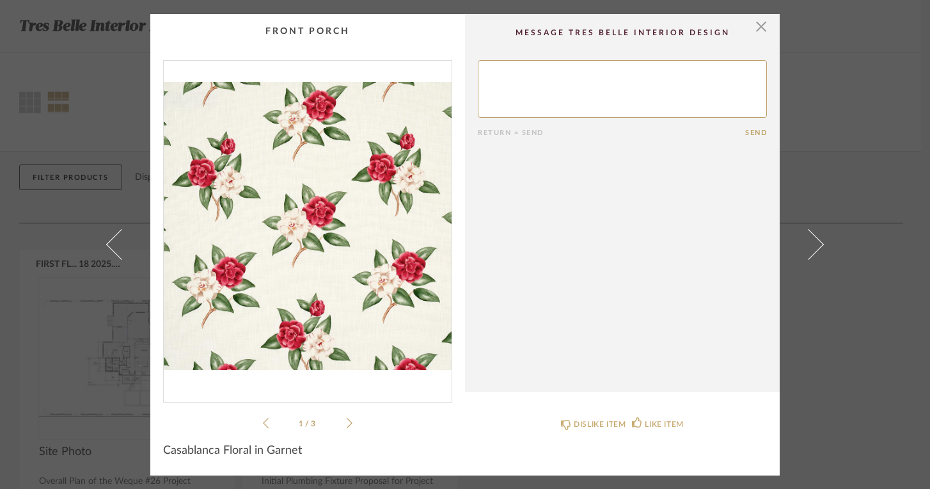
click at [606, 415] on div "DISLIKE ITEM LIKE ITEM" at bounding box center [622, 423] width 289 height 36
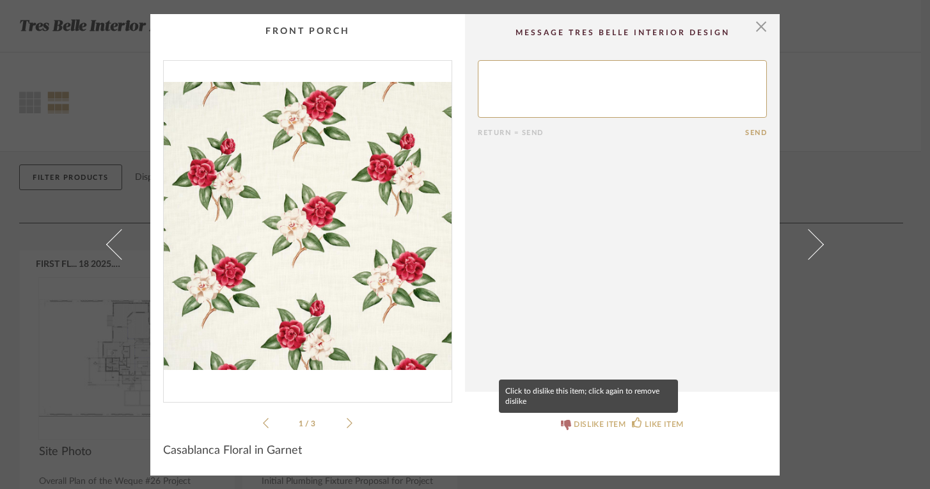
click at [596, 425] on div "DISLIKE ITEM" at bounding box center [600, 424] width 52 height 13
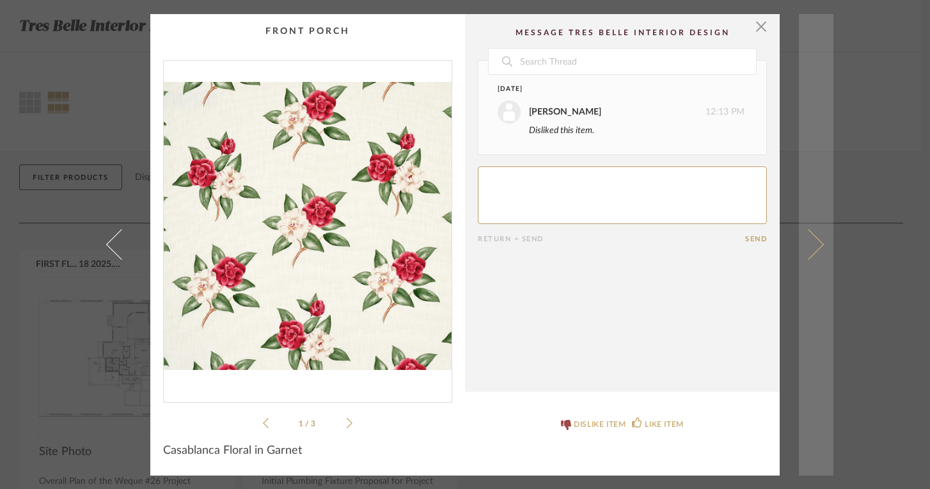
click at [824, 239] on link at bounding box center [816, 244] width 35 height 461
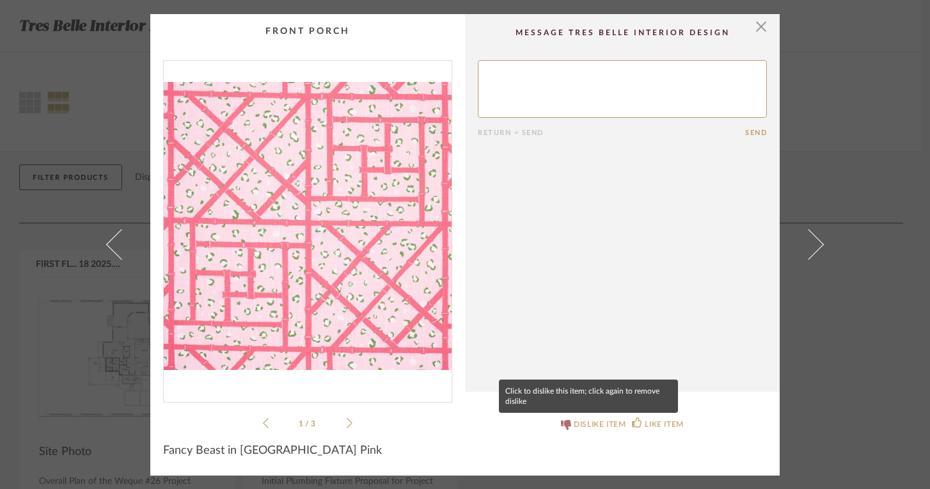
click at [593, 424] on div "DISLIKE ITEM" at bounding box center [600, 424] width 52 height 13
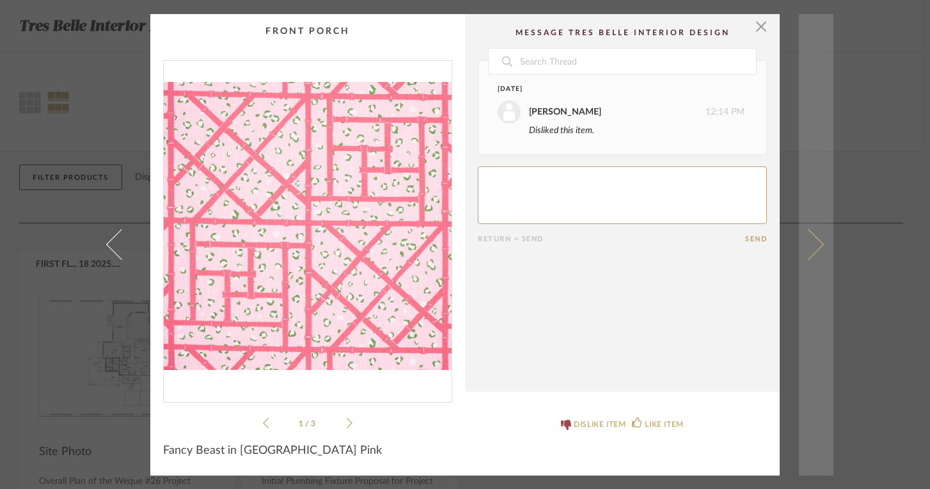
click at [814, 239] on link at bounding box center [816, 244] width 35 height 461
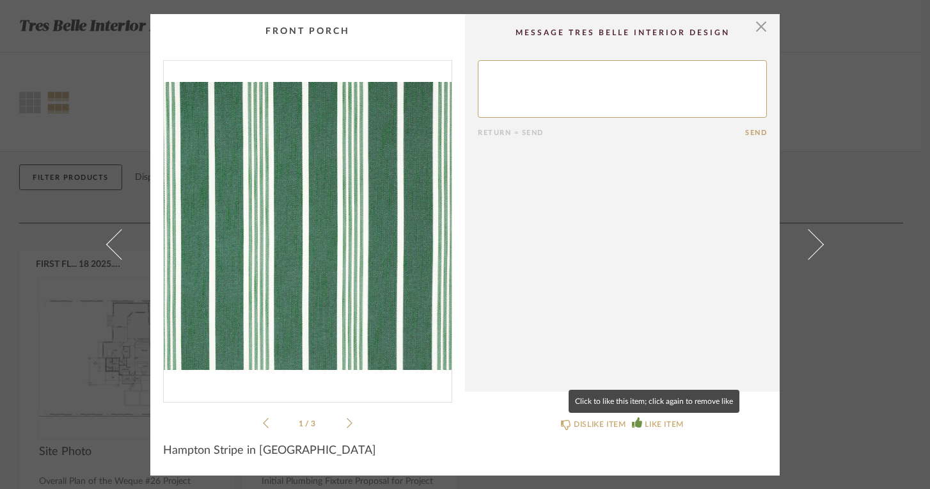
click at [648, 422] on div "LIKE ITEM" at bounding box center [664, 424] width 38 height 13
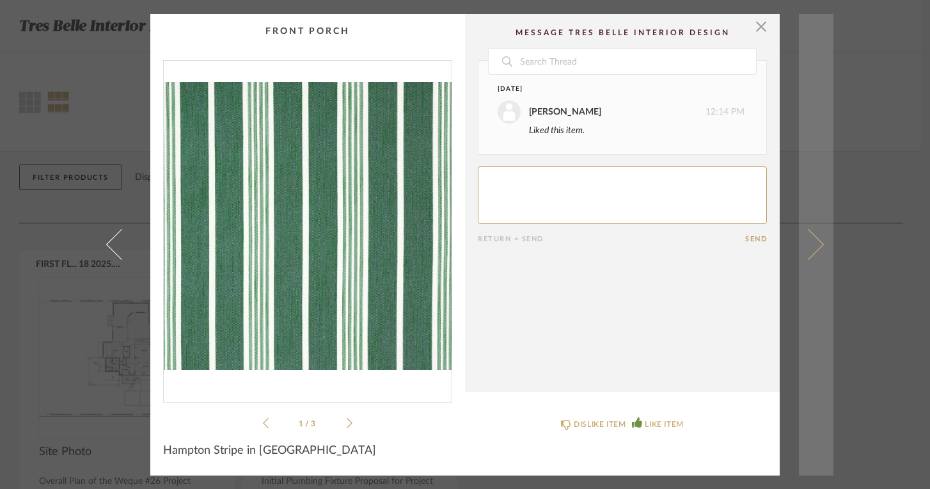
click at [813, 242] on span at bounding box center [808, 244] width 31 height 31
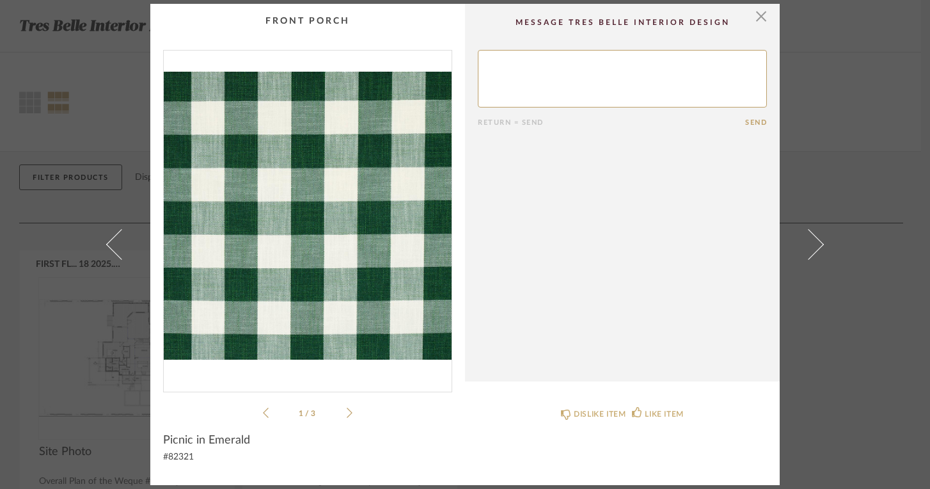
click at [600, 405] on div "DISLIKE ITEM LIKE ITEM" at bounding box center [622, 413] width 289 height 36
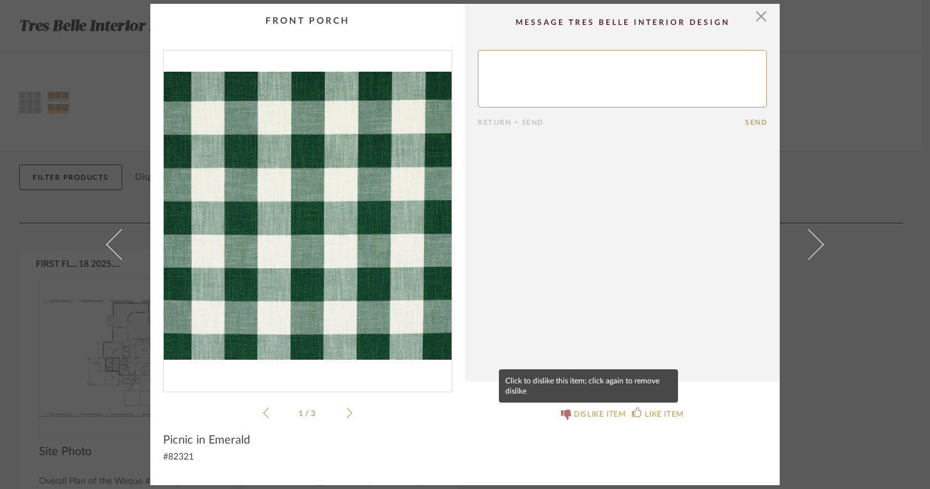
click at [574, 409] on div "DISLIKE ITEM" at bounding box center [600, 413] width 52 height 13
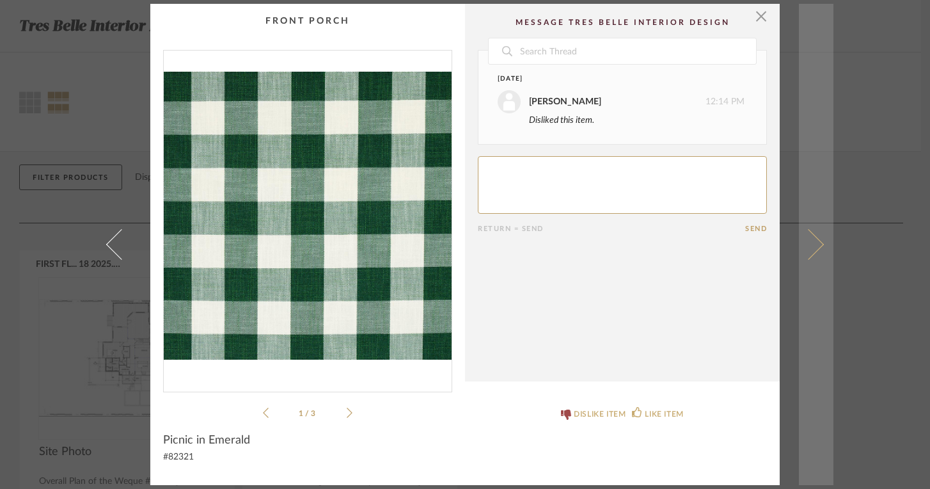
click at [812, 242] on span at bounding box center [808, 244] width 31 height 31
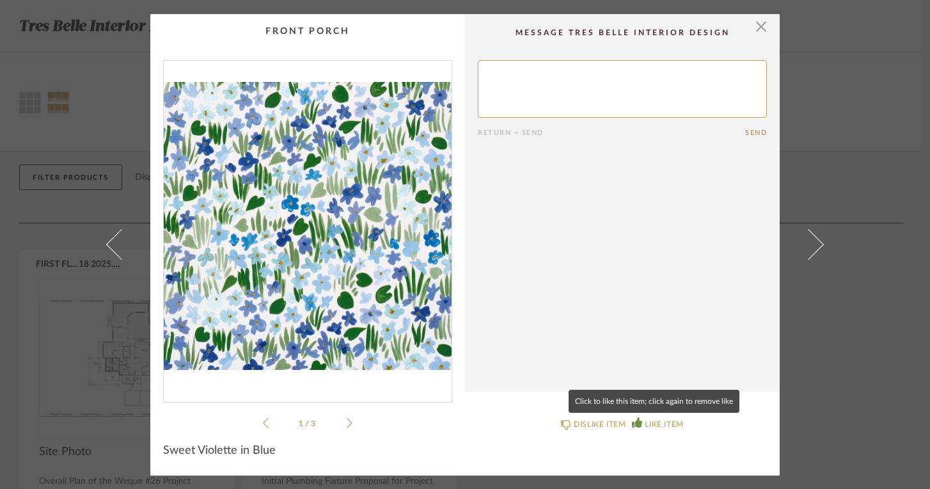
click at [645, 418] on div "LIKE ITEM" at bounding box center [664, 424] width 38 height 13
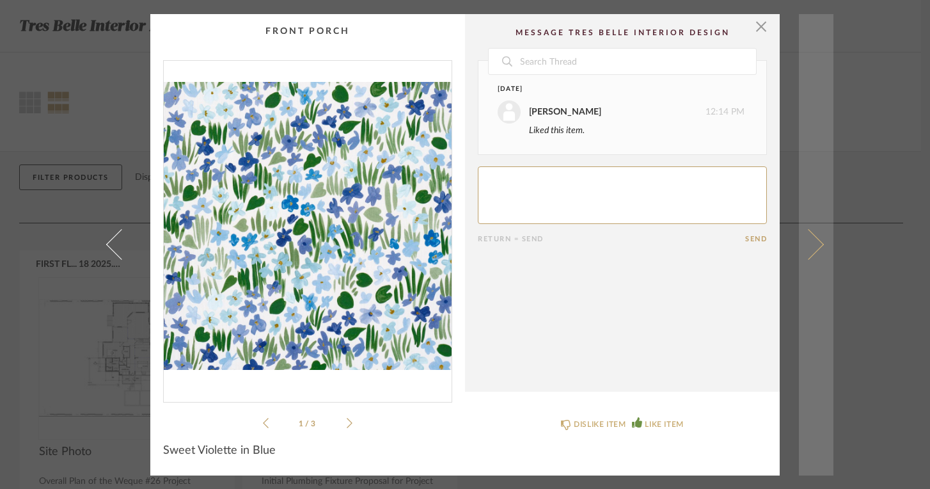
click at [814, 246] on span at bounding box center [808, 244] width 31 height 31
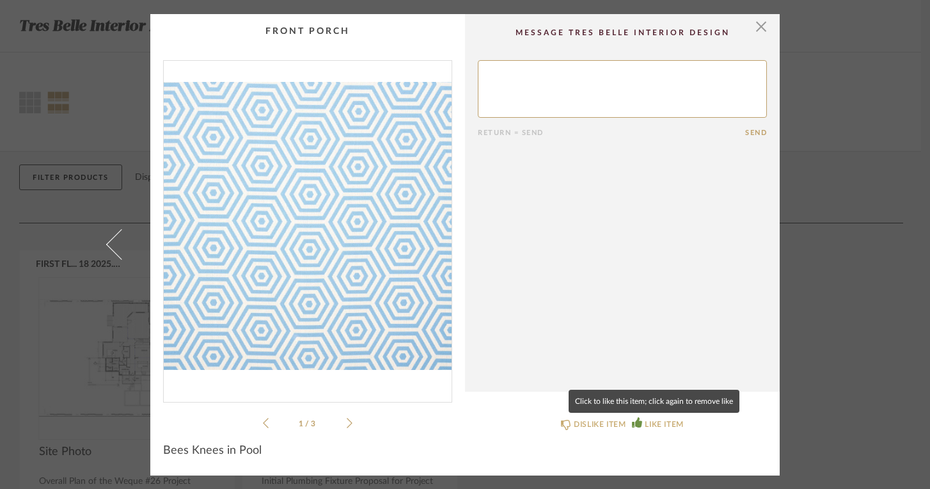
click at [652, 423] on div "LIKE ITEM" at bounding box center [664, 424] width 38 height 13
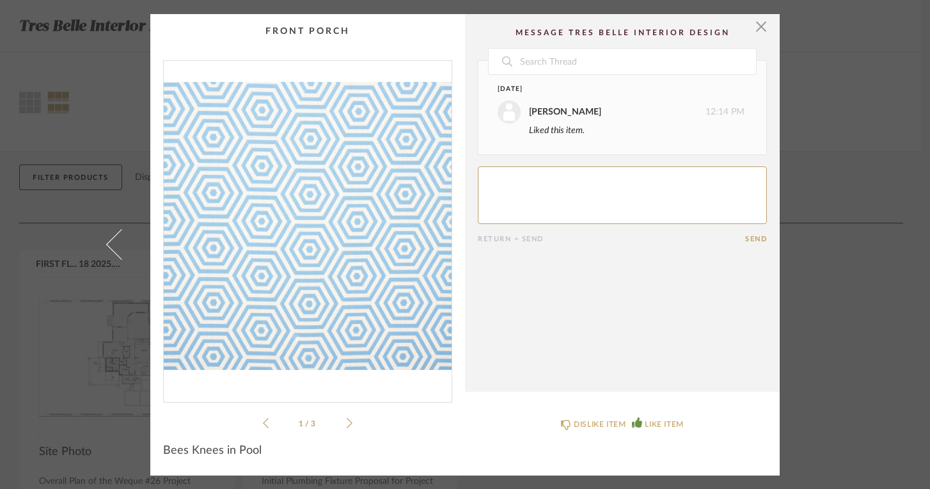
click at [348, 416] on div "1 / 3" at bounding box center [307, 245] width 289 height 370
click at [347, 421] on icon at bounding box center [350, 423] width 6 height 12
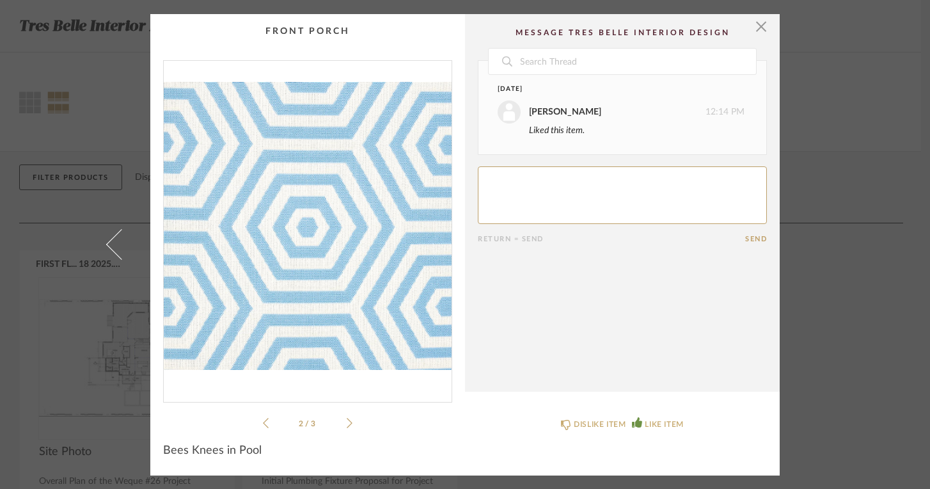
click at [347, 421] on icon at bounding box center [350, 423] width 6 height 12
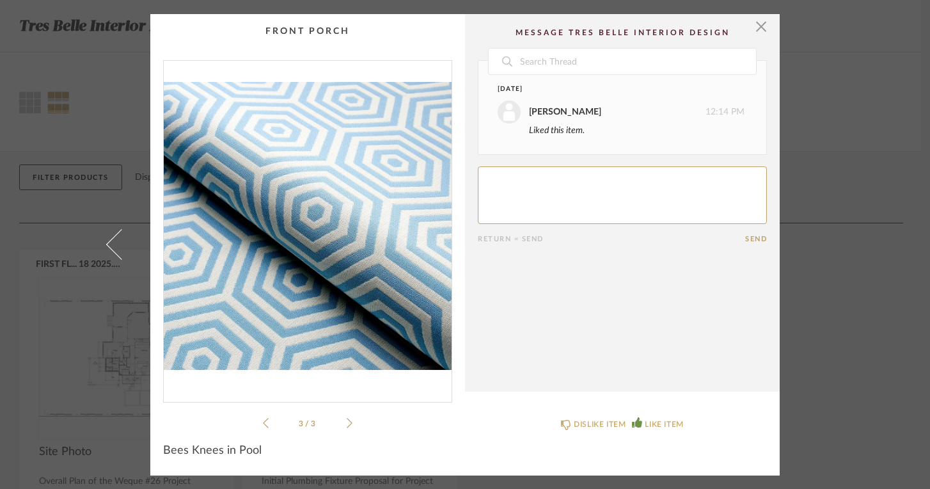
click at [347, 421] on icon at bounding box center [350, 423] width 6 height 12
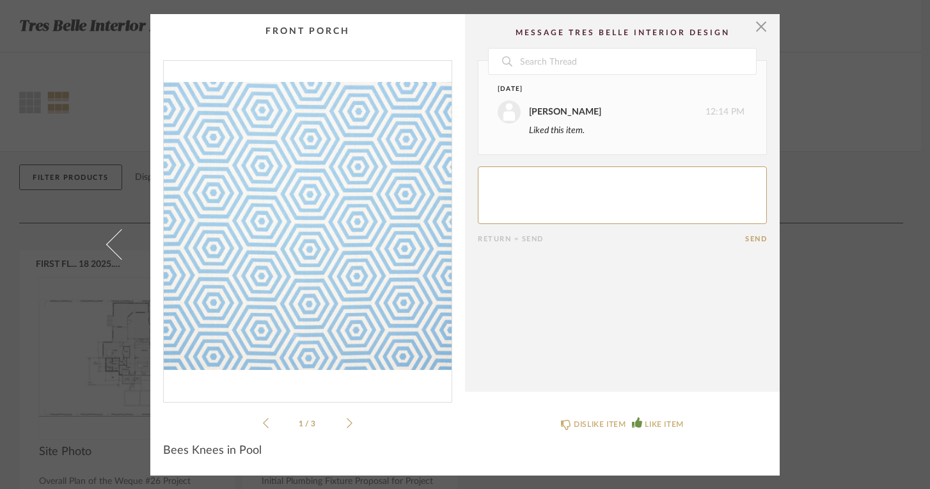
click at [347, 421] on icon at bounding box center [350, 423] width 6 height 12
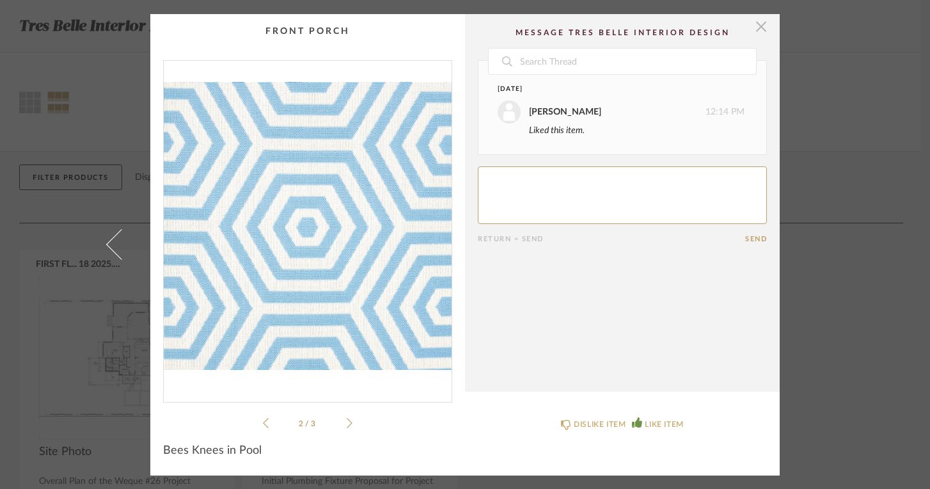
click at [760, 25] on span "button" at bounding box center [761, 27] width 26 height 26
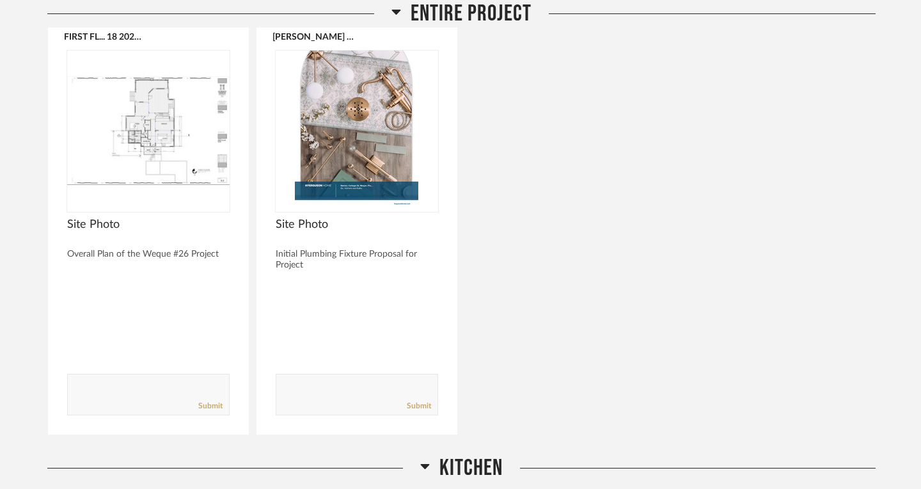
scroll to position [225, 0]
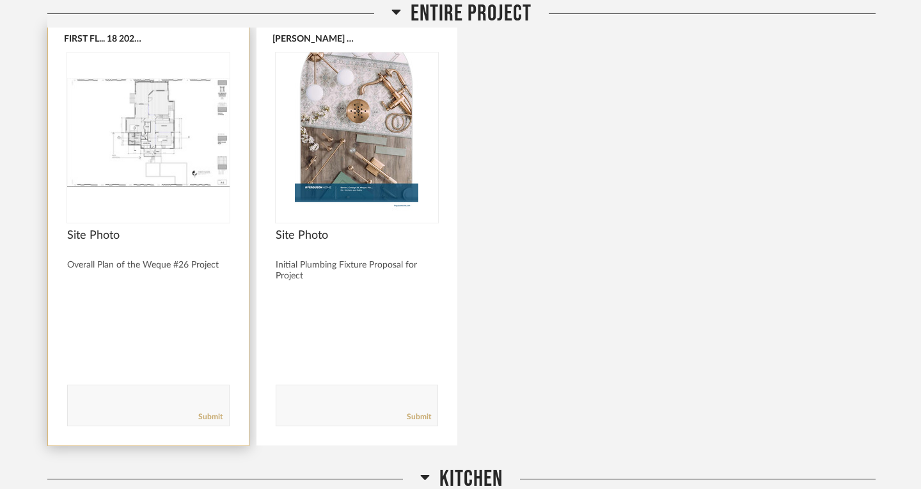
click at [162, 153] on img "0" at bounding box center [148, 132] width 162 height 160
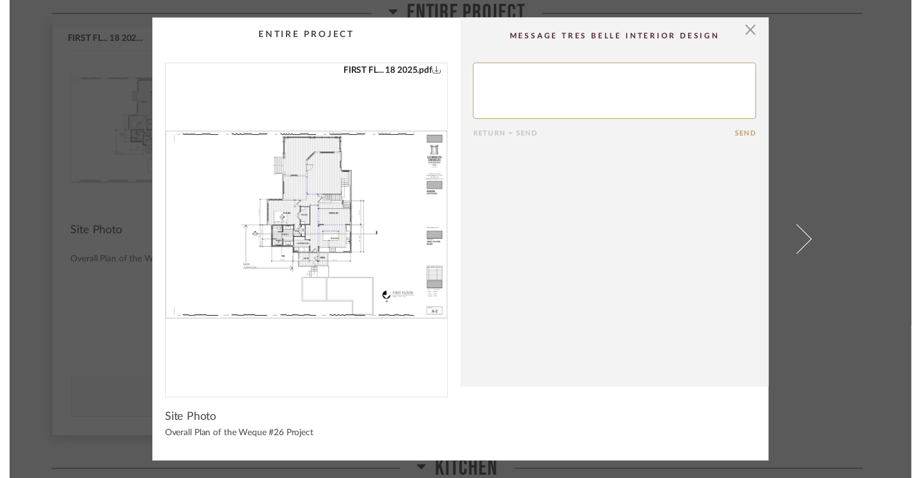
scroll to position [0, 0]
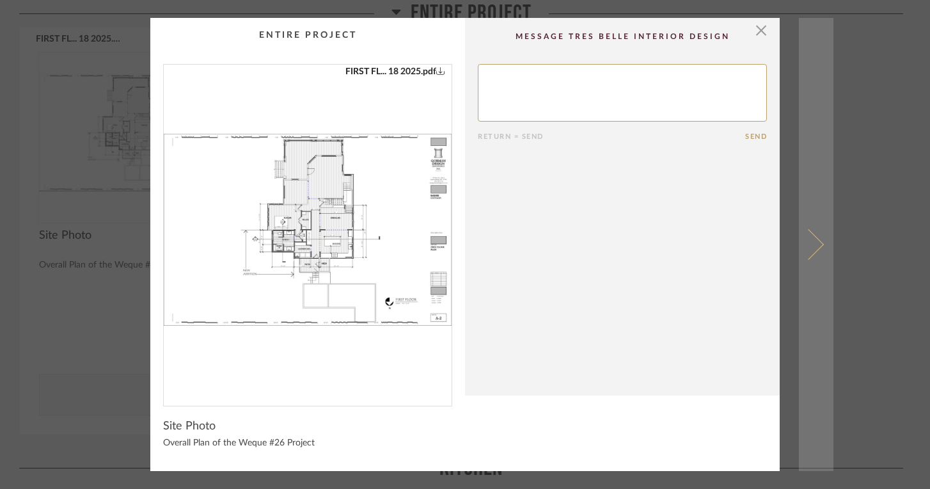
click at [813, 246] on span at bounding box center [808, 244] width 31 height 31
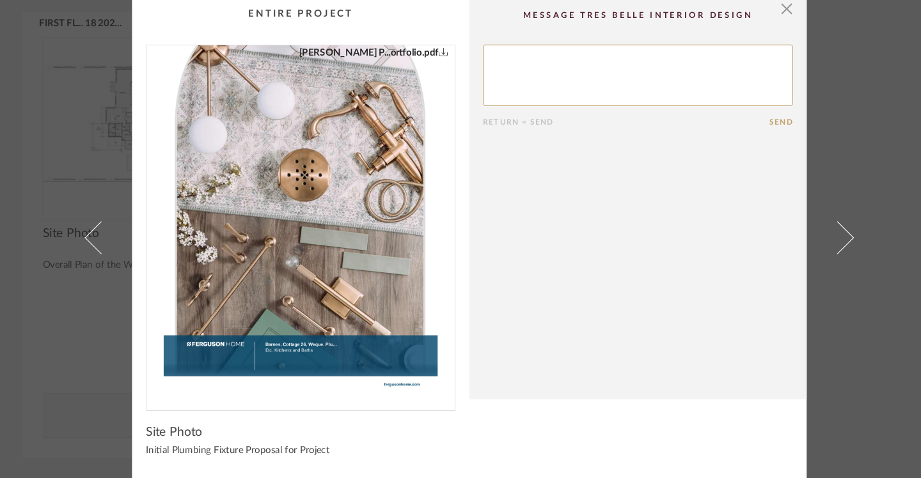
click at [497, 83] on textarea at bounding box center [617, 88] width 289 height 58
click at [283, 243] on img "0" at bounding box center [303, 224] width 256 height 331
click at [480, 66] on textarea at bounding box center [617, 88] width 289 height 58
type textarea "Not sure - Are we using chrome? or bronze (gold)?"
click at [721, 118] on cpp-summary-comments "Return = Send Send" at bounding box center [617, 201] width 315 height 377
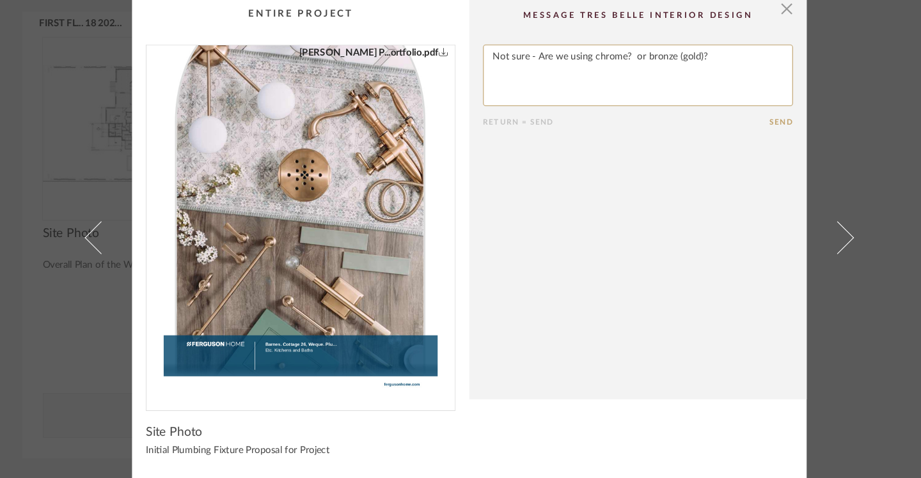
click at [741, 127] on button "Send" at bounding box center [752, 131] width 22 height 8
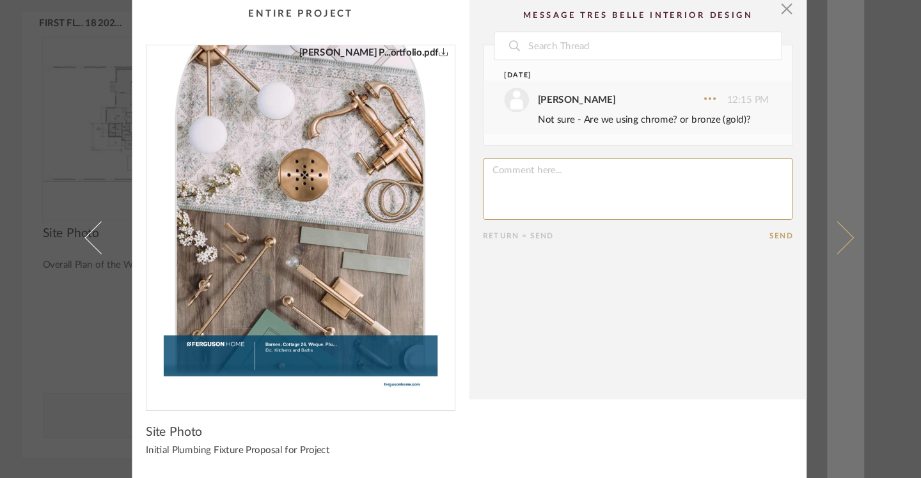
click at [788, 224] on span at bounding box center [803, 239] width 31 height 31
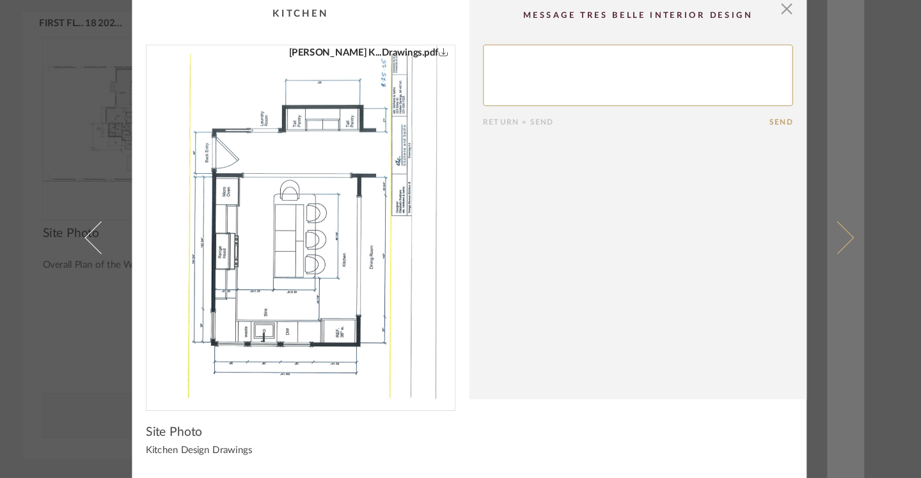
click at [790, 224] on span at bounding box center [803, 239] width 31 height 31
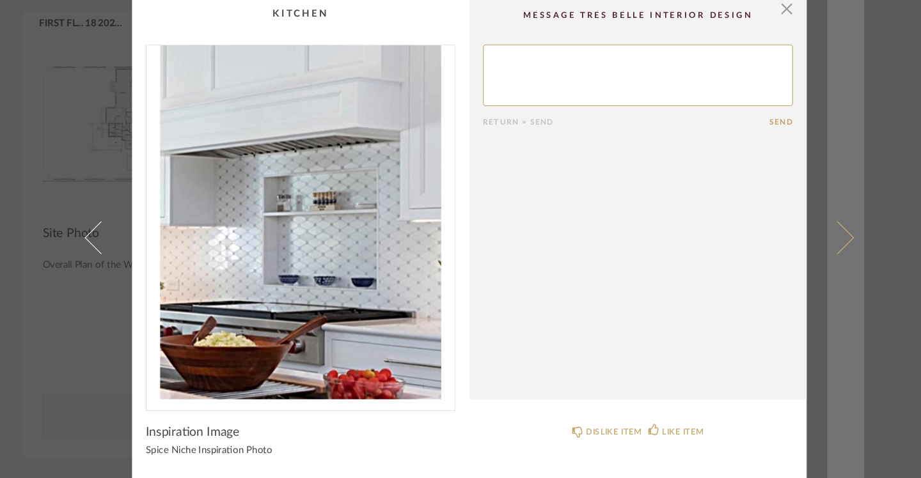
click at [788, 224] on span at bounding box center [803, 239] width 31 height 31
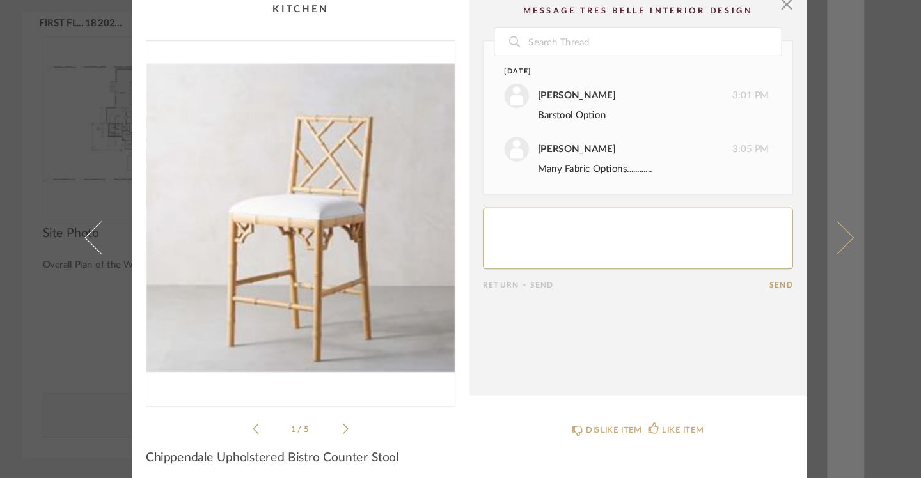
click at [788, 224] on span at bounding box center [803, 239] width 31 height 31
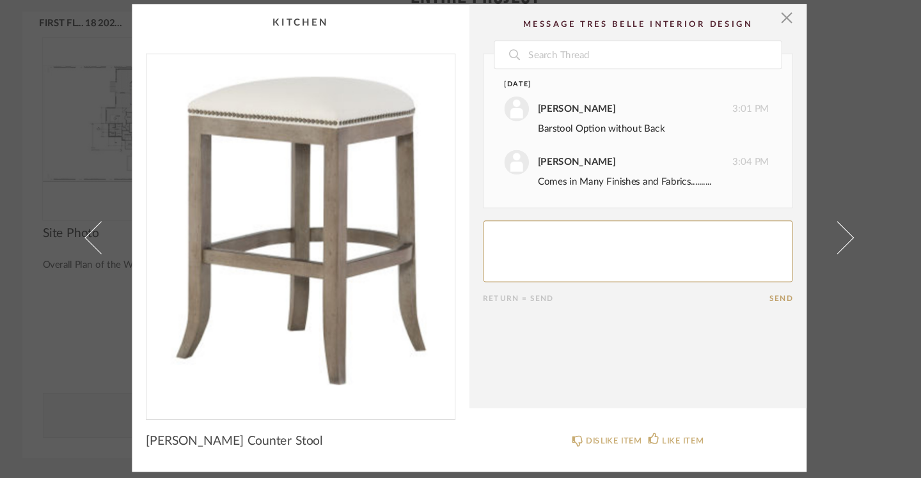
click at [788, 224] on span at bounding box center [803, 239] width 31 height 31
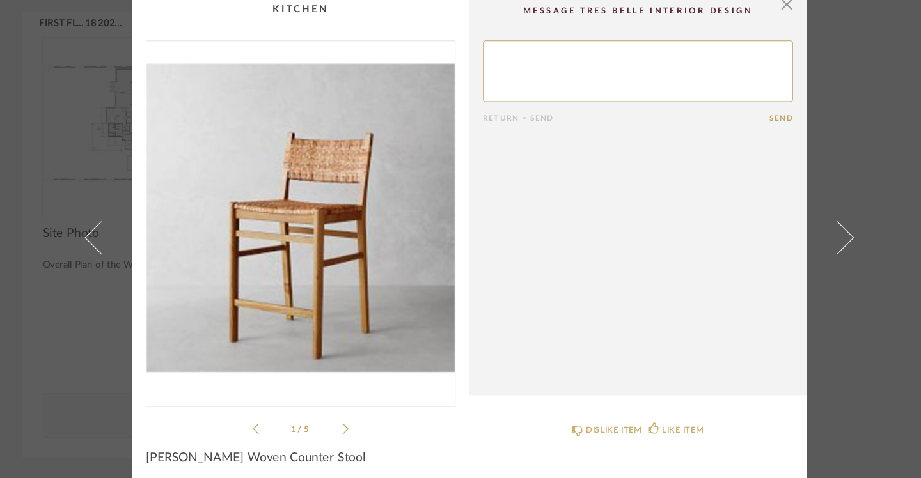
click at [788, 224] on span at bounding box center [803, 239] width 31 height 31
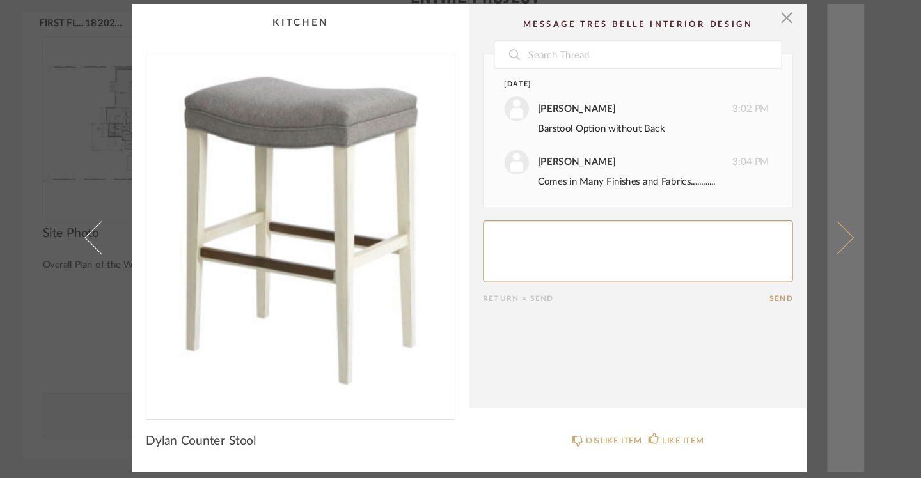
click at [788, 224] on span at bounding box center [803, 239] width 31 height 31
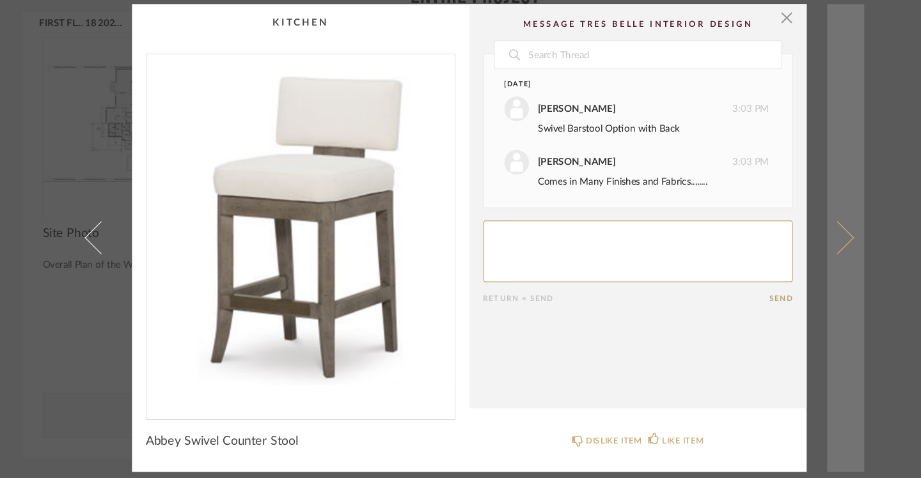
click at [788, 224] on span at bounding box center [803, 239] width 31 height 31
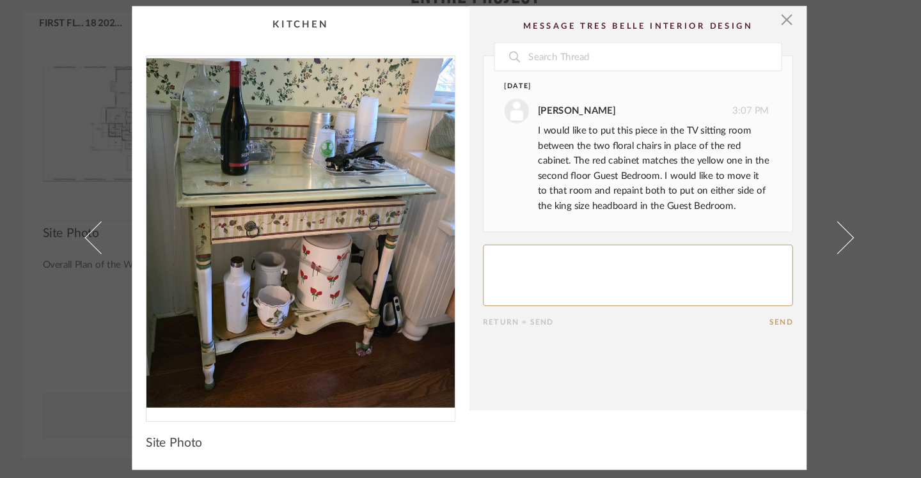
click at [625, 260] on textarea at bounding box center [617, 275] width 289 height 58
type textarea "What color would you paint this?"
click at [741, 314] on button "Send" at bounding box center [752, 318] width 22 height 8
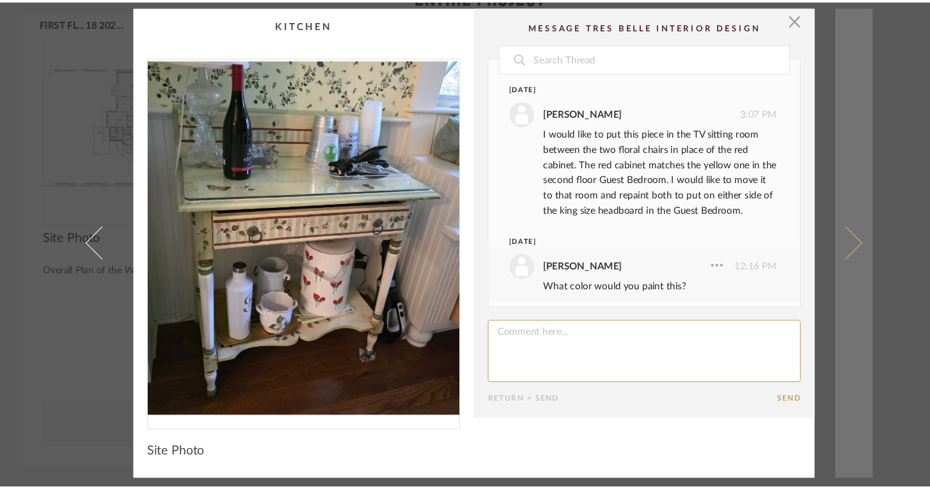
scroll to position [19, 0]
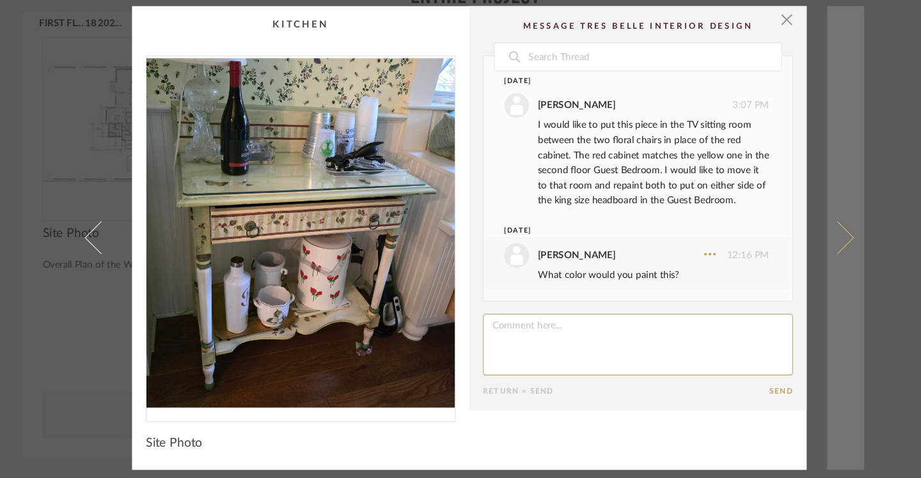
click at [788, 224] on span at bounding box center [803, 239] width 31 height 31
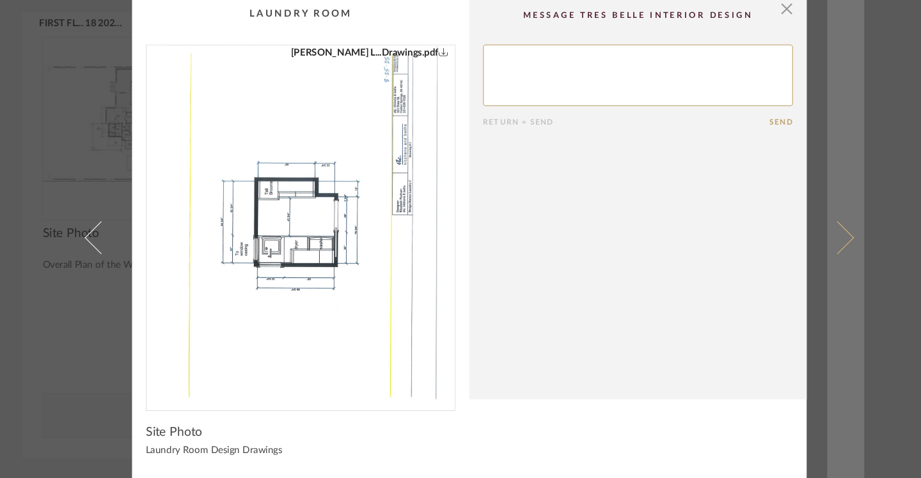
click at [788, 224] on span at bounding box center [803, 239] width 31 height 31
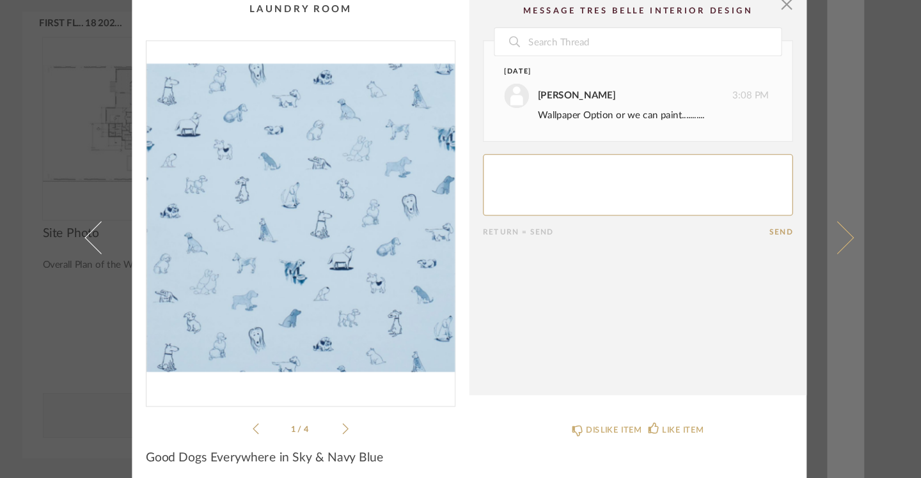
click at [788, 224] on span at bounding box center [803, 239] width 31 height 31
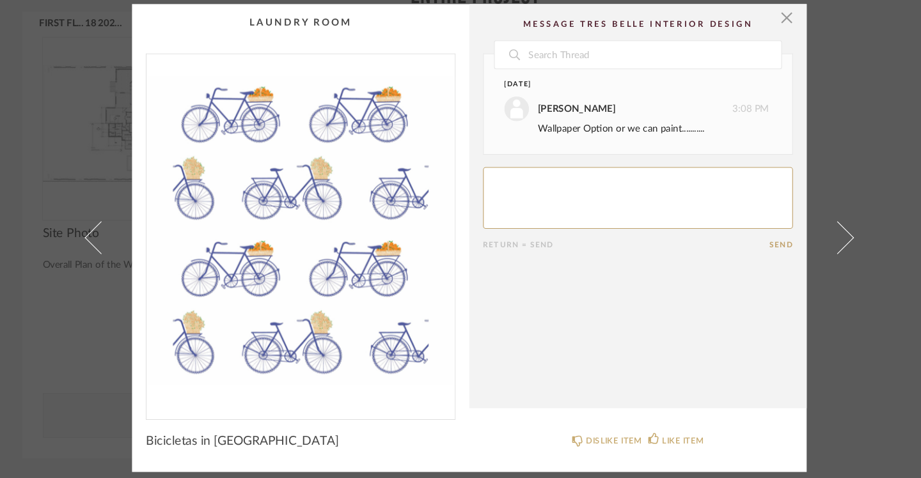
click at [788, 224] on span at bounding box center [803, 239] width 31 height 31
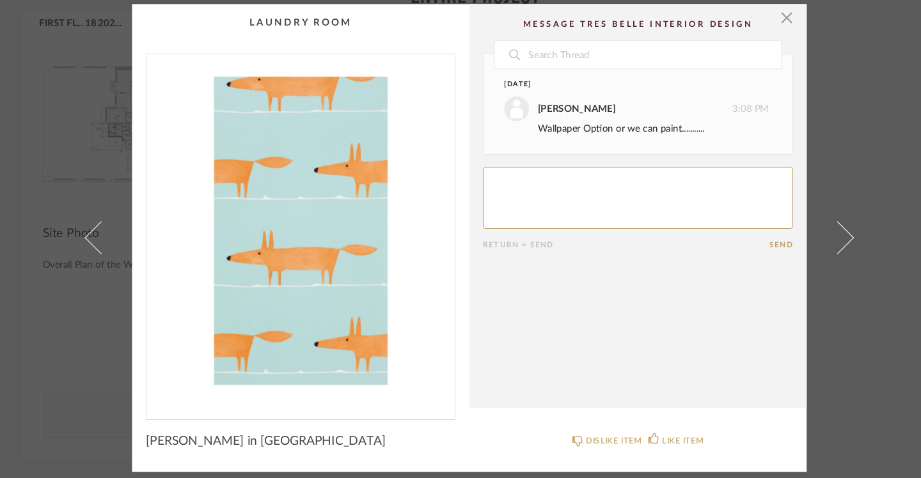
click at [788, 224] on span at bounding box center [803, 239] width 31 height 31
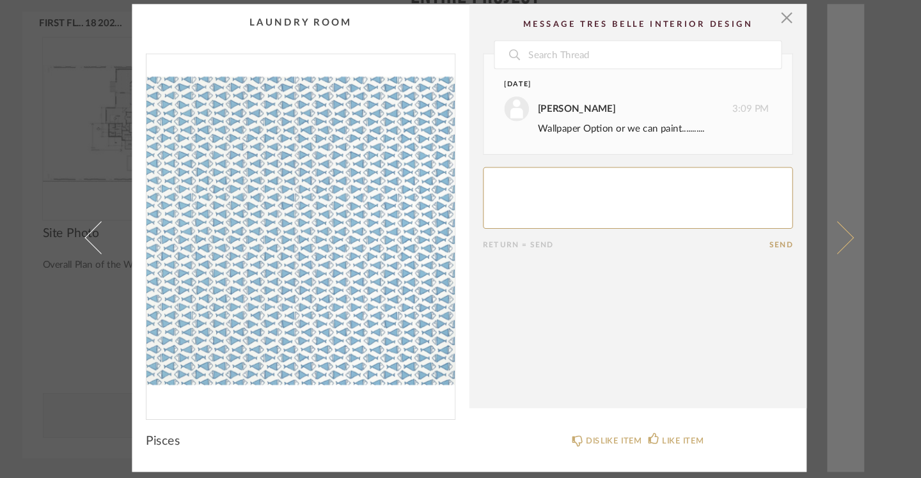
click at [788, 224] on span at bounding box center [803, 239] width 31 height 31
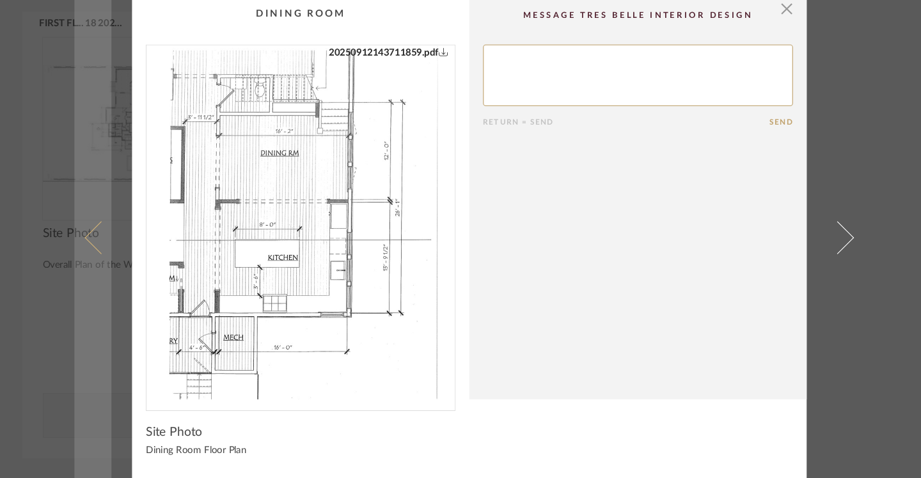
click at [102, 224] on span at bounding box center [117, 239] width 31 height 31
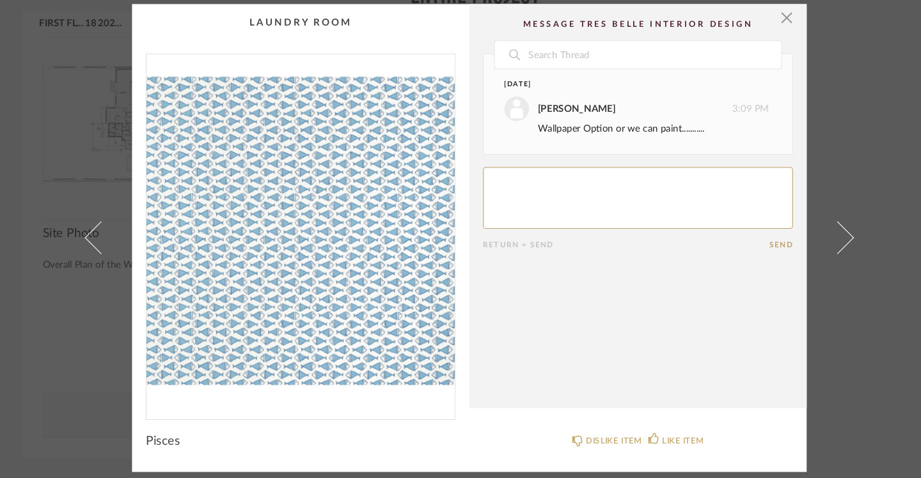
click at [102, 224] on span at bounding box center [117, 239] width 31 height 31
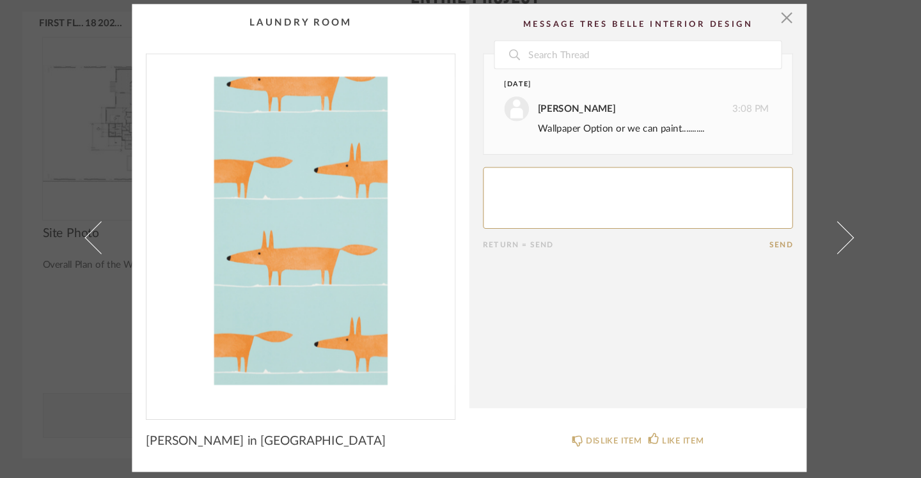
click at [102, 224] on span at bounding box center [117, 239] width 31 height 31
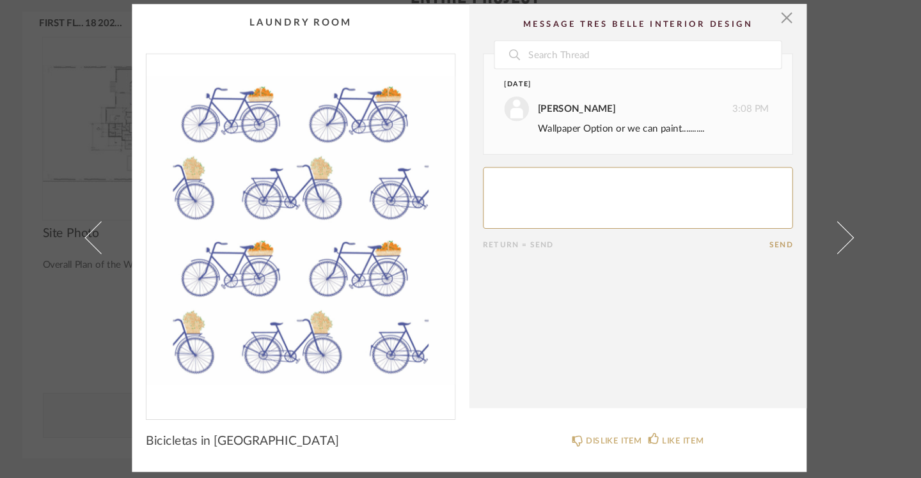
click at [102, 224] on span at bounding box center [117, 239] width 31 height 31
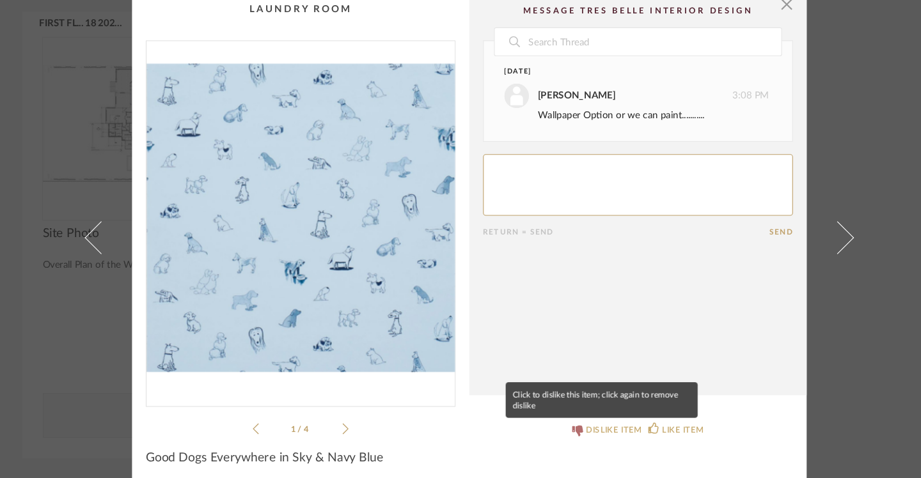
click at [569, 412] on div "DISLIKE ITEM" at bounding box center [595, 418] width 52 height 13
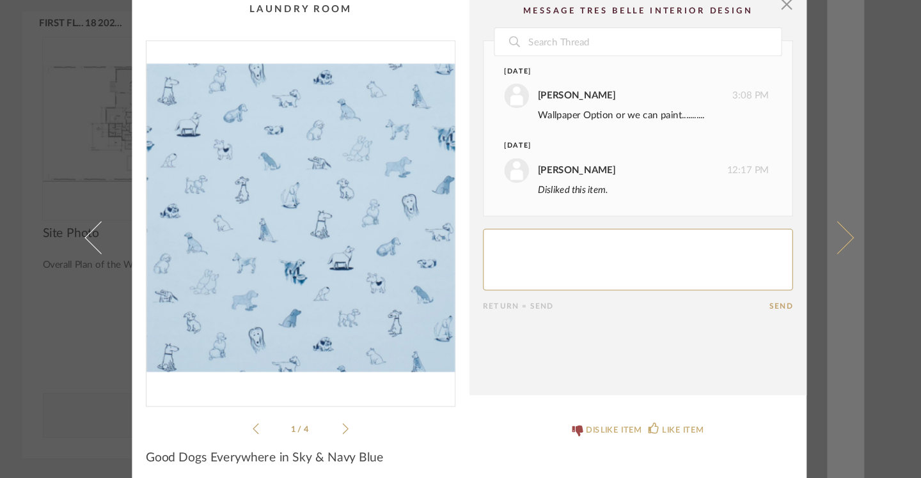
click at [788, 224] on span at bounding box center [803, 239] width 31 height 31
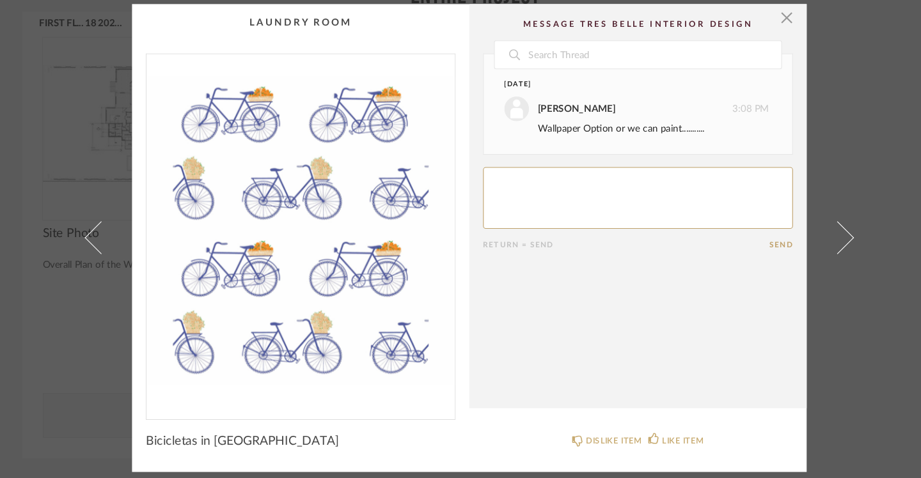
click at [513, 173] on textarea at bounding box center [617, 202] width 289 height 58
type textarea "Maybe? I think it would be cute to wallpaper the laundry room but not sure if t…"
click at [741, 242] on button "Send" at bounding box center [752, 246] width 22 height 8
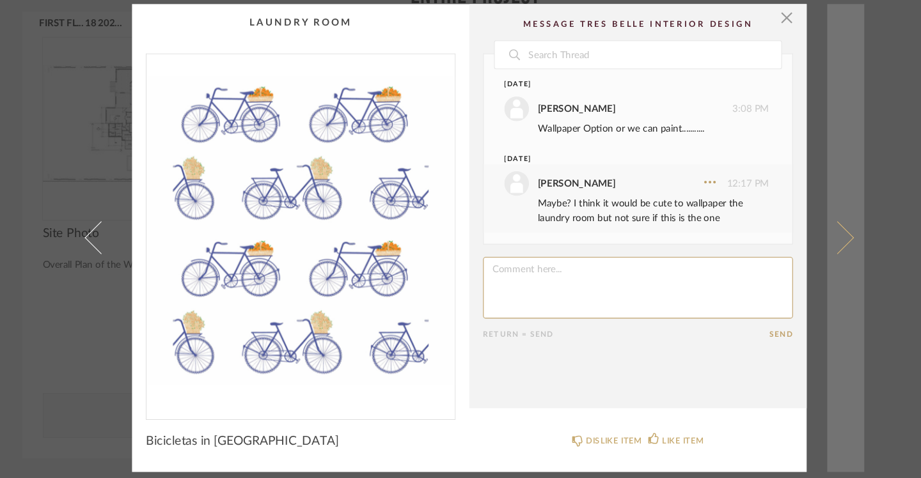
click at [788, 224] on span at bounding box center [803, 239] width 31 height 31
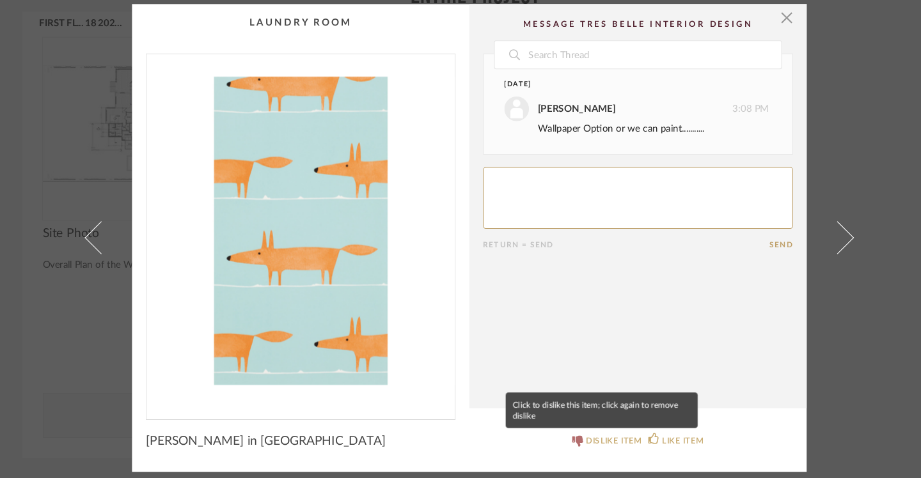
click at [579, 422] on div "DISLIKE ITEM" at bounding box center [595, 428] width 52 height 13
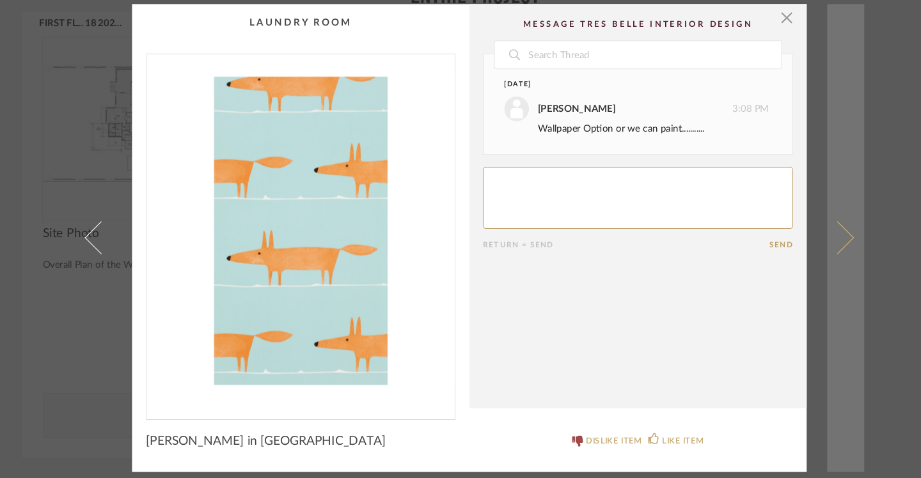
click at [788, 224] on span at bounding box center [803, 239] width 31 height 31
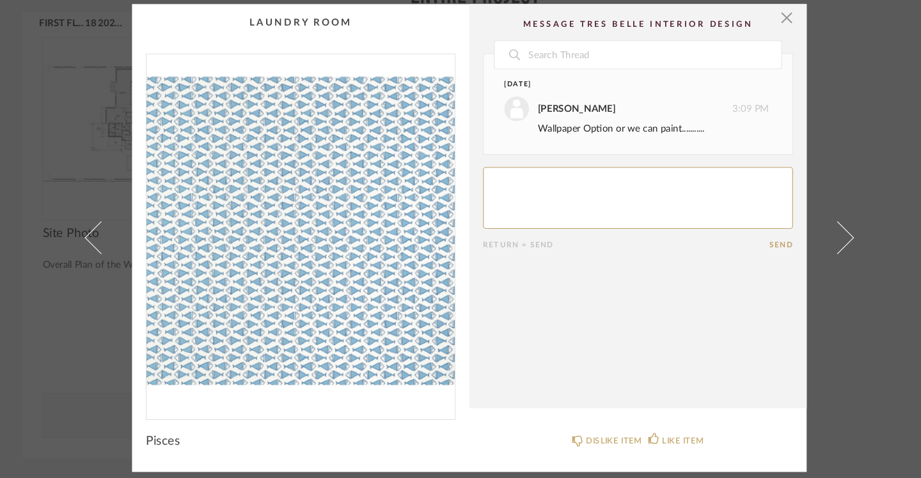
click at [517, 175] on textarea at bounding box center [617, 202] width 289 height 58
type textarea "Maybe - but would like other options"
click at [741, 242] on button "Send" at bounding box center [752, 246] width 22 height 8
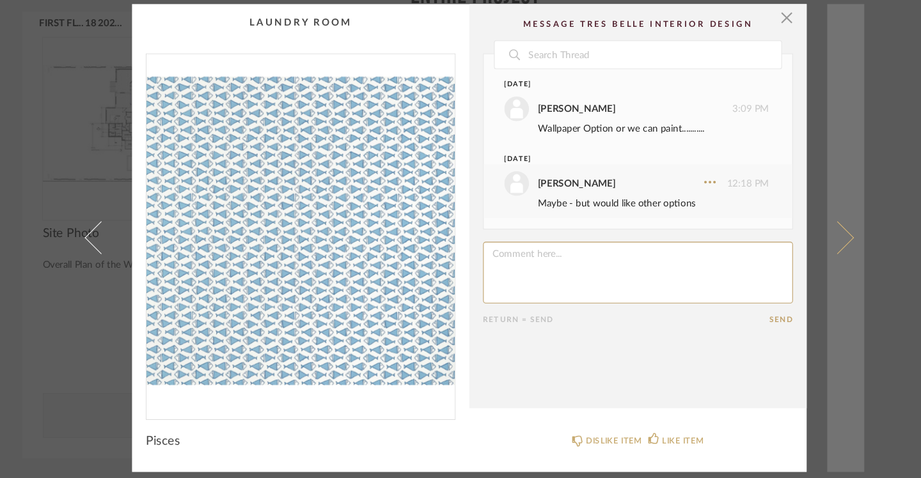
click at [788, 224] on span at bounding box center [803, 239] width 31 height 31
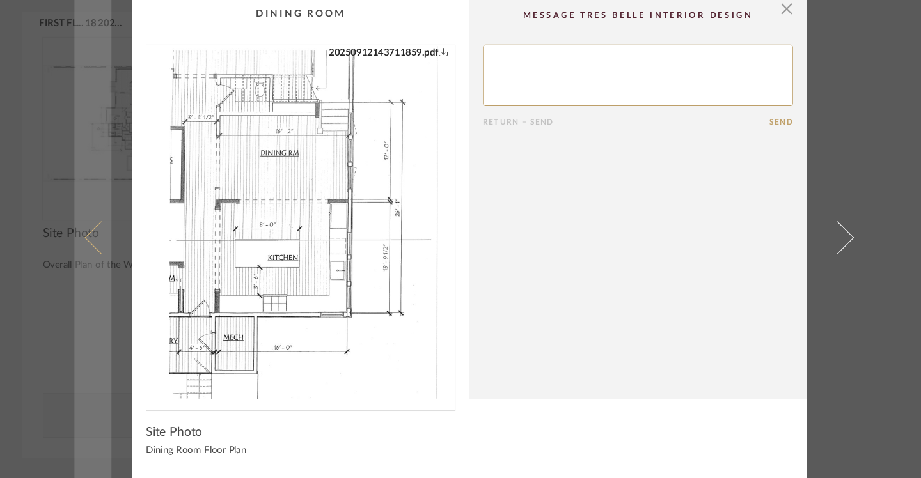
click at [102, 224] on span at bounding box center [117, 239] width 31 height 31
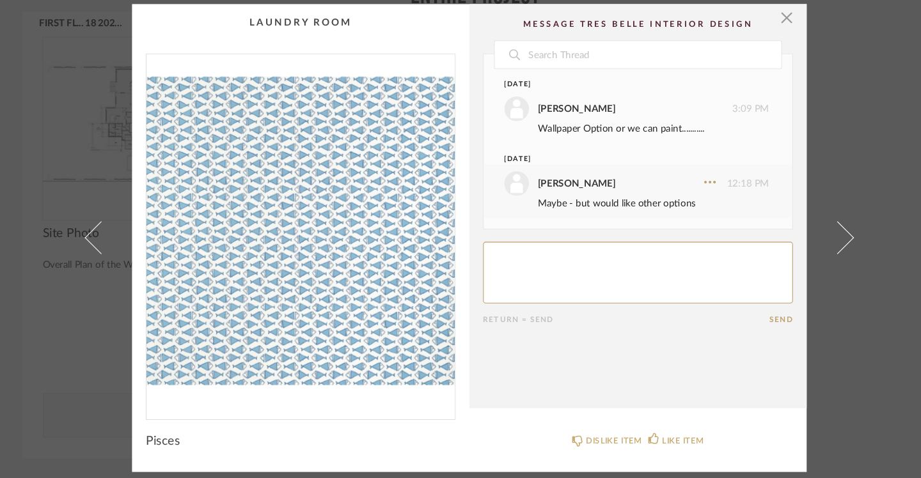
click at [102, 224] on span at bounding box center [117, 239] width 31 height 31
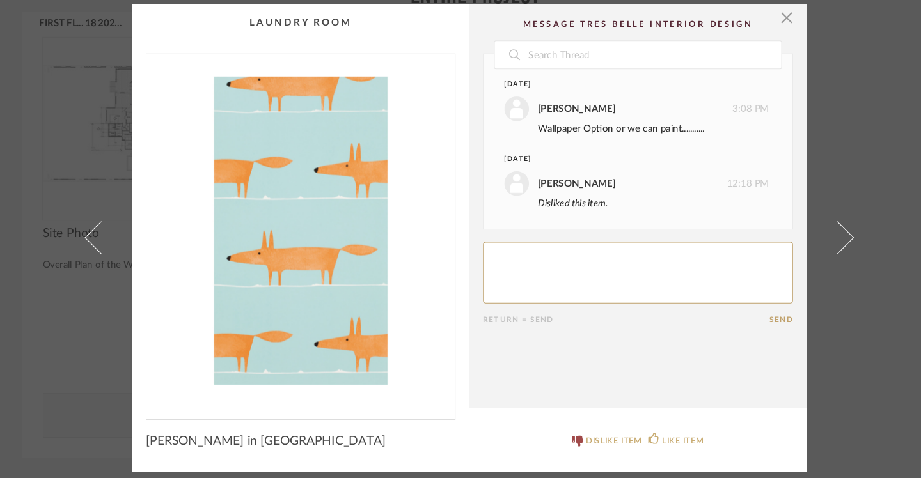
click at [102, 224] on span at bounding box center [117, 239] width 31 height 31
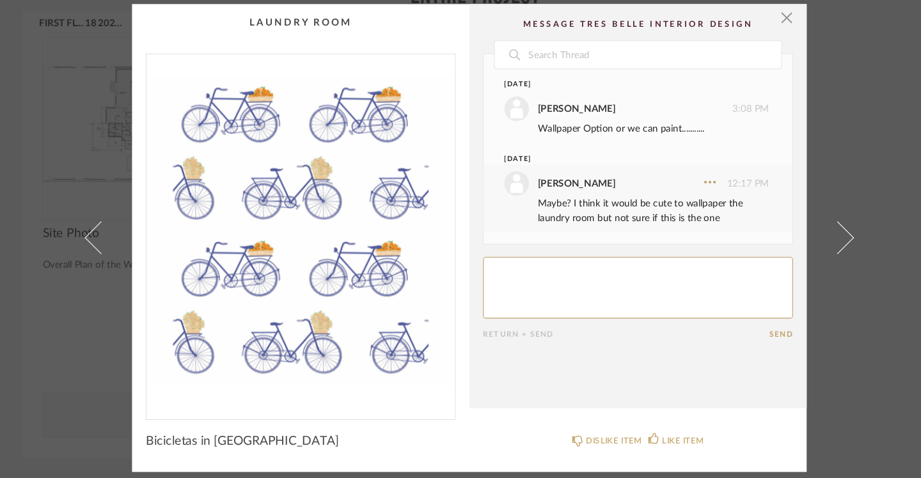
click at [102, 224] on span at bounding box center [117, 239] width 31 height 31
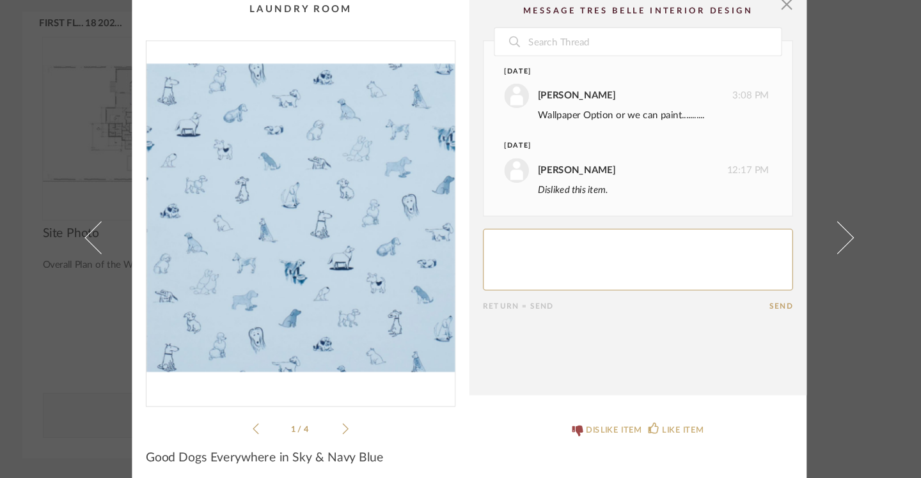
click at [102, 224] on span at bounding box center [117, 239] width 31 height 31
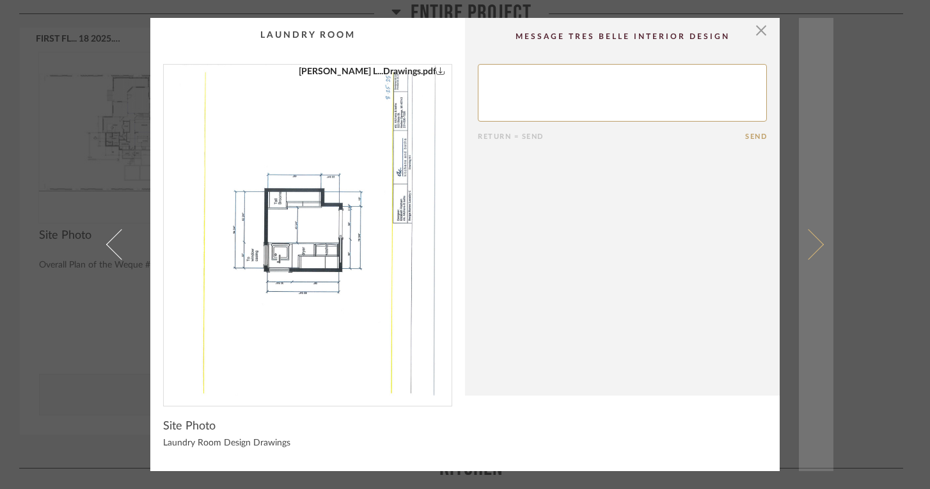
click at [810, 242] on span at bounding box center [808, 244] width 31 height 31
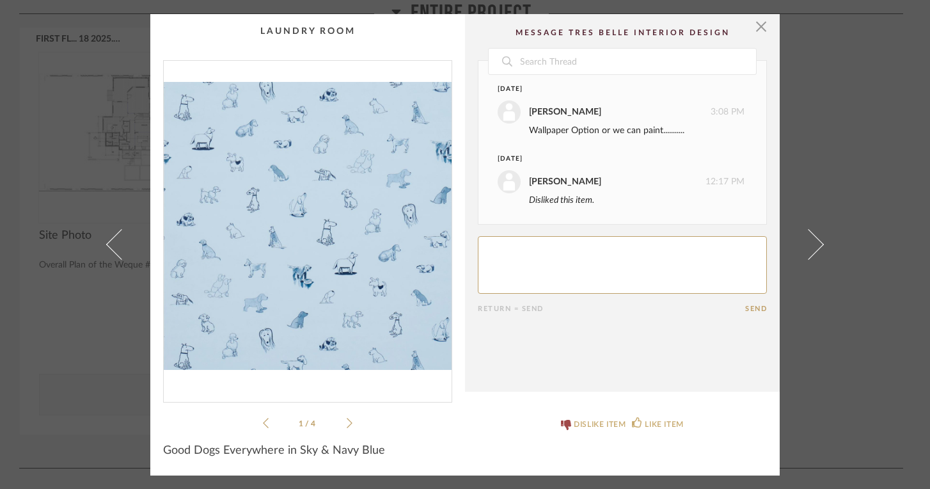
click at [810, 242] on span at bounding box center [808, 244] width 31 height 31
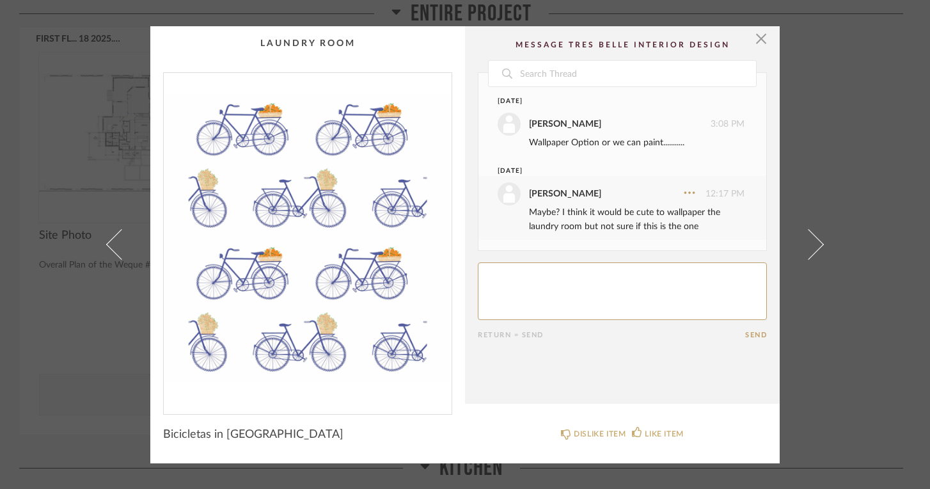
click at [674, 268] on textarea at bounding box center [622, 291] width 289 height 58
type textarea "There really wouldn't be much wallpaper in the laundry room would there?"
click at [759, 333] on button "Send" at bounding box center [756, 335] width 22 height 8
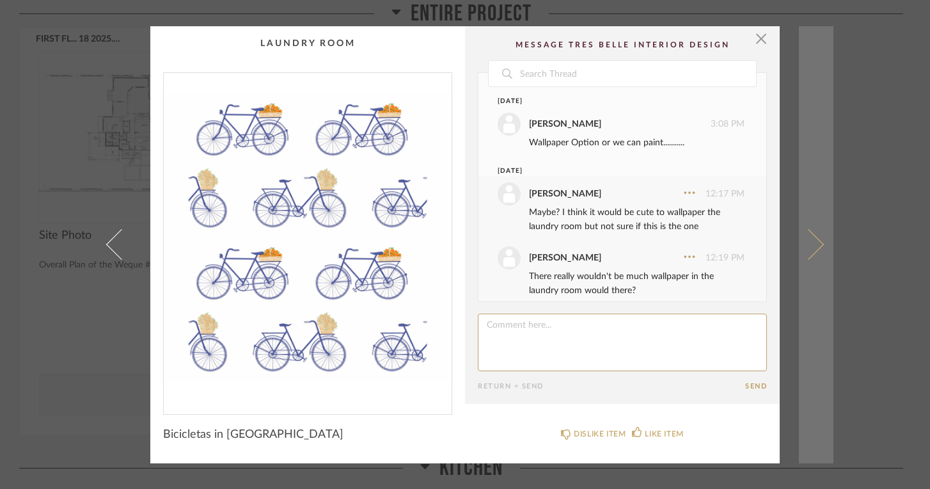
scroll to position [13, 0]
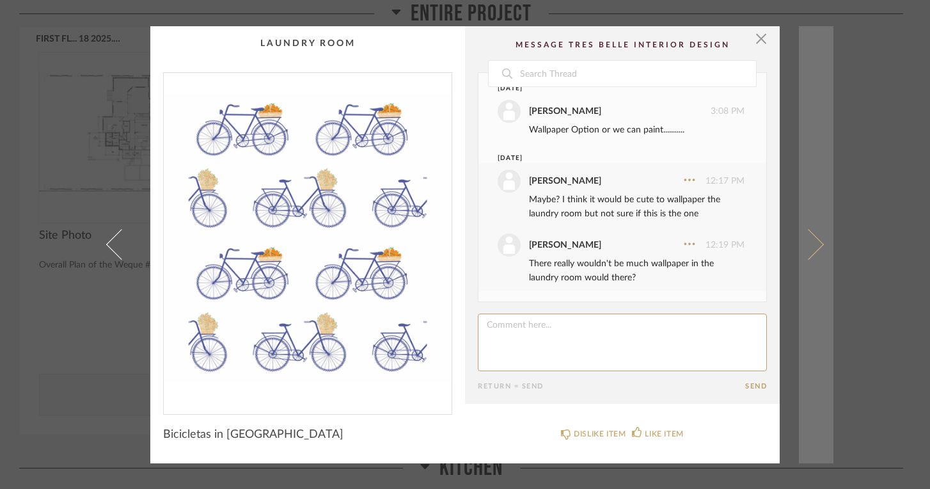
click at [817, 244] on span at bounding box center [808, 244] width 31 height 31
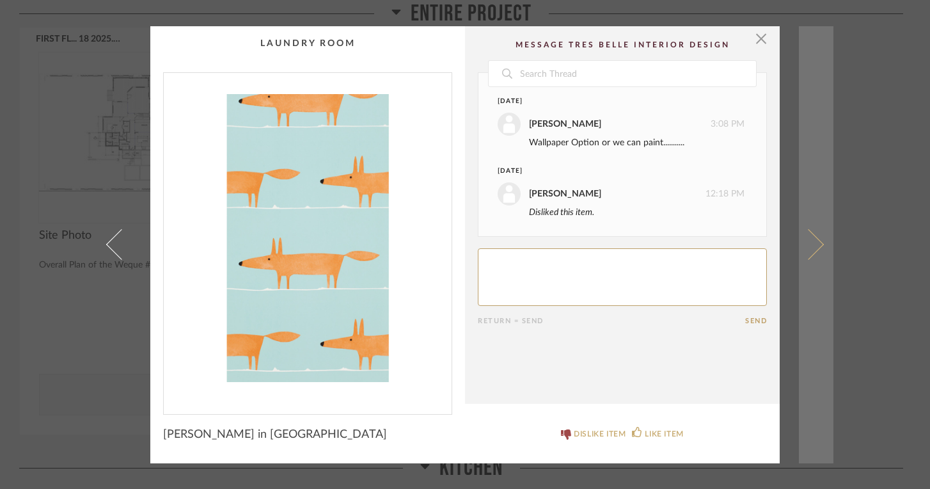
click at [816, 244] on span at bounding box center [808, 244] width 31 height 31
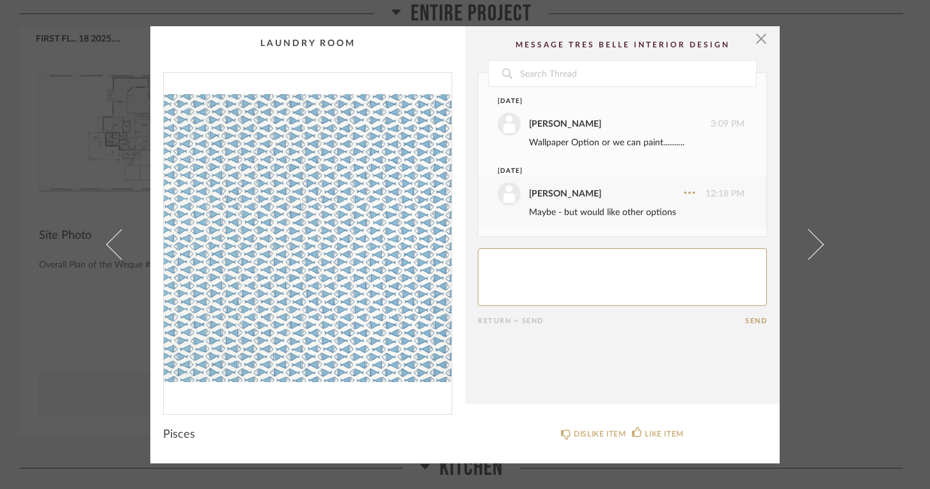
click at [816, 244] on span at bounding box center [808, 244] width 31 height 31
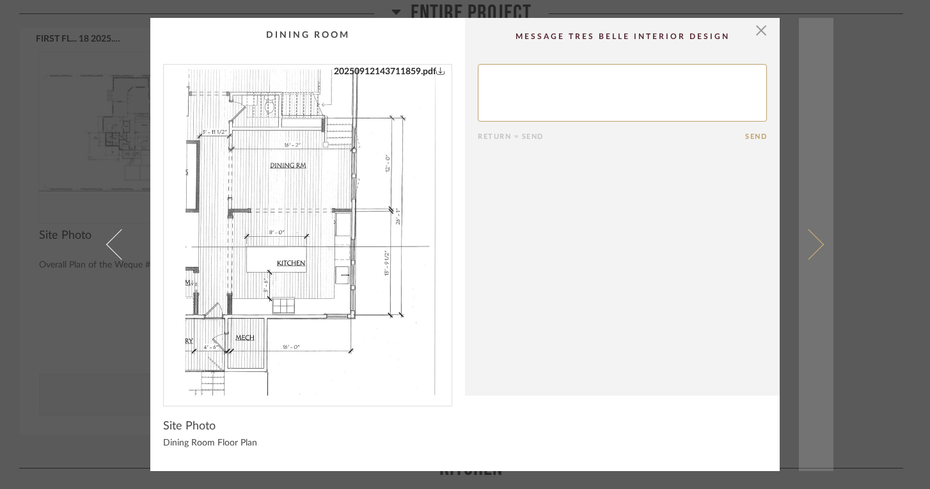
click at [820, 247] on link at bounding box center [816, 244] width 35 height 453
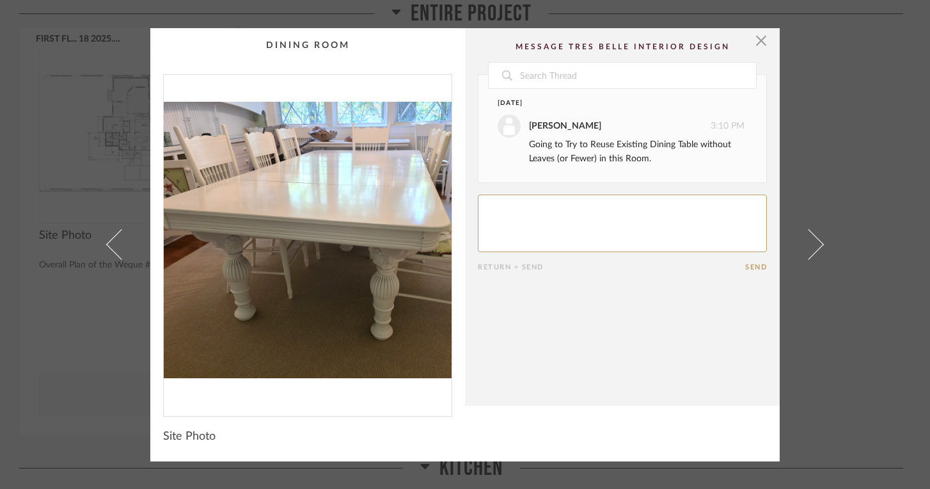
click at [820, 247] on link at bounding box center [816, 244] width 35 height 433
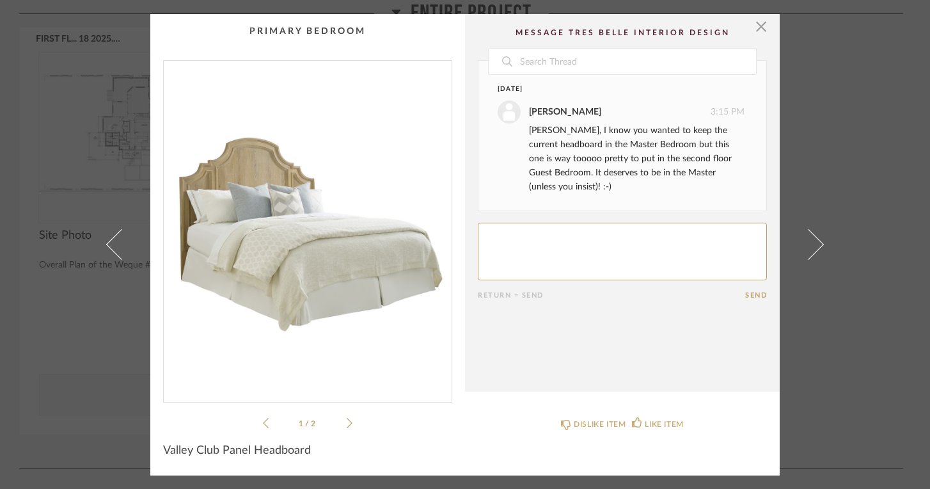
click at [549, 241] on textarea at bounding box center [622, 252] width 289 height 58
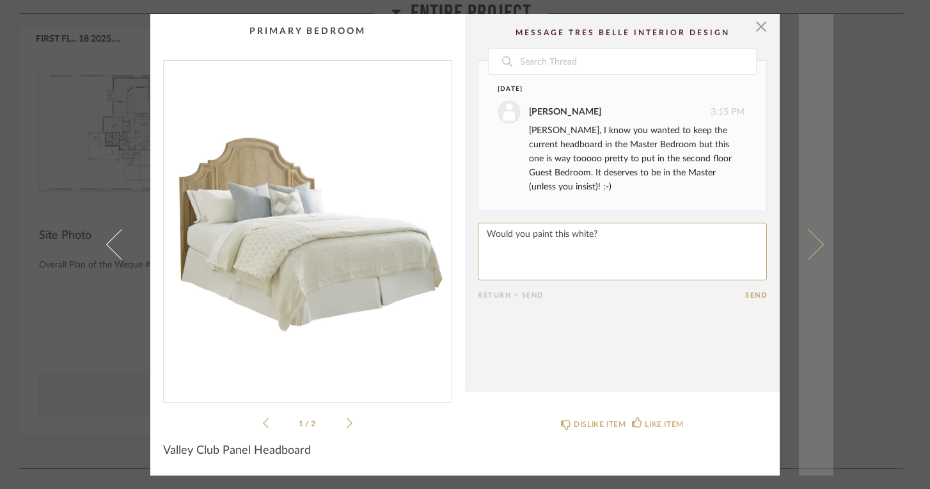
type textarea "Would you paint this white?"
click at [812, 249] on span at bounding box center [808, 244] width 31 height 31
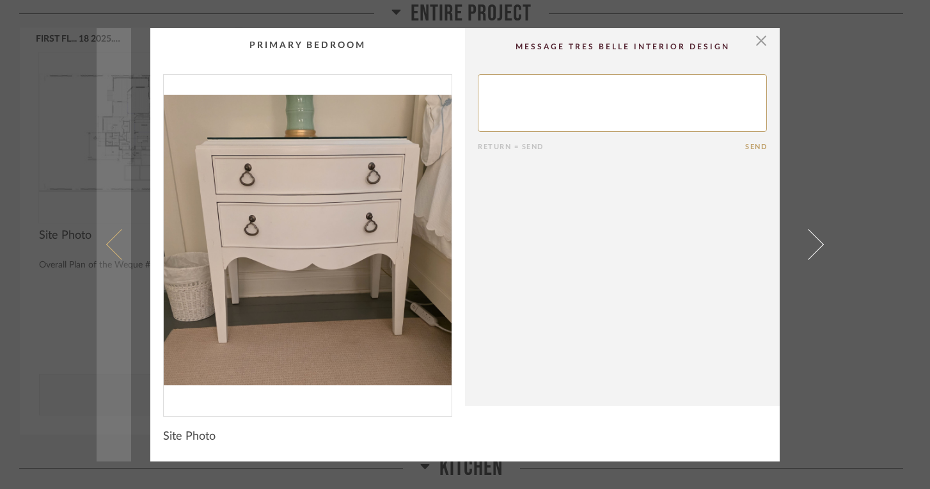
click at [110, 241] on span at bounding box center [121, 244] width 31 height 31
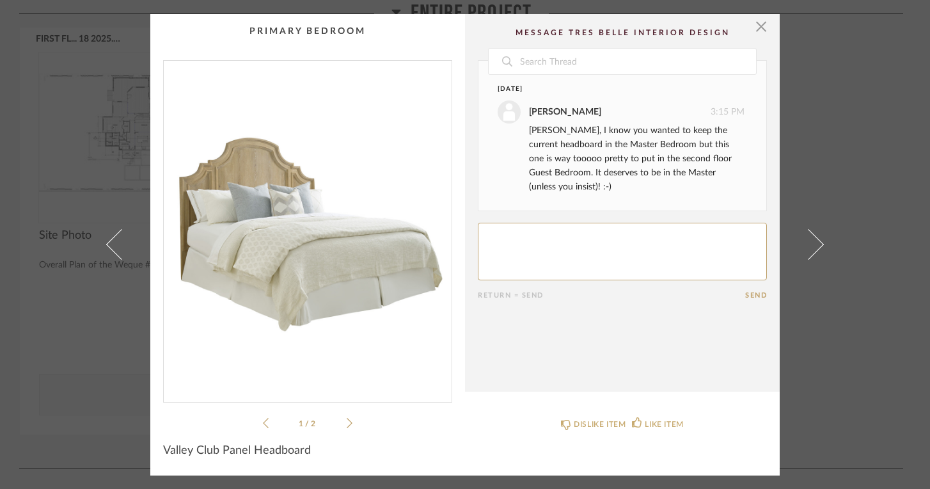
click at [504, 242] on textarea at bounding box center [622, 252] width 289 height 58
type textarea "Would you keep this wood or paint it white"
click at [753, 294] on button "Send" at bounding box center [756, 295] width 22 height 8
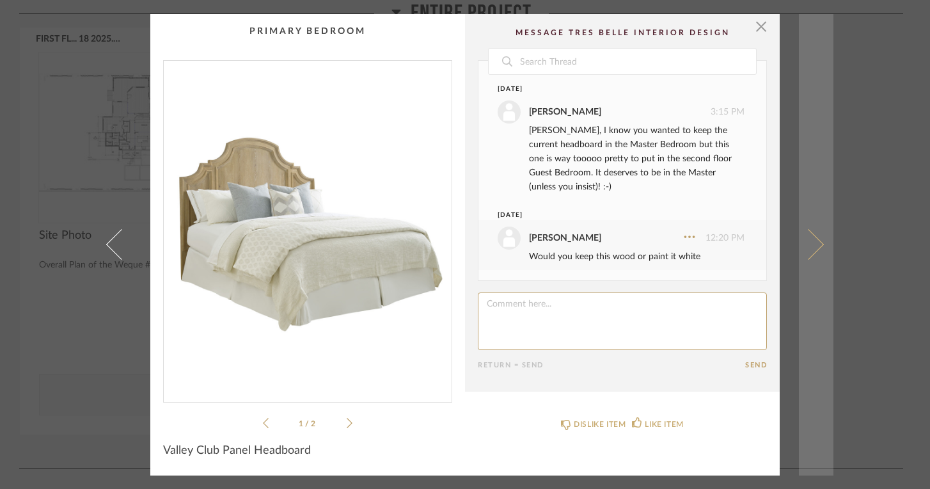
click at [815, 251] on link at bounding box center [816, 244] width 35 height 461
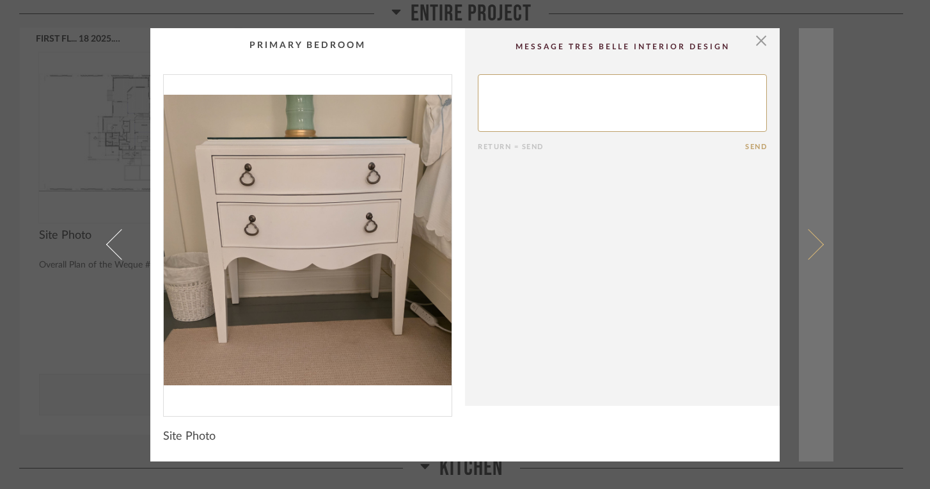
click at [811, 246] on span at bounding box center [808, 244] width 31 height 31
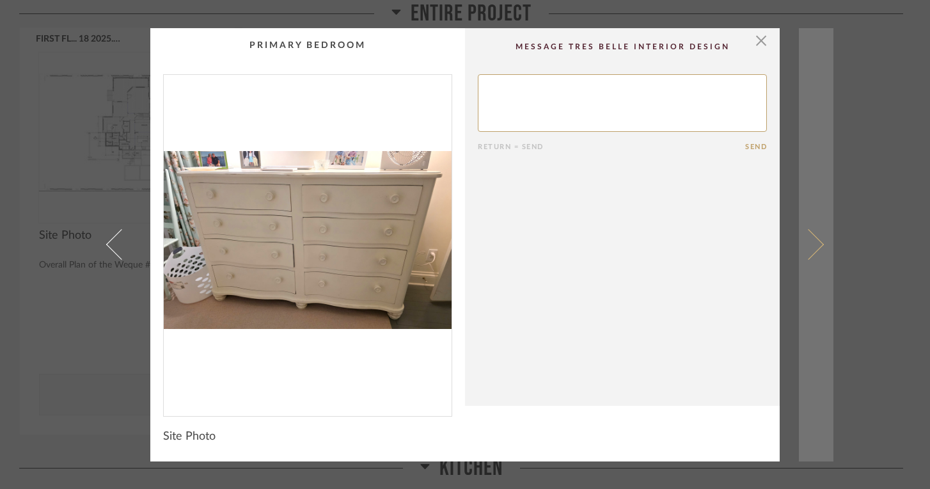
click at [811, 246] on span at bounding box center [808, 244] width 31 height 31
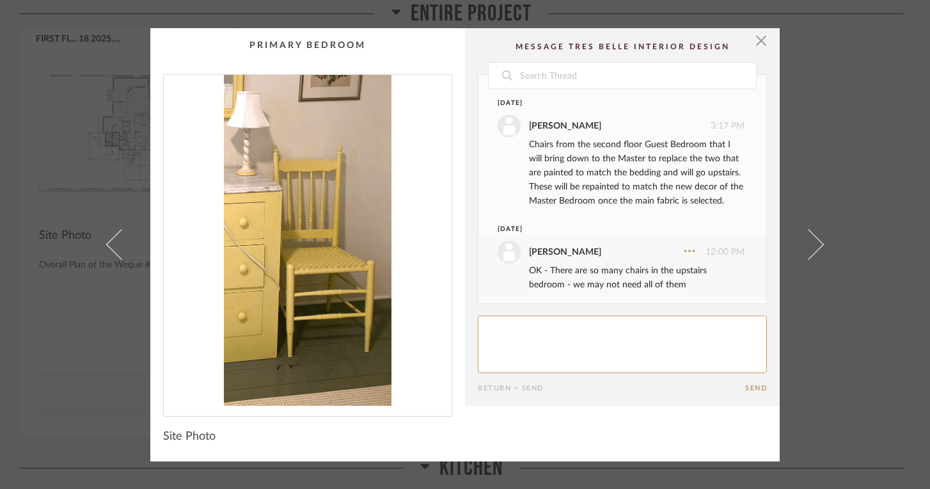
scroll to position [19, 0]
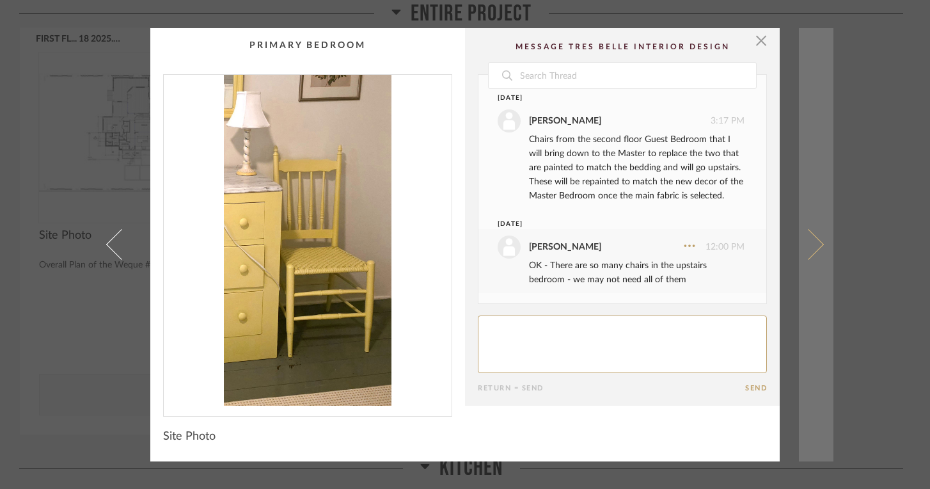
click at [810, 246] on span at bounding box center [808, 244] width 31 height 31
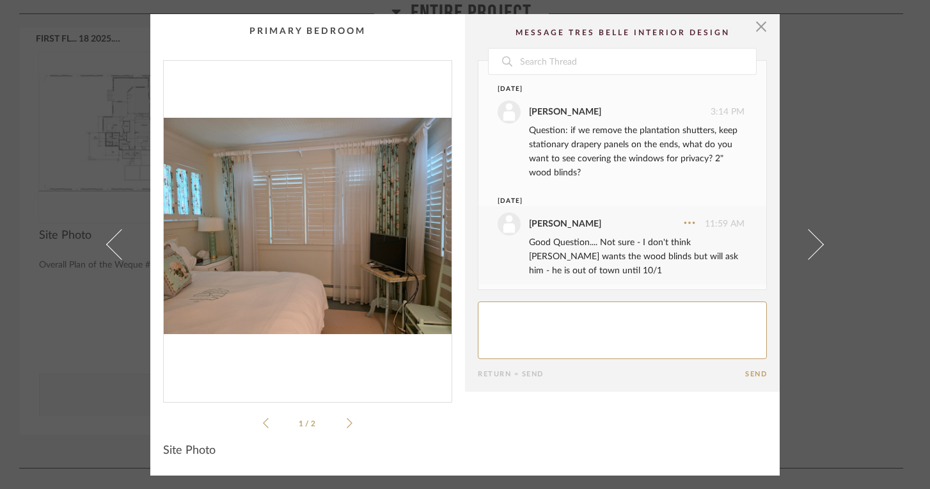
scroll to position [5, 0]
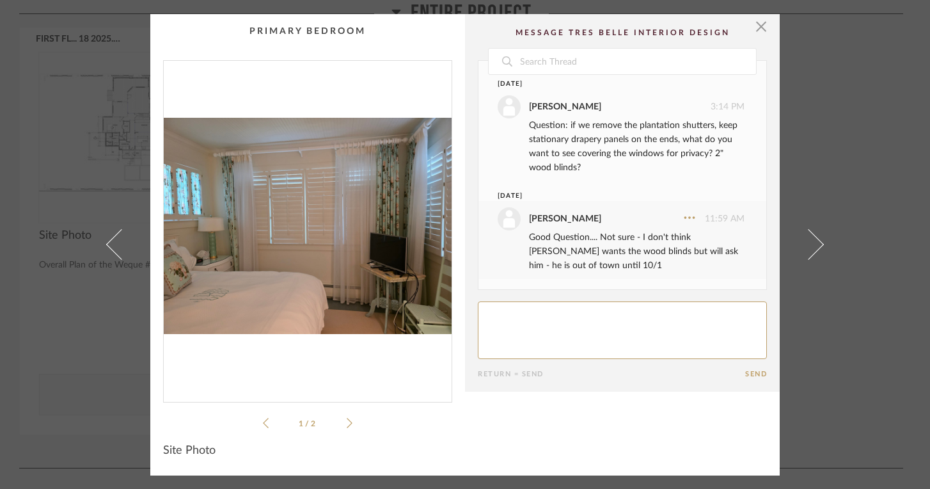
click at [810, 246] on span at bounding box center [808, 244] width 31 height 31
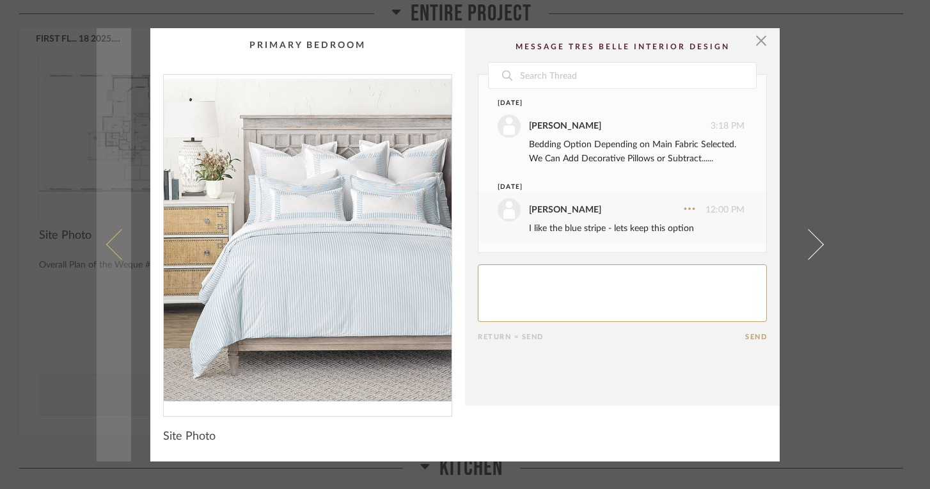
click at [106, 246] on span at bounding box center [121, 244] width 31 height 31
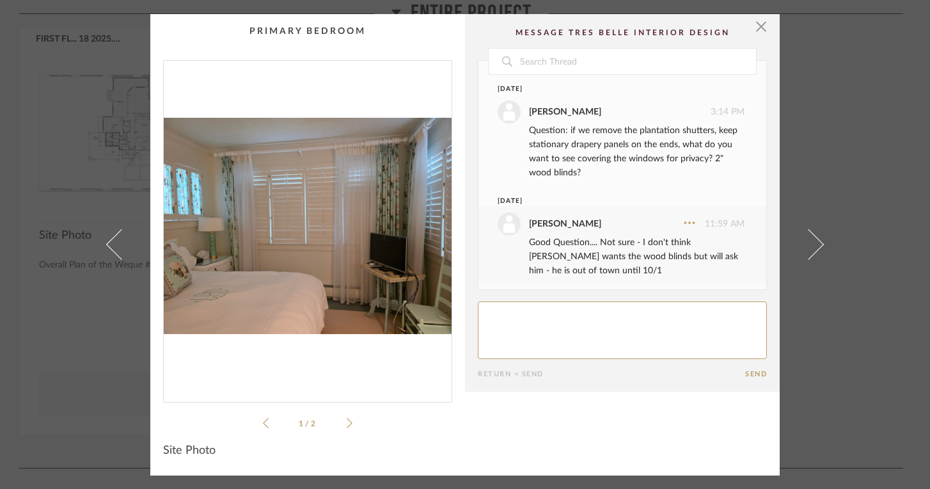
click at [106, 246] on span at bounding box center [121, 244] width 31 height 31
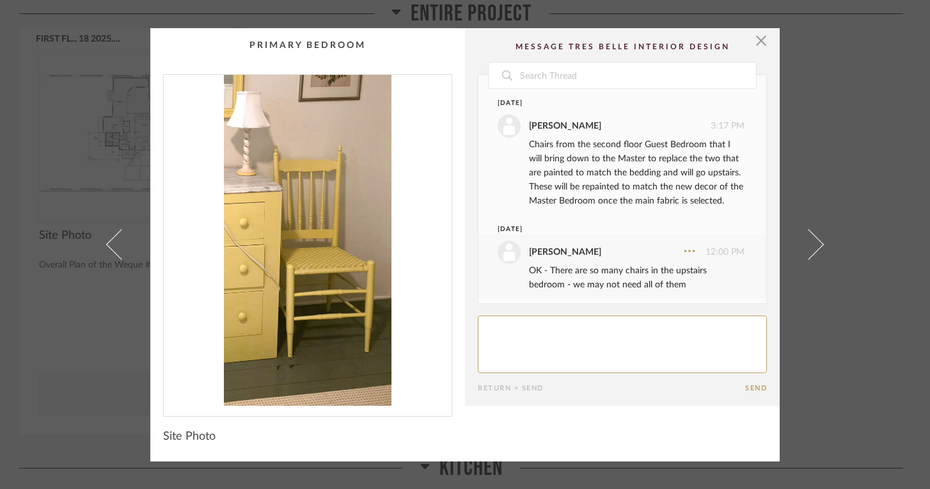
scroll to position [19, 0]
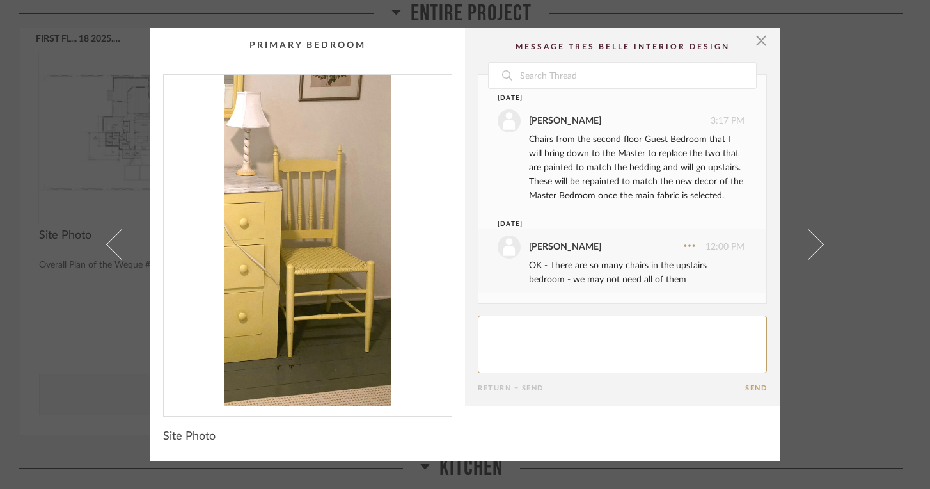
click at [106, 246] on span at bounding box center [121, 244] width 31 height 31
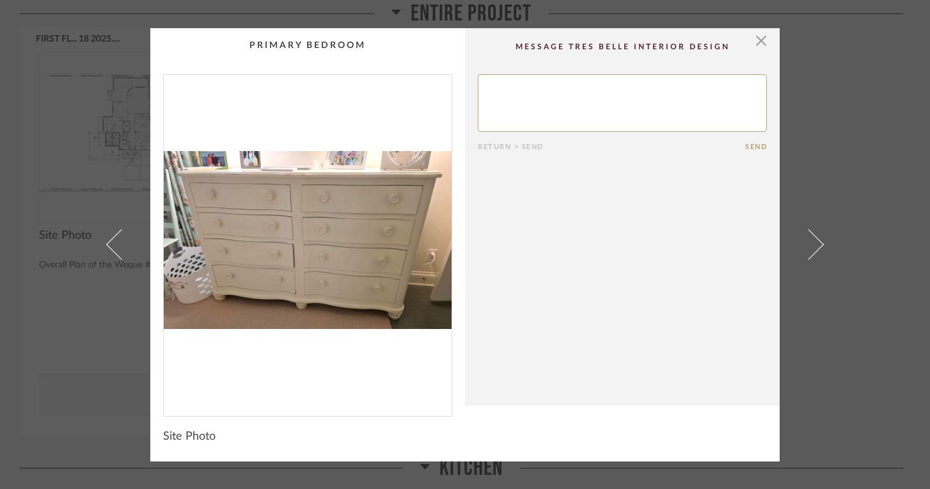
click at [106, 246] on span at bounding box center [121, 244] width 31 height 31
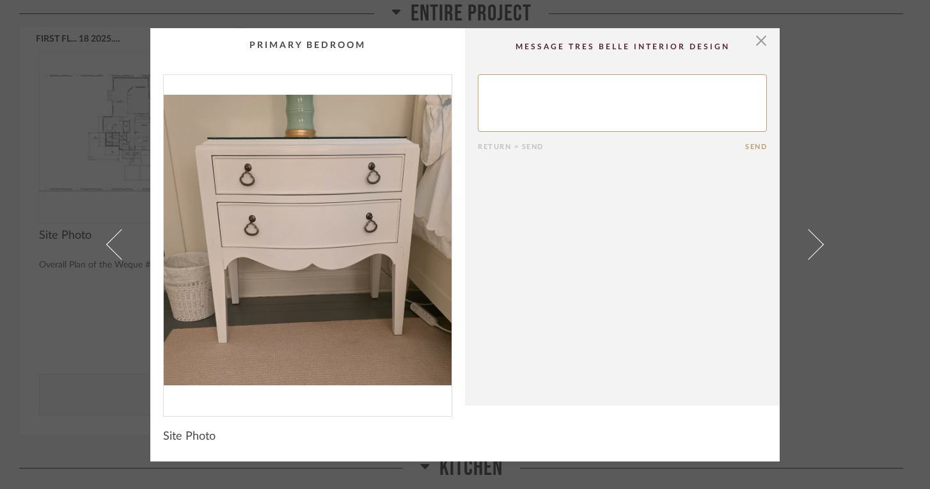
click at [106, 246] on span at bounding box center [121, 244] width 31 height 31
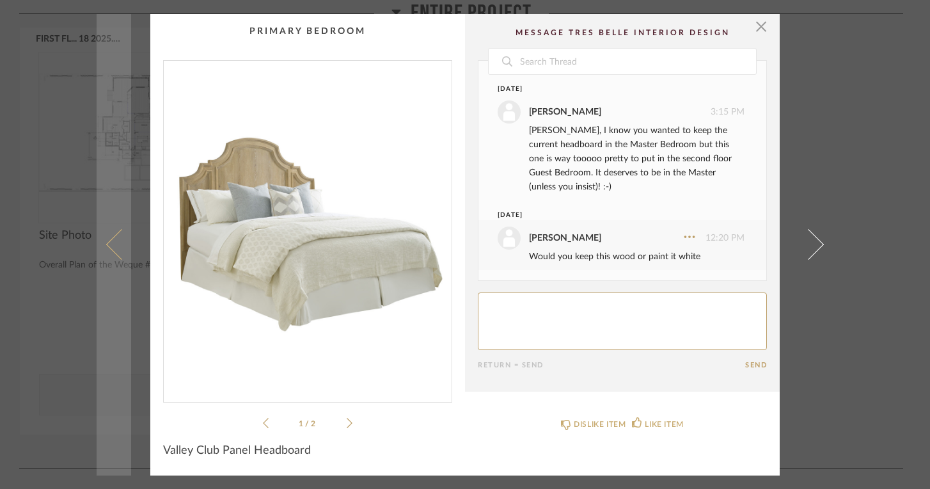
click at [107, 243] on span at bounding box center [121, 244] width 31 height 31
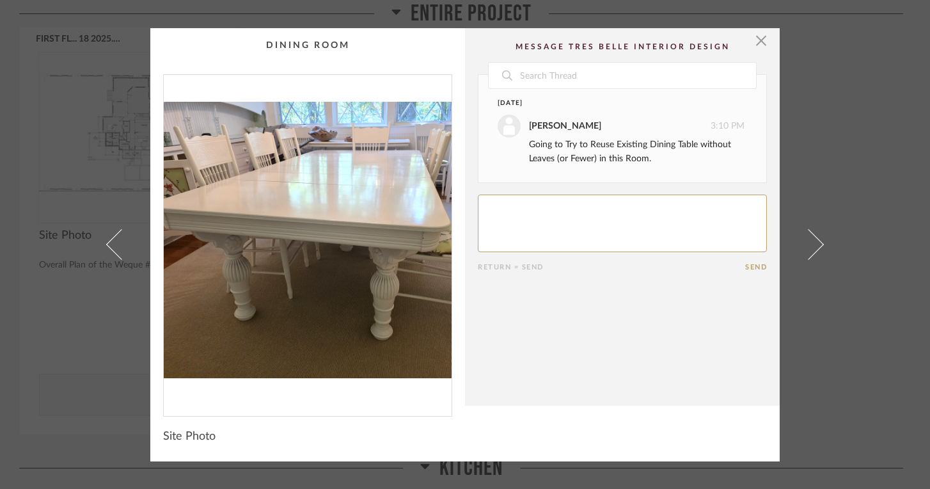
click at [107, 243] on span at bounding box center [121, 244] width 31 height 31
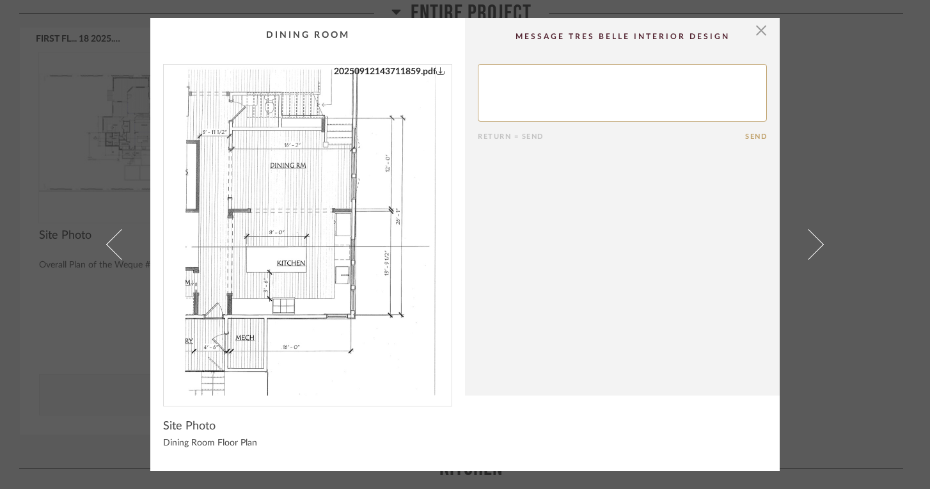
click at [107, 243] on span at bounding box center [121, 244] width 31 height 31
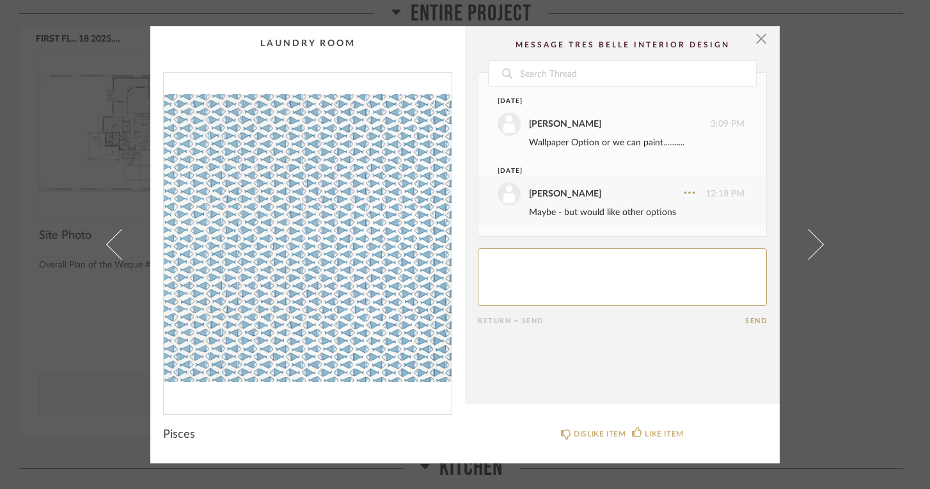
click at [107, 243] on span at bounding box center [121, 244] width 31 height 31
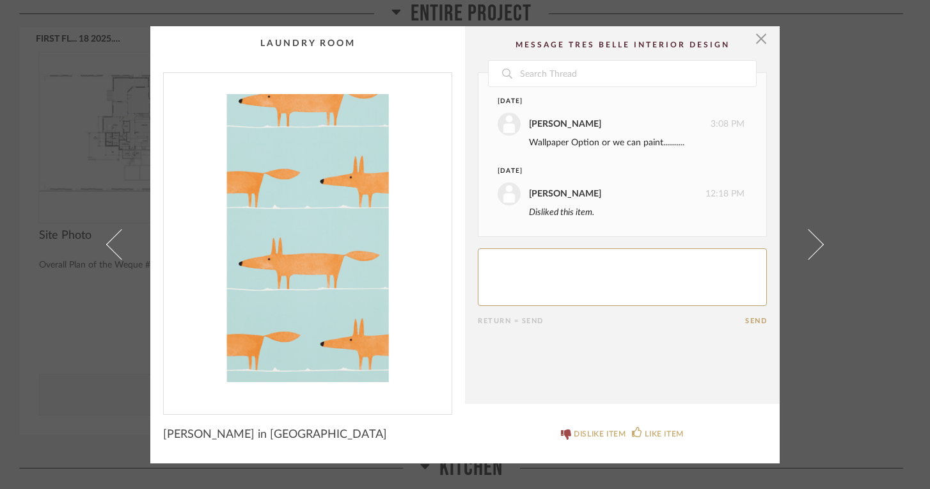
click at [107, 243] on span at bounding box center [121, 244] width 31 height 31
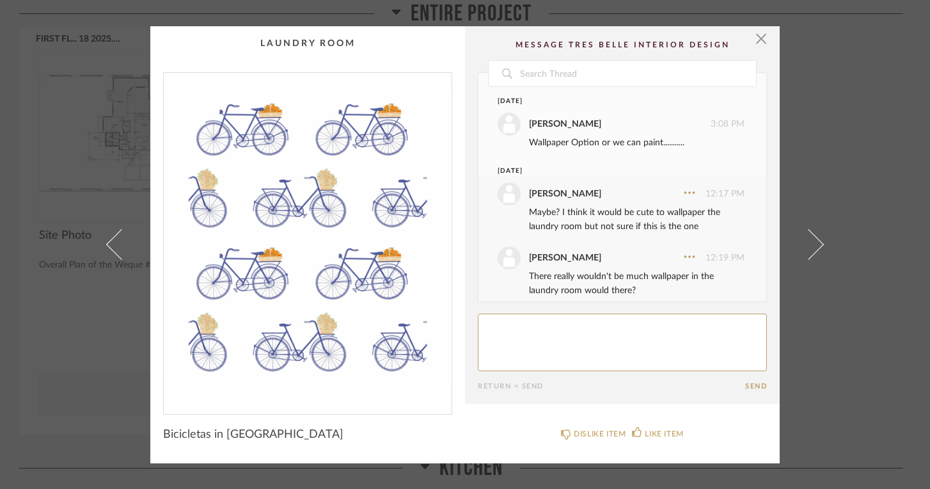
scroll to position [13, 0]
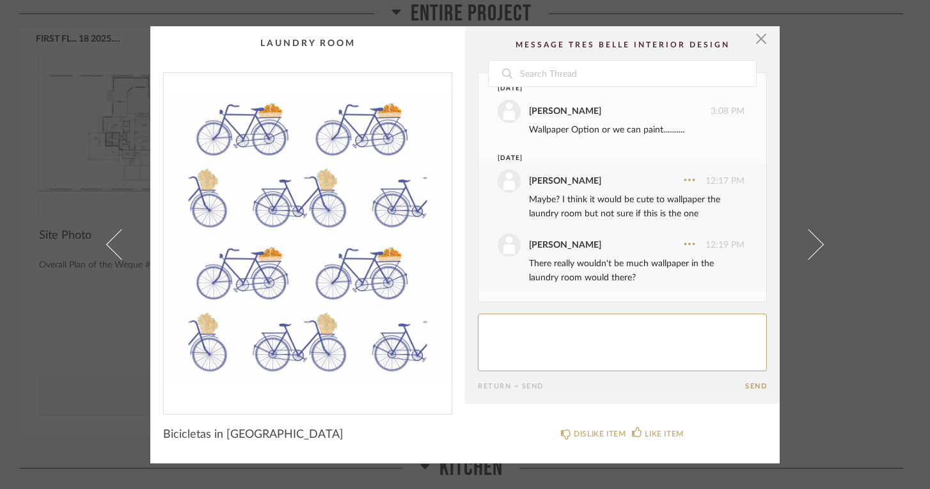
click at [107, 243] on span at bounding box center [121, 244] width 31 height 31
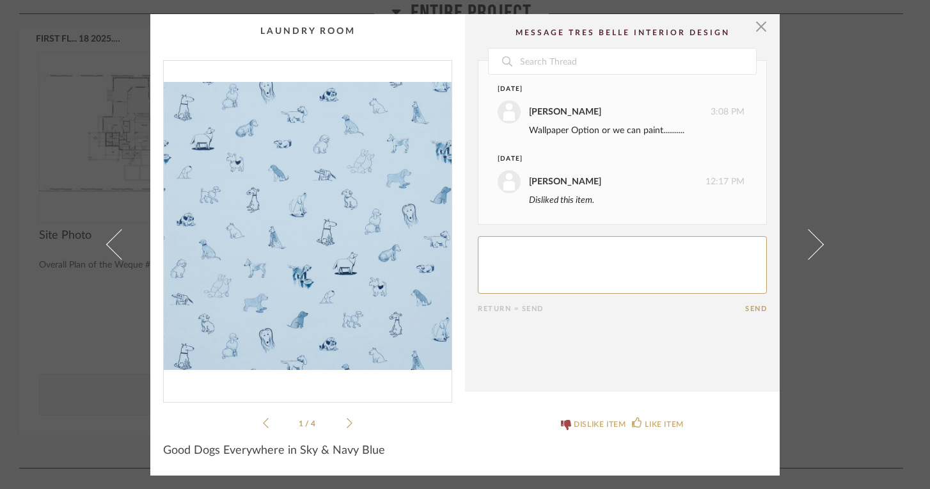
click at [107, 243] on span at bounding box center [121, 244] width 31 height 31
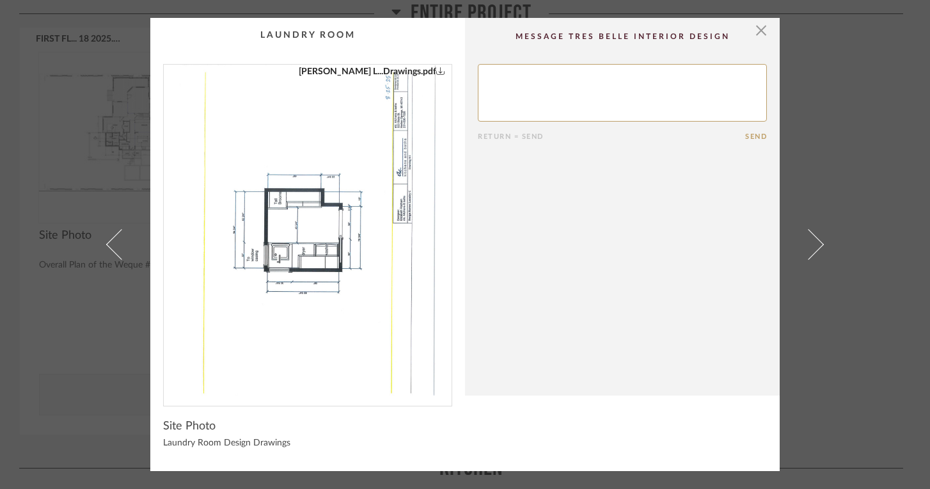
click at [107, 243] on span at bounding box center [121, 244] width 31 height 31
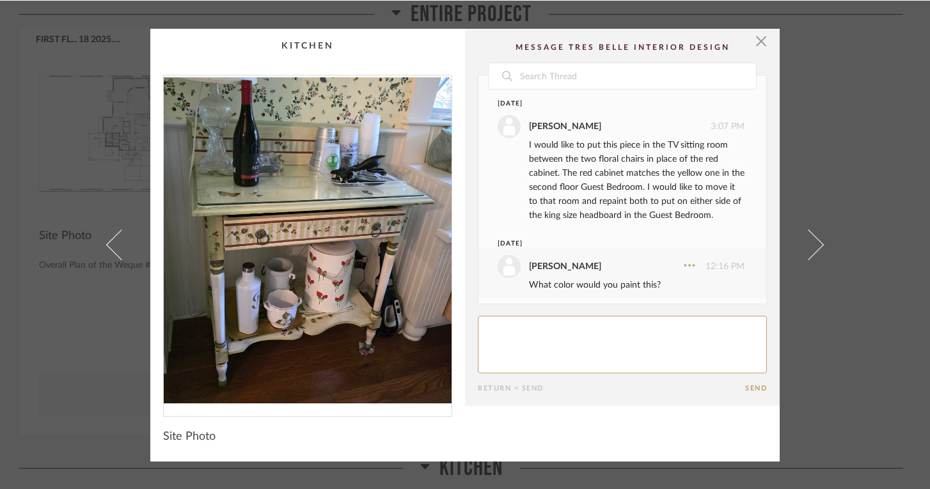
scroll to position [19, 0]
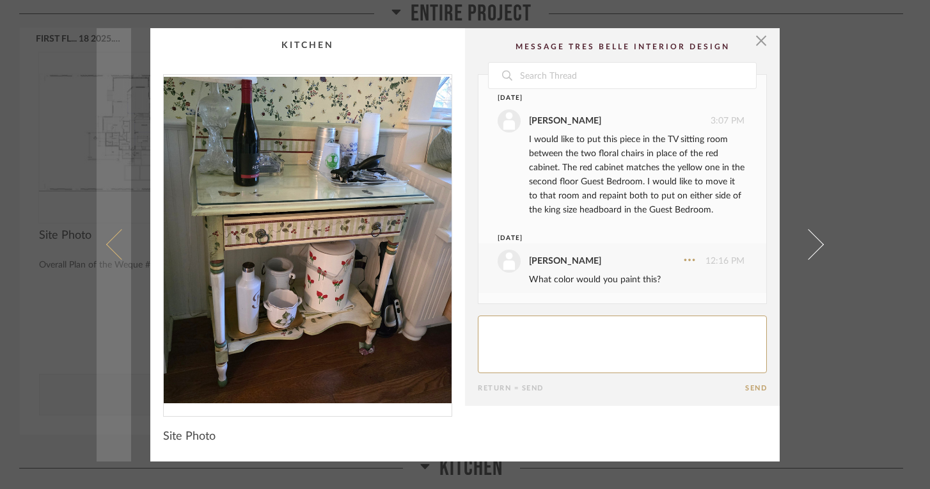
click at [118, 253] on span at bounding box center [121, 244] width 31 height 31
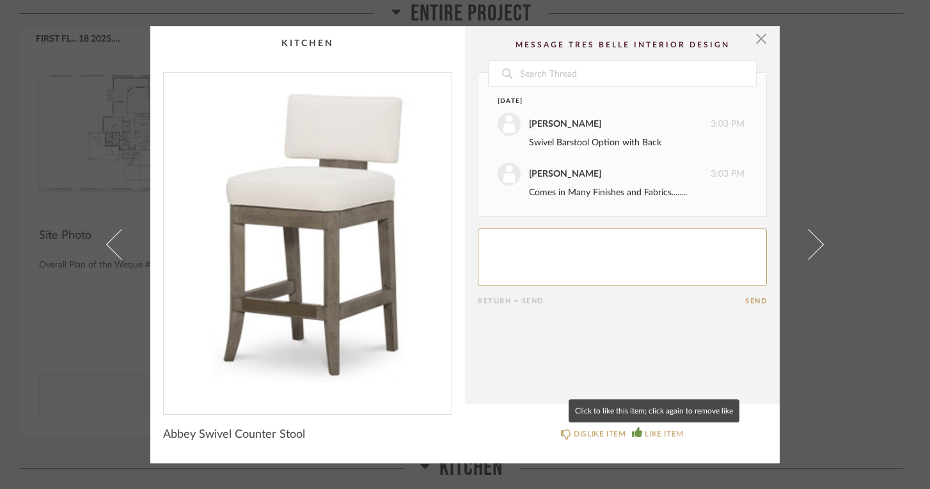
click at [647, 430] on div "LIKE ITEM" at bounding box center [664, 433] width 38 height 13
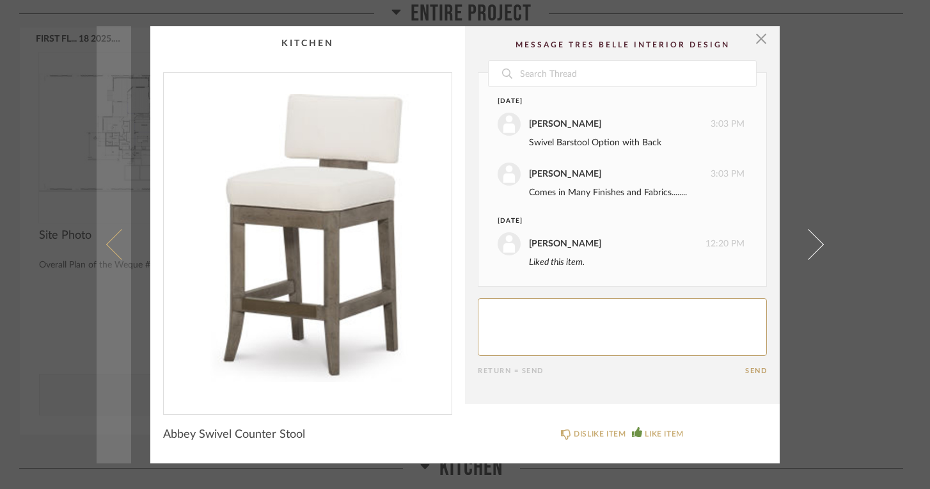
click at [107, 243] on span at bounding box center [121, 244] width 31 height 31
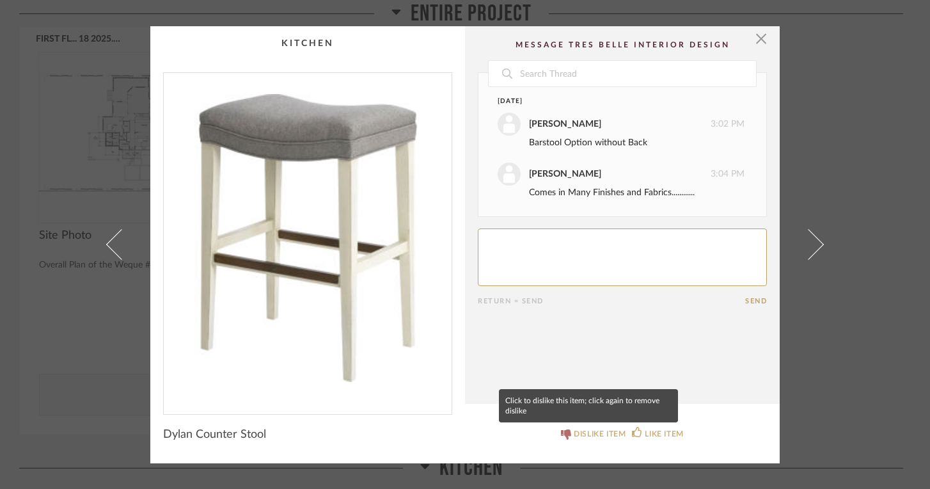
click at [597, 432] on div "DISLIKE ITEM" at bounding box center [600, 433] width 52 height 13
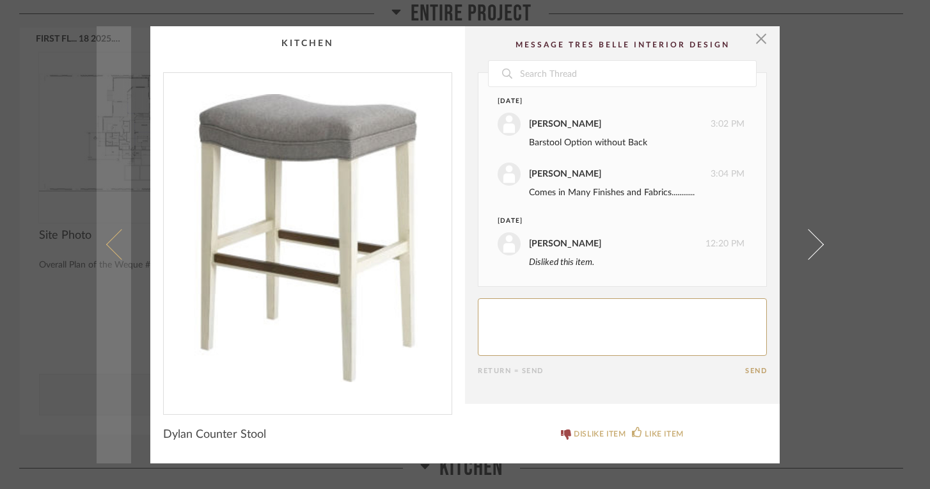
click at [100, 246] on link at bounding box center [114, 244] width 35 height 437
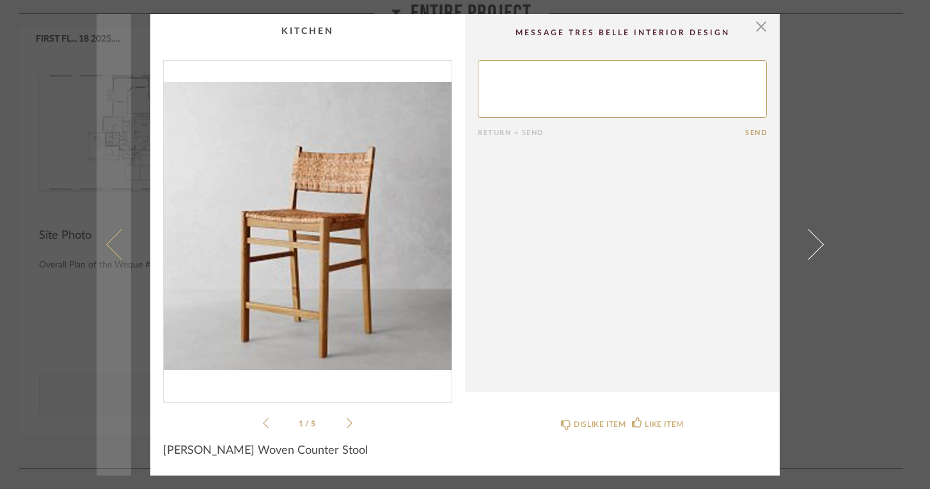
click at [112, 241] on span at bounding box center [121, 244] width 31 height 31
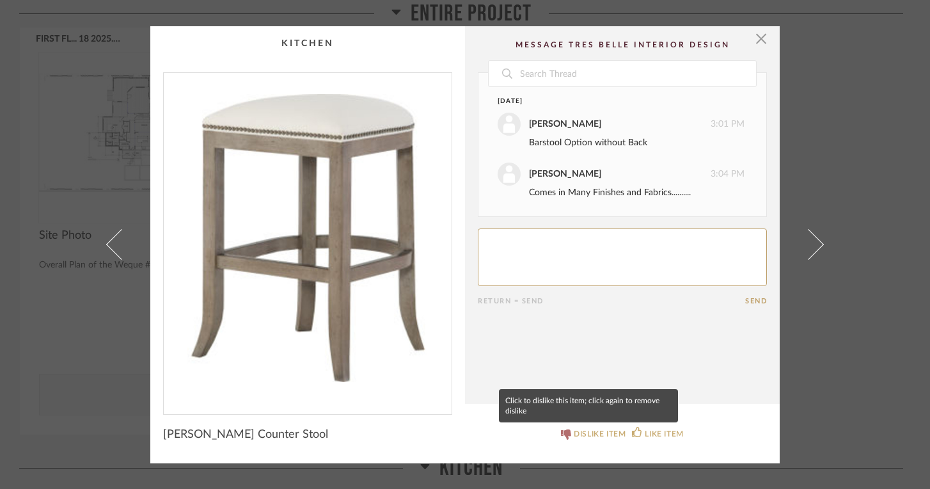
click at [574, 429] on div "DISLIKE ITEM" at bounding box center [600, 433] width 52 height 13
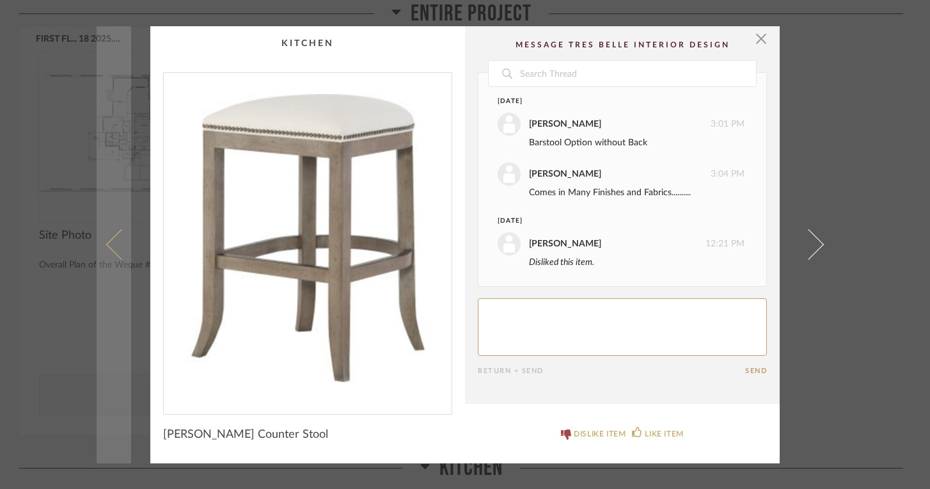
click at [108, 244] on span at bounding box center [121, 244] width 31 height 31
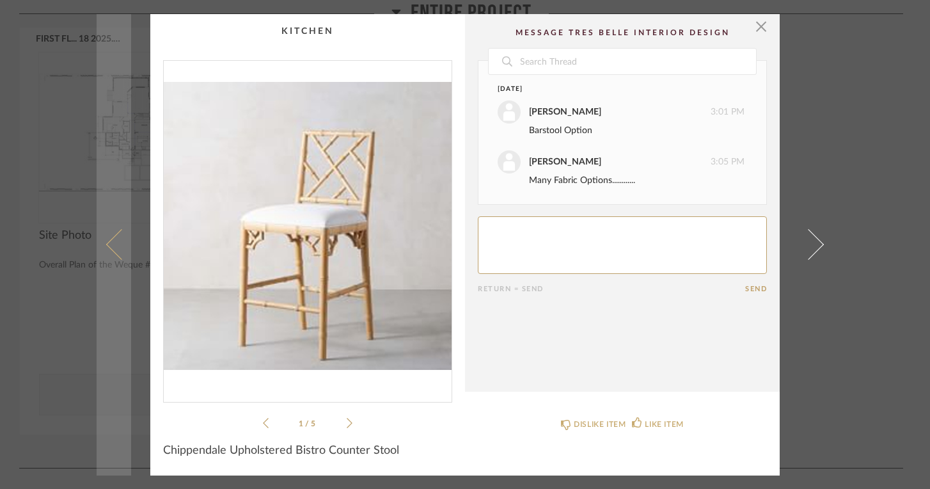
click at [106, 243] on span at bounding box center [121, 244] width 31 height 31
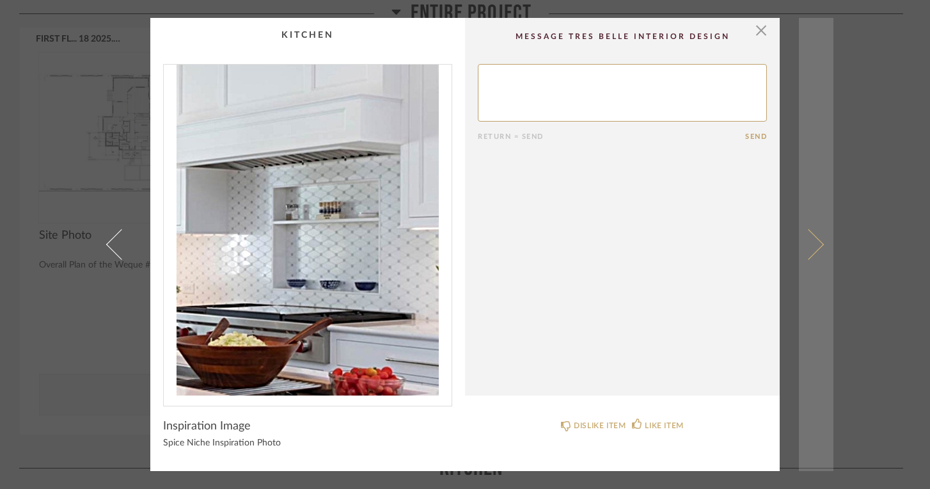
click at [813, 246] on span at bounding box center [808, 244] width 31 height 31
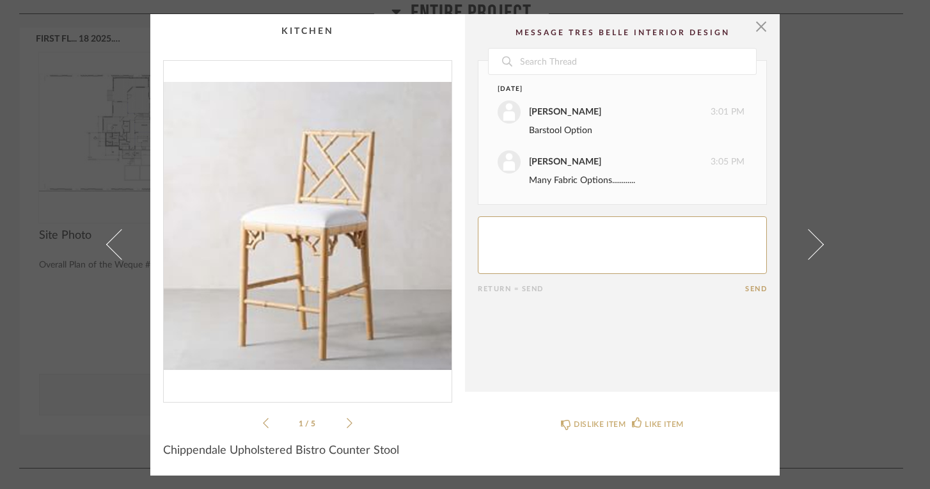
click at [592, 236] on textarea at bounding box center [622, 245] width 289 height 58
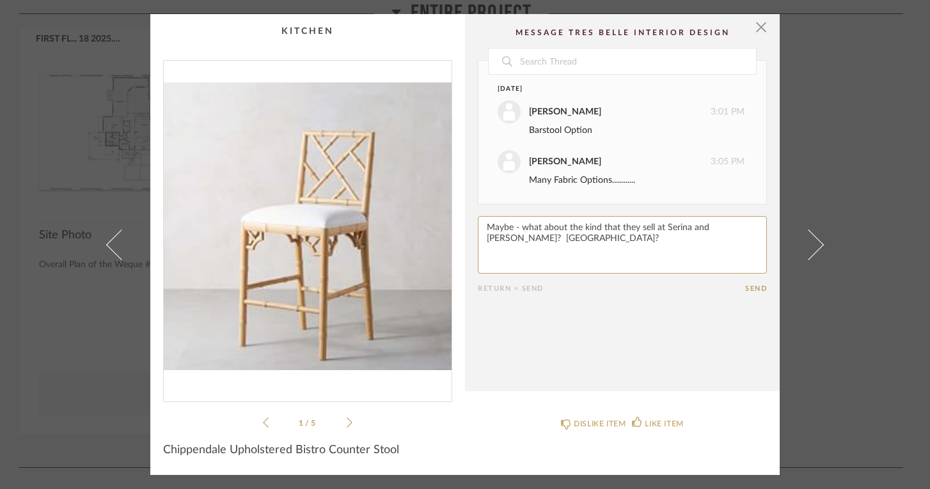
type textarea "Maybe - what about the kind that they sell at Serina and [PERSON_NAME]? [GEOGRA…"
click at [755, 285] on button "Send" at bounding box center [756, 289] width 22 height 8
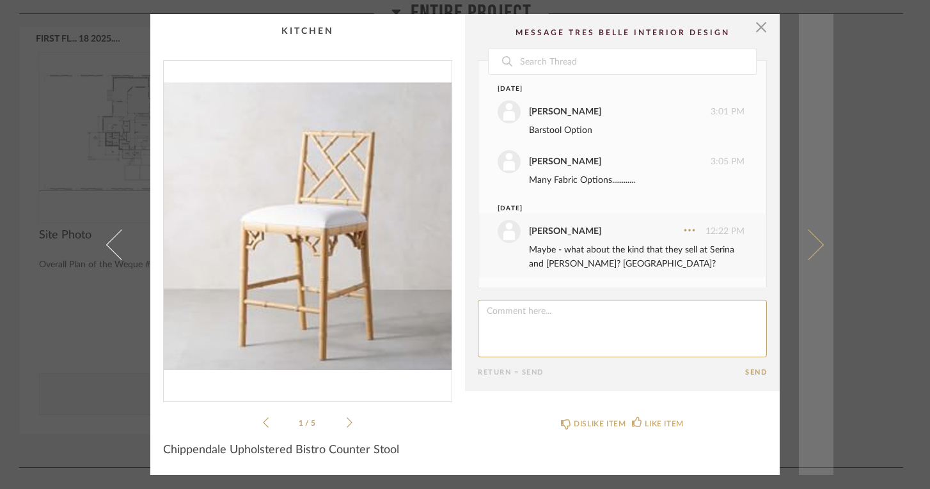
click at [816, 240] on link at bounding box center [816, 244] width 35 height 461
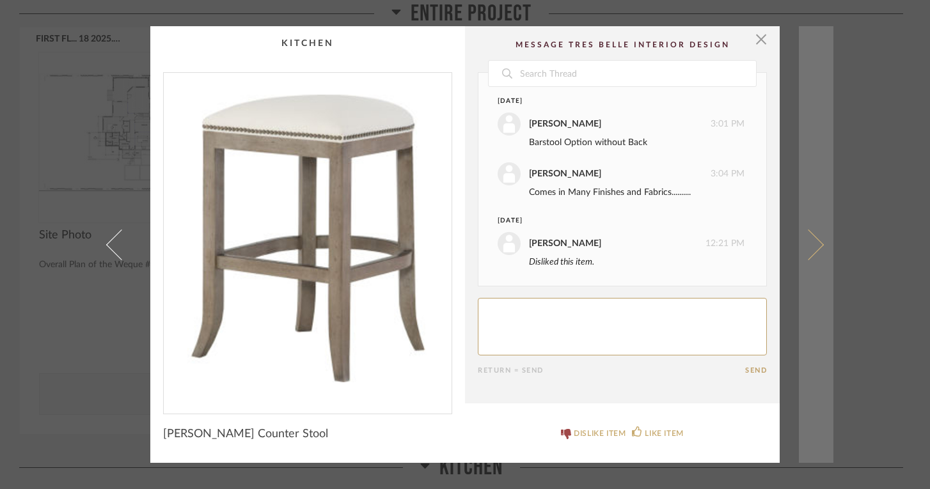
click at [818, 240] on link at bounding box center [816, 244] width 35 height 437
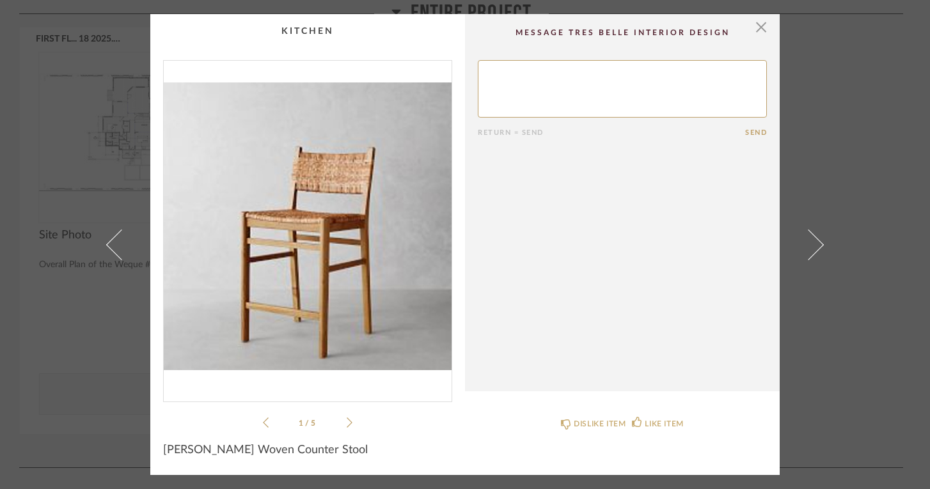
click at [602, 83] on textarea at bounding box center [622, 89] width 289 height 58
type textarea "Maybe"
click at [751, 131] on button "Send" at bounding box center [756, 133] width 22 height 8
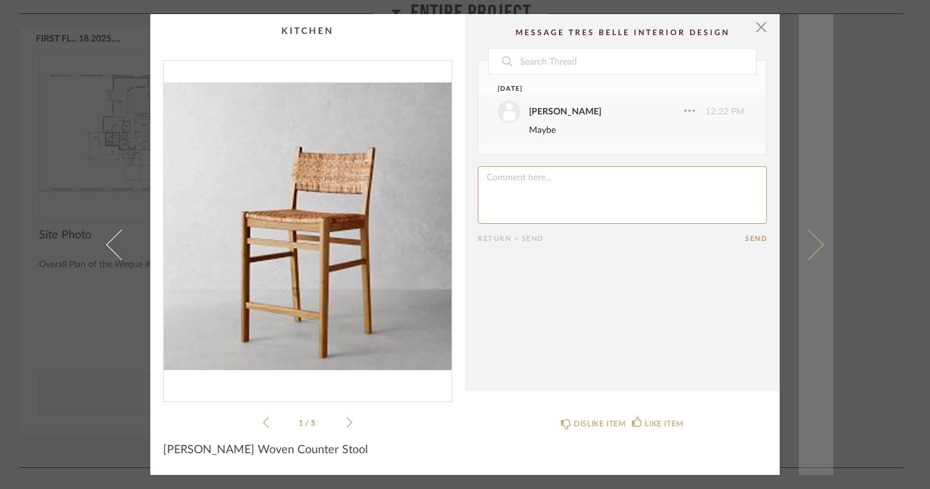
click at [815, 241] on span at bounding box center [808, 244] width 31 height 31
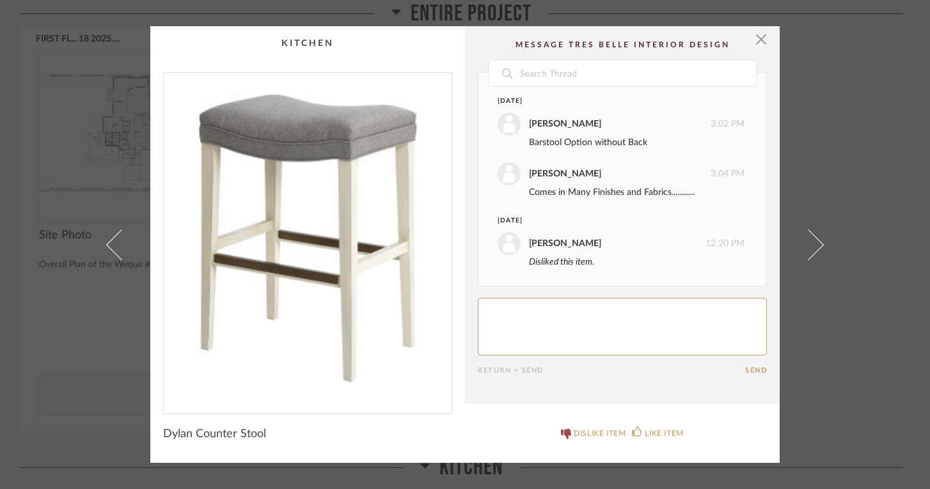
click at [815, 241] on span at bounding box center [808, 244] width 31 height 31
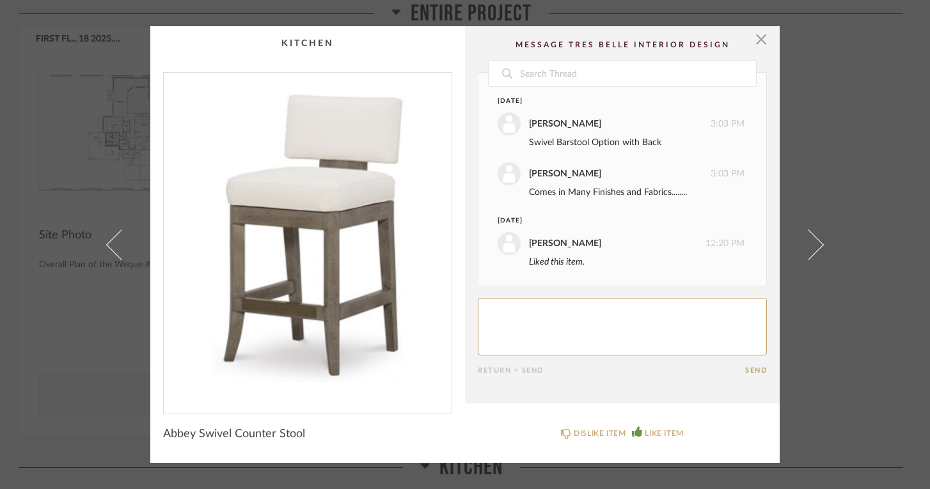
click at [815, 241] on span at bounding box center [808, 244] width 31 height 31
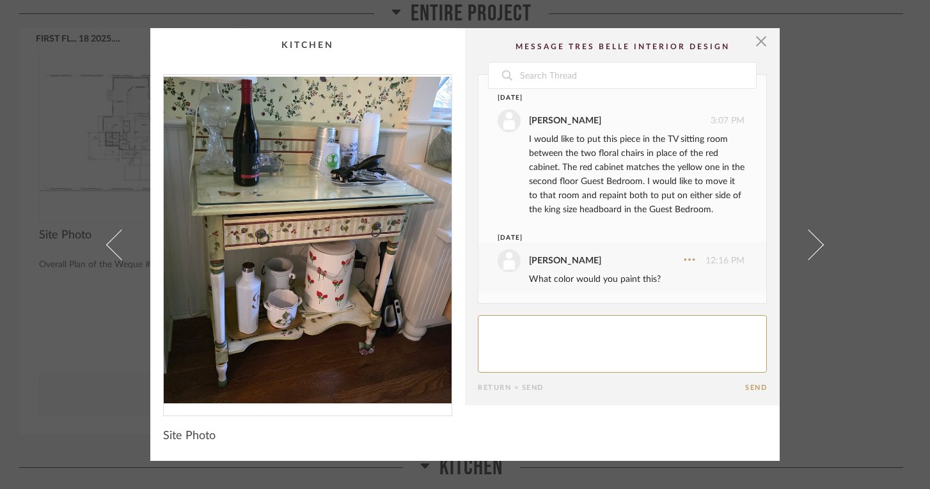
click at [815, 241] on span at bounding box center [808, 244] width 31 height 31
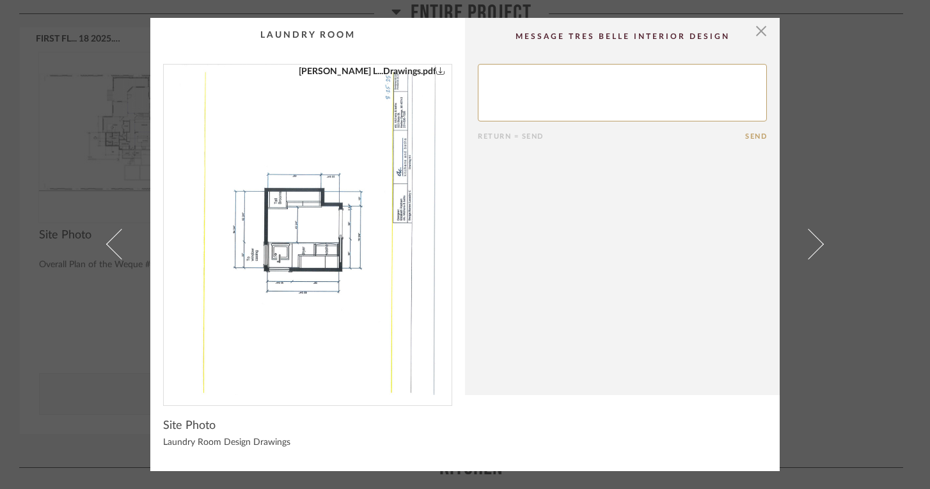
click at [815, 241] on span at bounding box center [808, 244] width 31 height 31
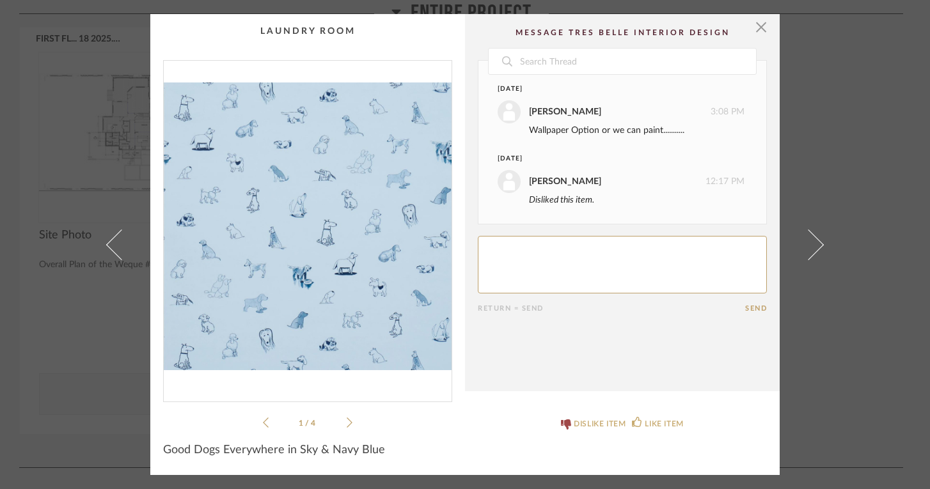
click at [815, 241] on span at bounding box center [808, 244] width 31 height 31
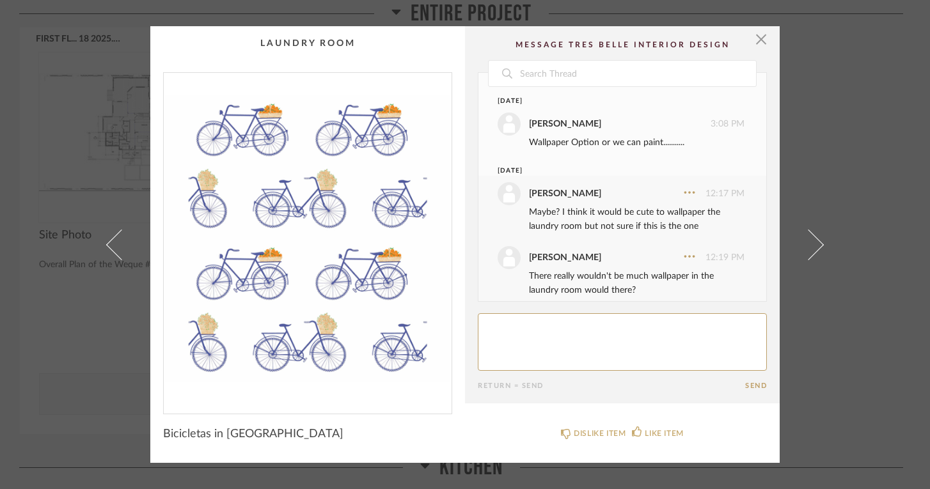
scroll to position [13, 0]
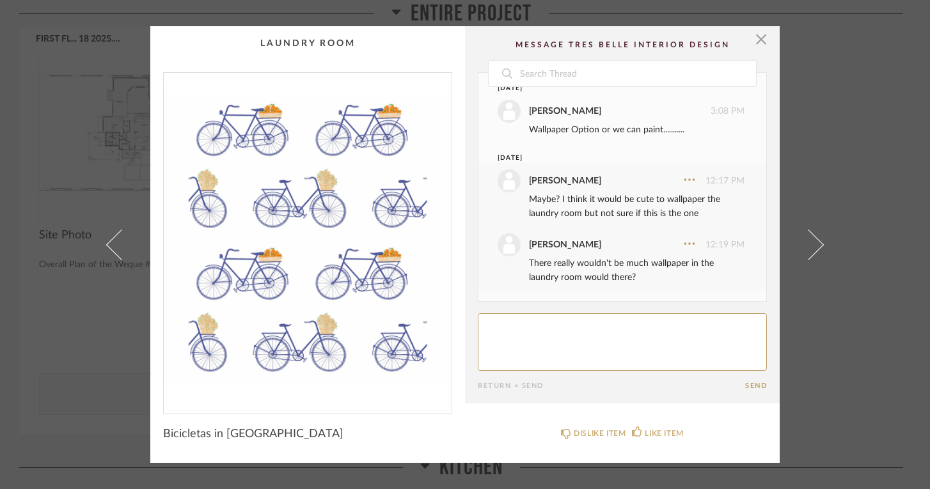
click at [815, 241] on span at bounding box center [808, 244] width 31 height 31
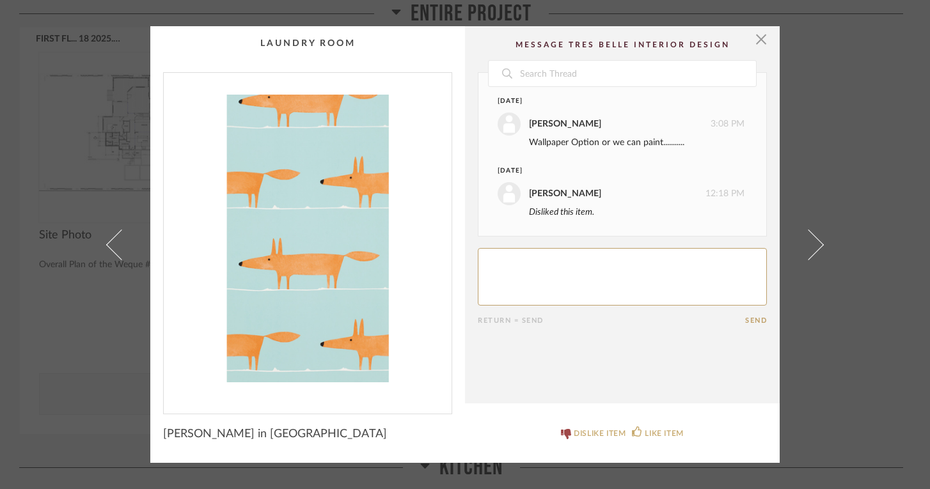
click at [815, 241] on span at bounding box center [808, 244] width 31 height 31
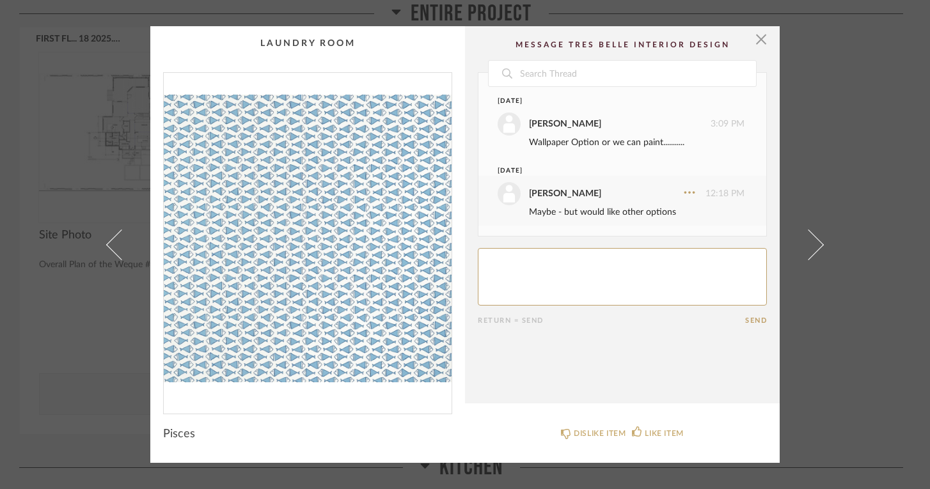
click at [815, 241] on span at bounding box center [808, 244] width 31 height 31
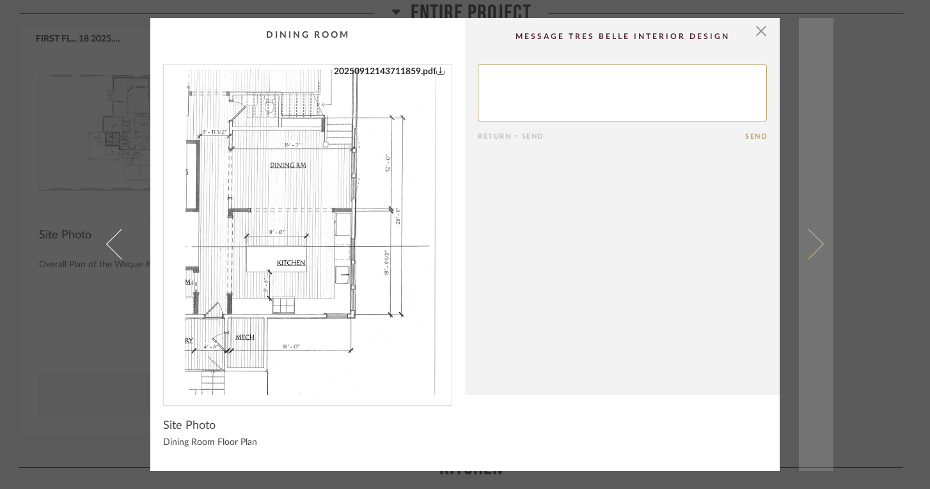
click at [811, 244] on span at bounding box center [808, 244] width 31 height 31
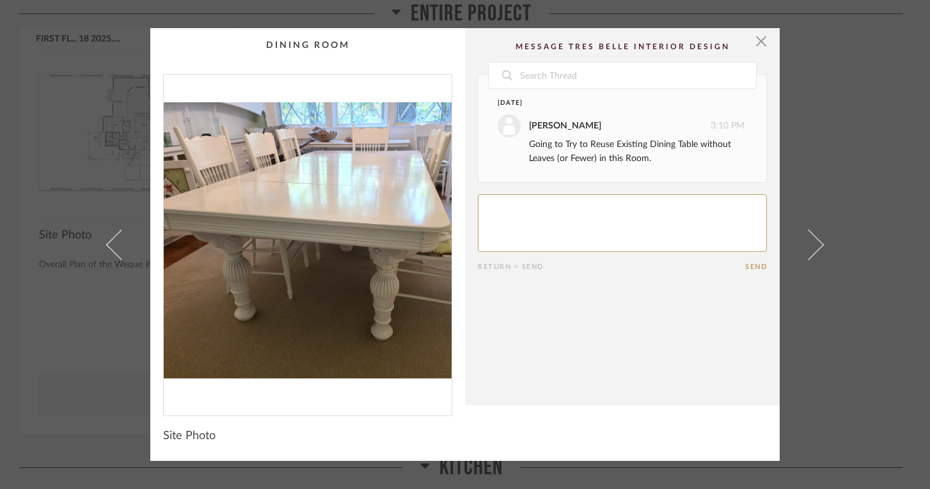
click at [591, 227] on textarea at bounding box center [622, 223] width 289 height 58
type textarea "OK - would a round table work in this room or too small of a space? Just a thou…"
click at [753, 267] on button "Send" at bounding box center [756, 267] width 22 height 8
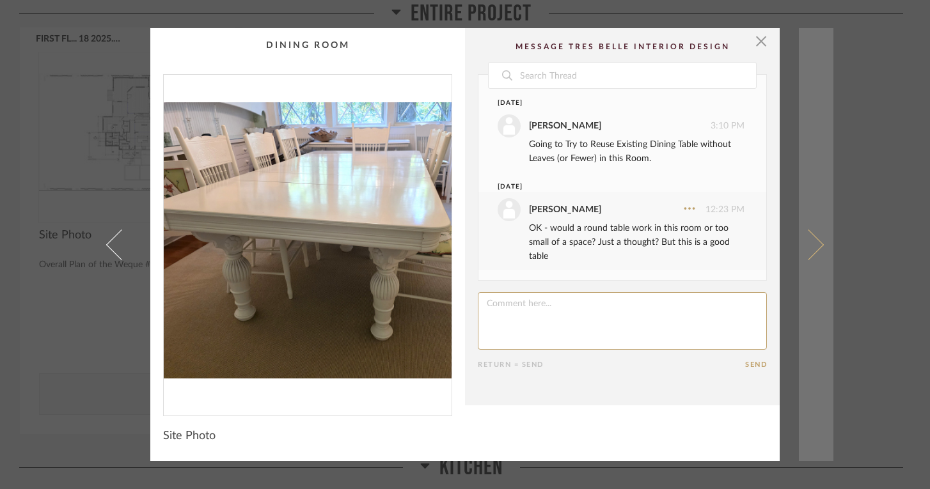
click at [817, 244] on span at bounding box center [808, 244] width 31 height 31
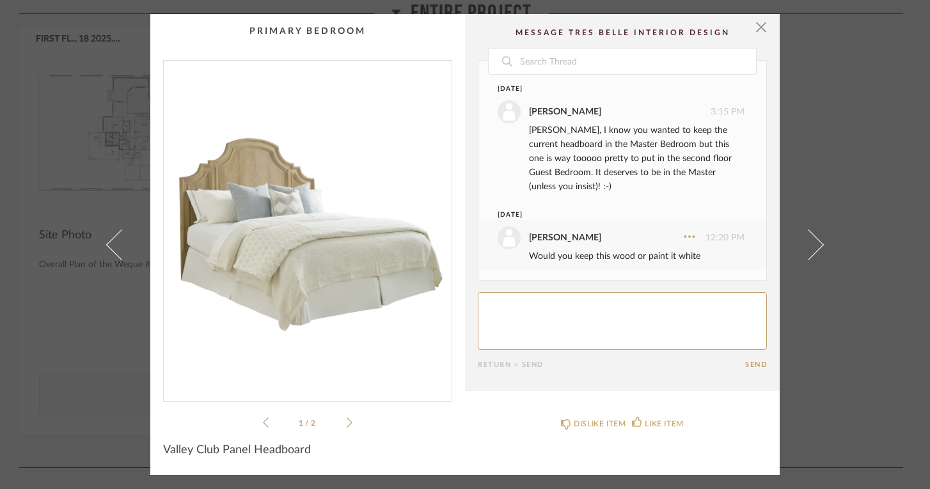
click at [817, 244] on span at bounding box center [808, 244] width 31 height 31
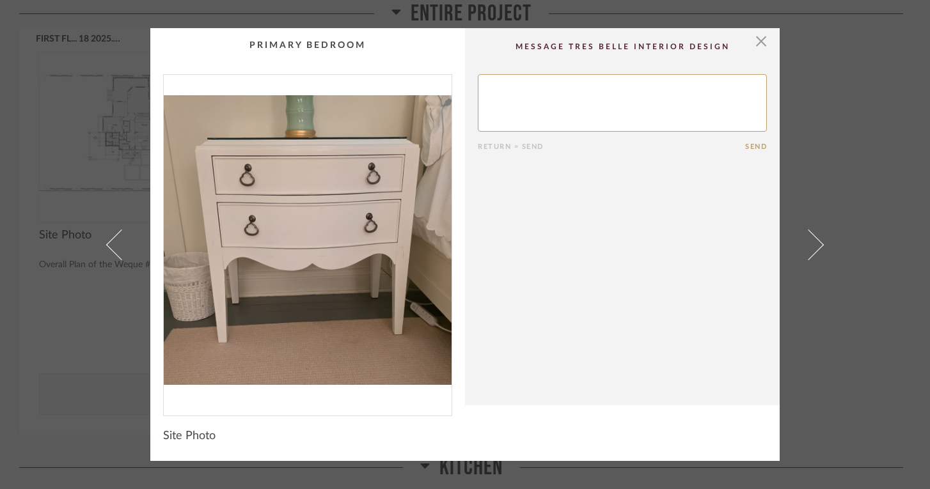
click at [817, 244] on span at bounding box center [808, 244] width 31 height 31
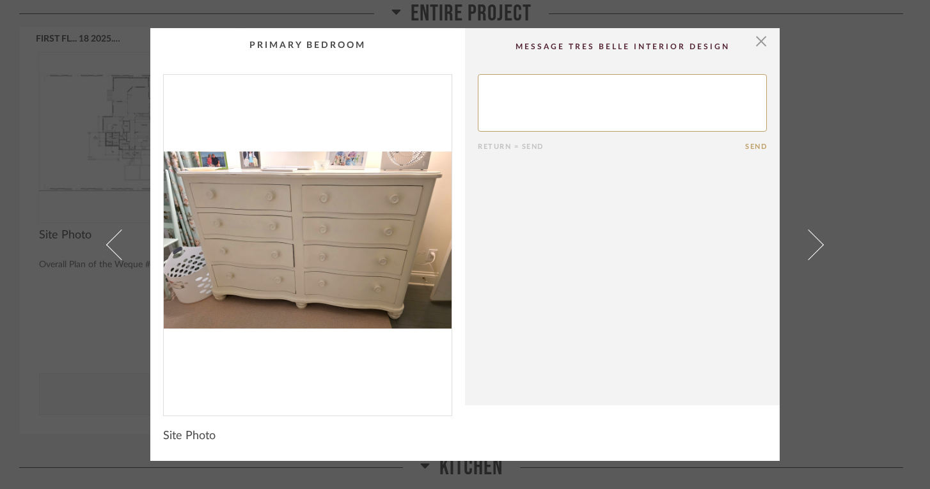
click at [817, 244] on span at bounding box center [808, 244] width 31 height 31
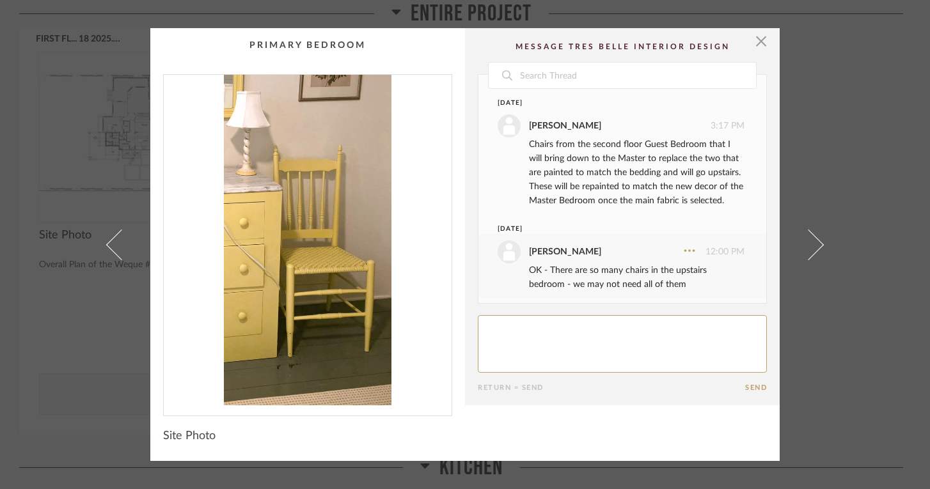
scroll to position [19, 0]
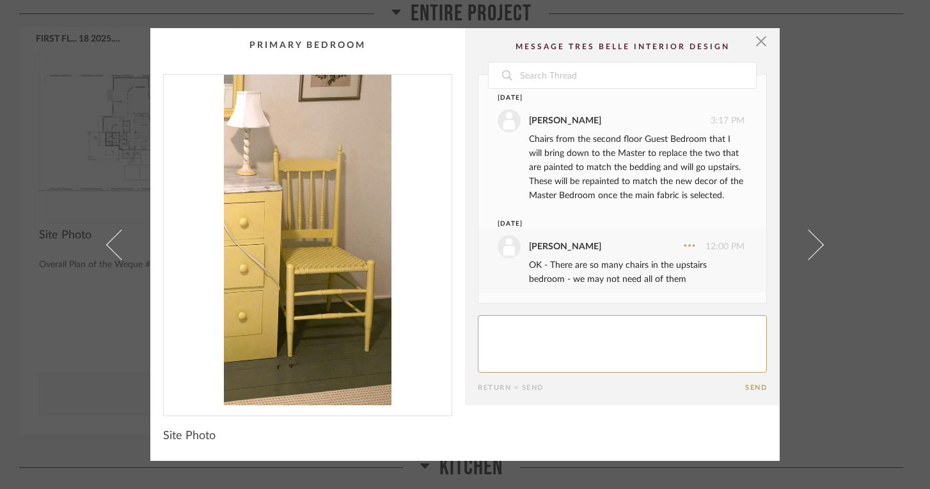
click at [817, 244] on span at bounding box center [808, 244] width 31 height 31
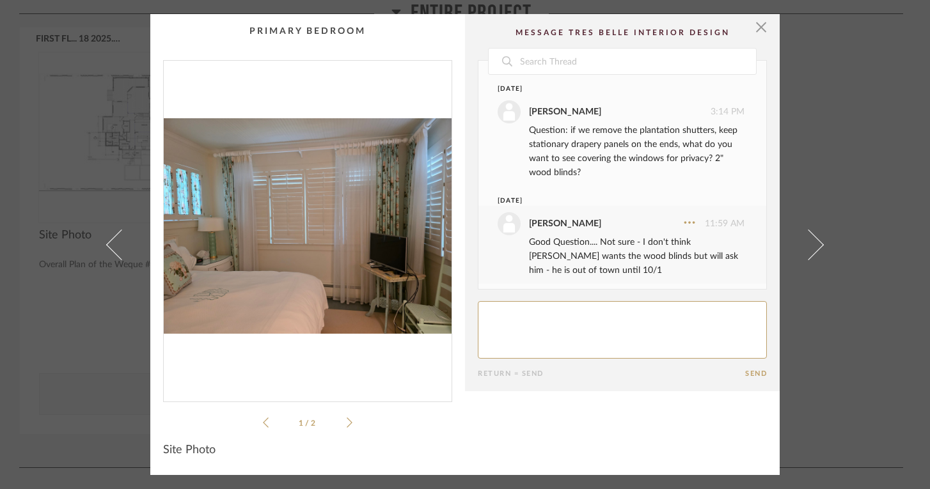
scroll to position [5, 0]
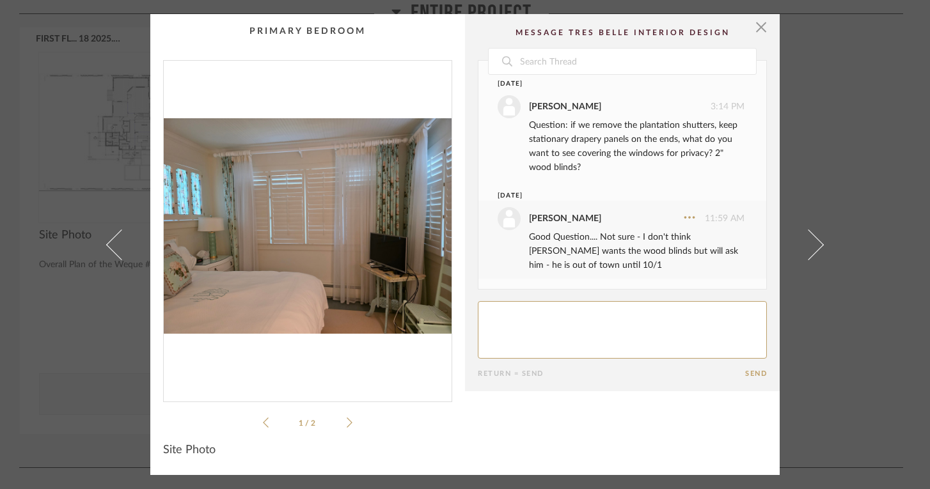
click at [817, 244] on span at bounding box center [808, 244] width 31 height 31
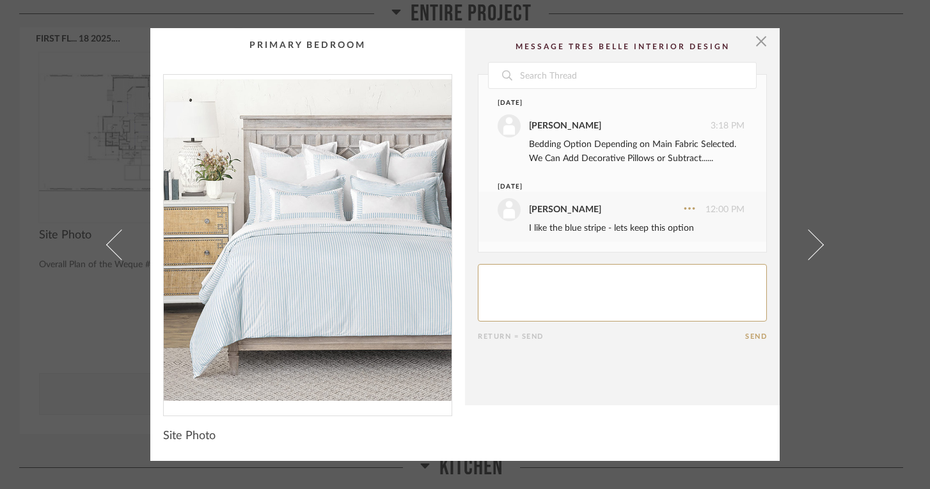
click at [817, 244] on span at bounding box center [808, 244] width 31 height 31
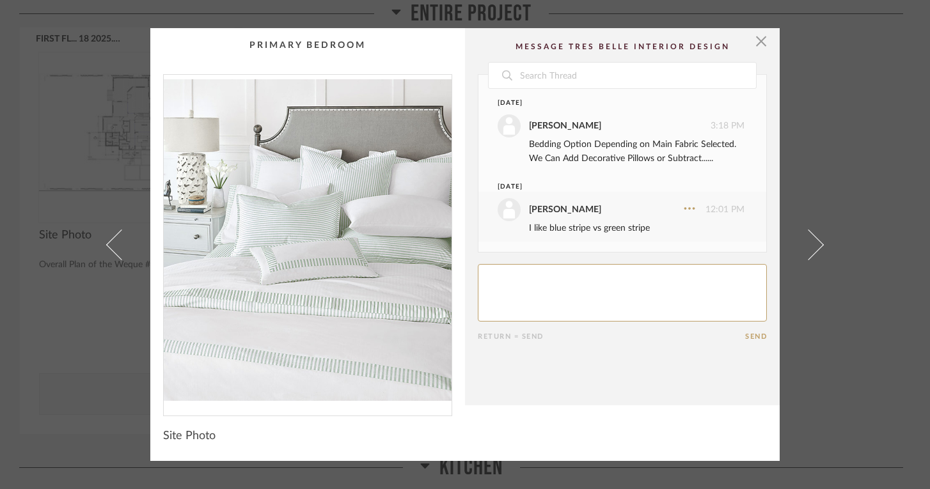
click at [817, 244] on span at bounding box center [808, 244] width 31 height 31
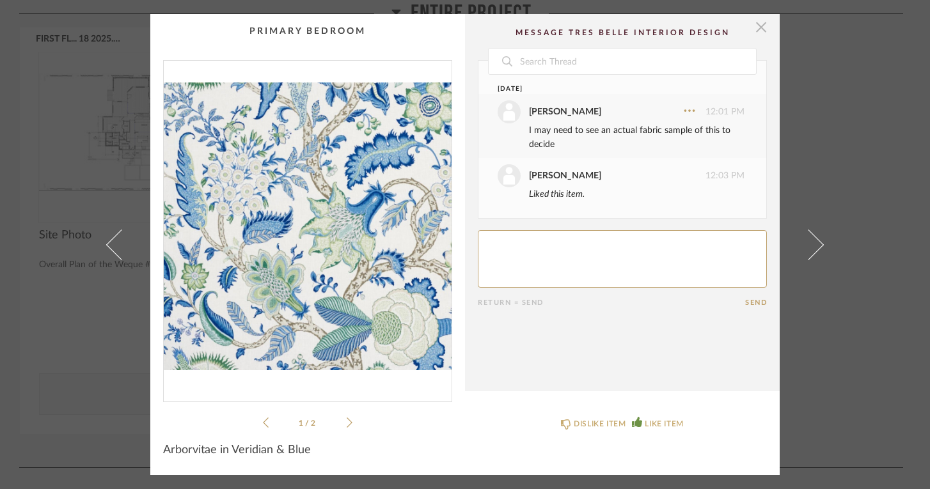
click at [760, 22] on span "button" at bounding box center [761, 27] width 26 height 26
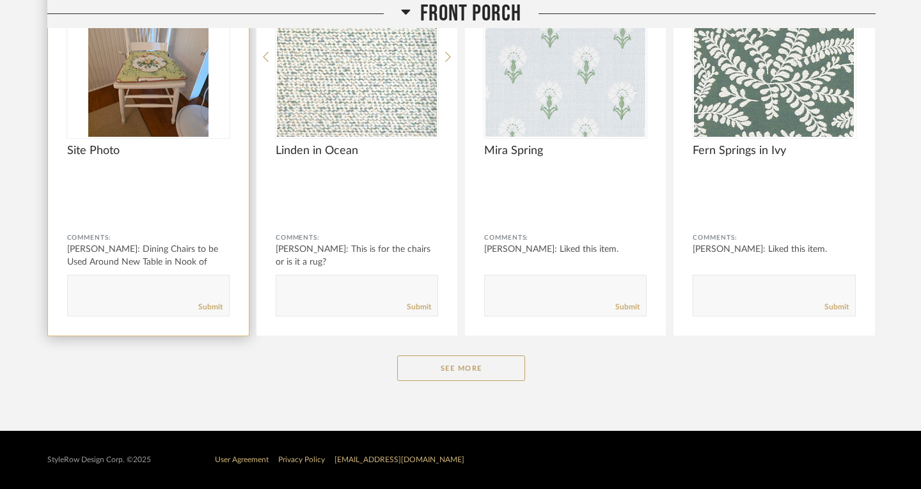
scroll to position [5313, 0]
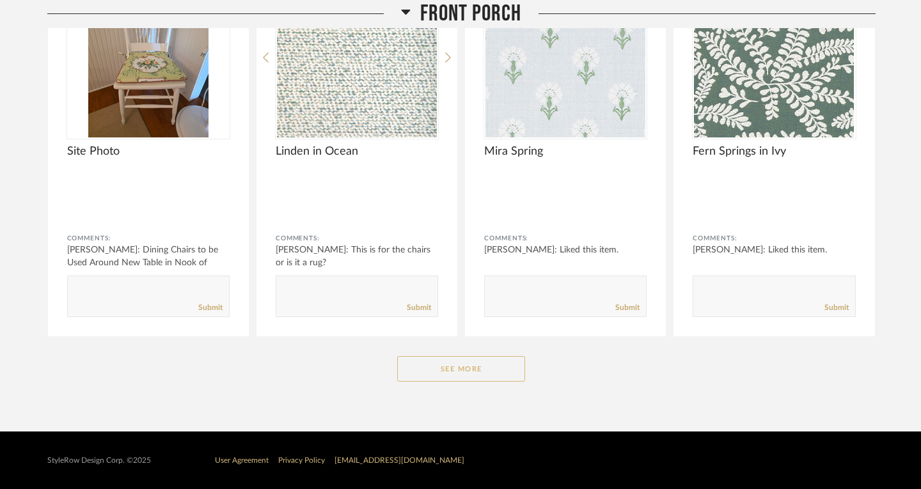
click at [432, 370] on button "See More" at bounding box center [461, 369] width 128 height 26
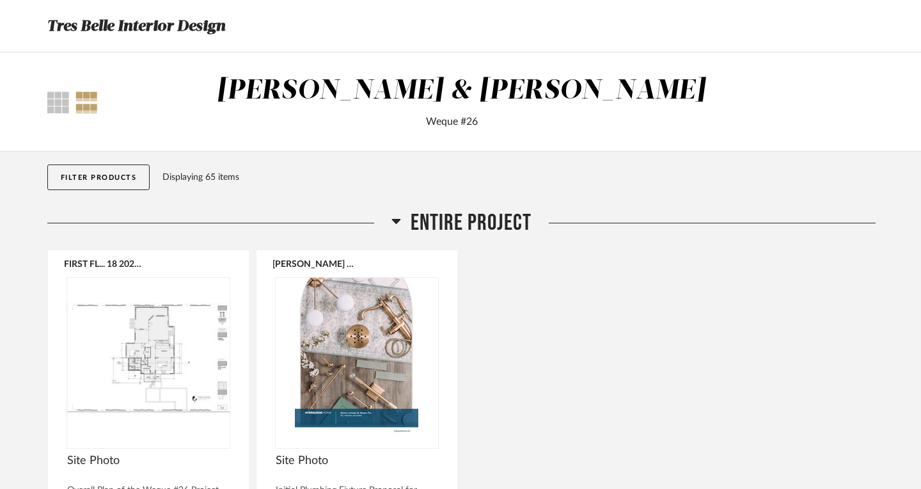
scroll to position [0, 0]
